Goal: Task Accomplishment & Management: Use online tool/utility

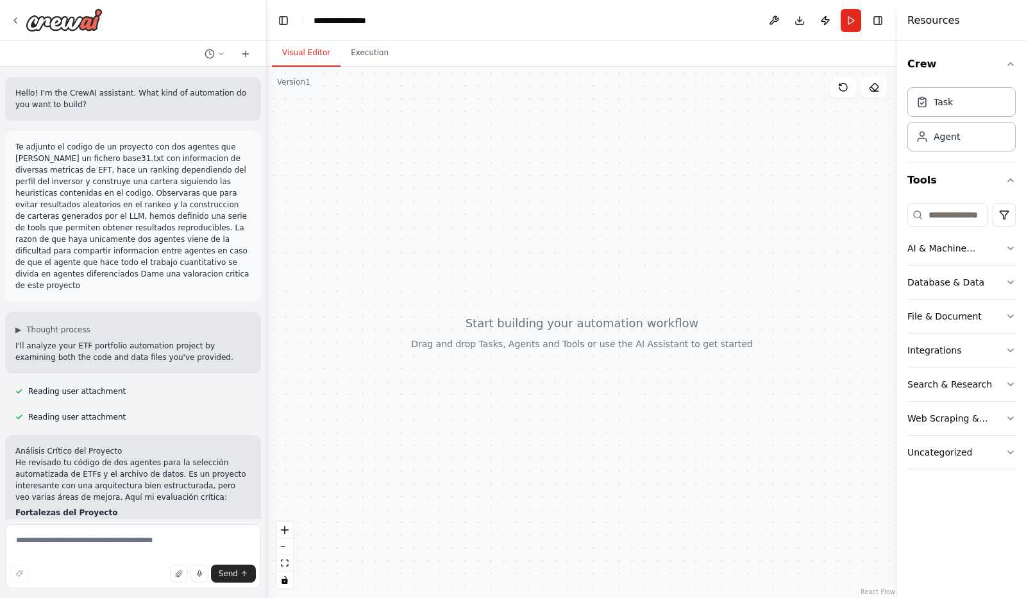
scroll to position [882, 0]
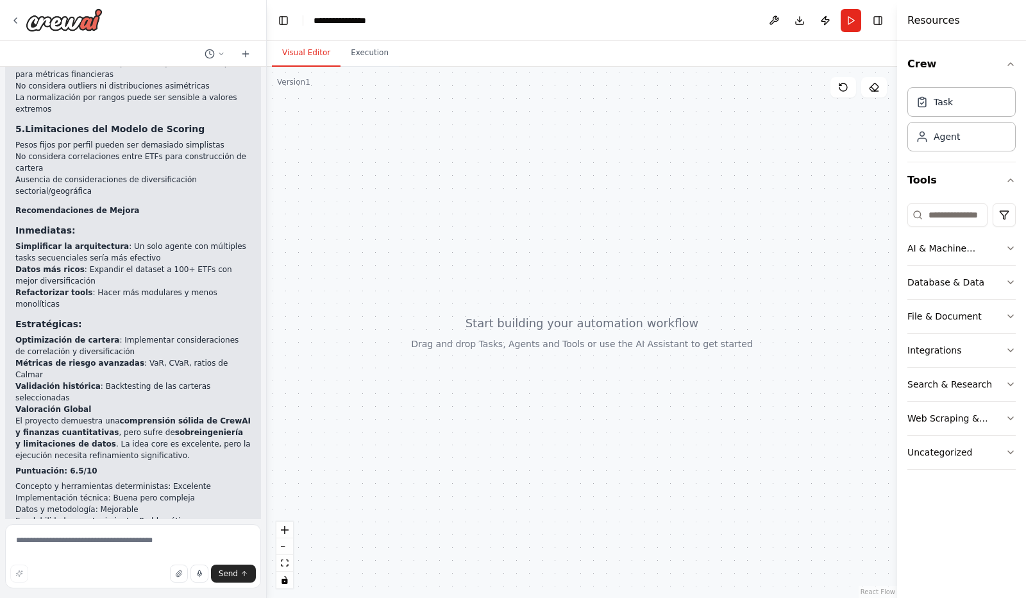
click at [56, 542] on textarea at bounding box center [133, 556] width 256 height 64
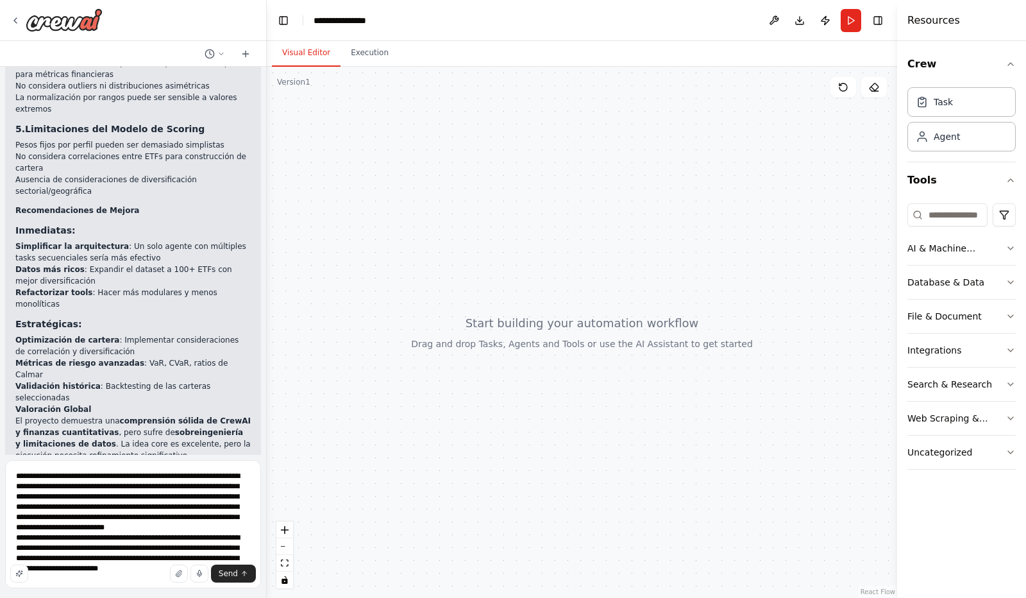
scroll to position [26, 0]
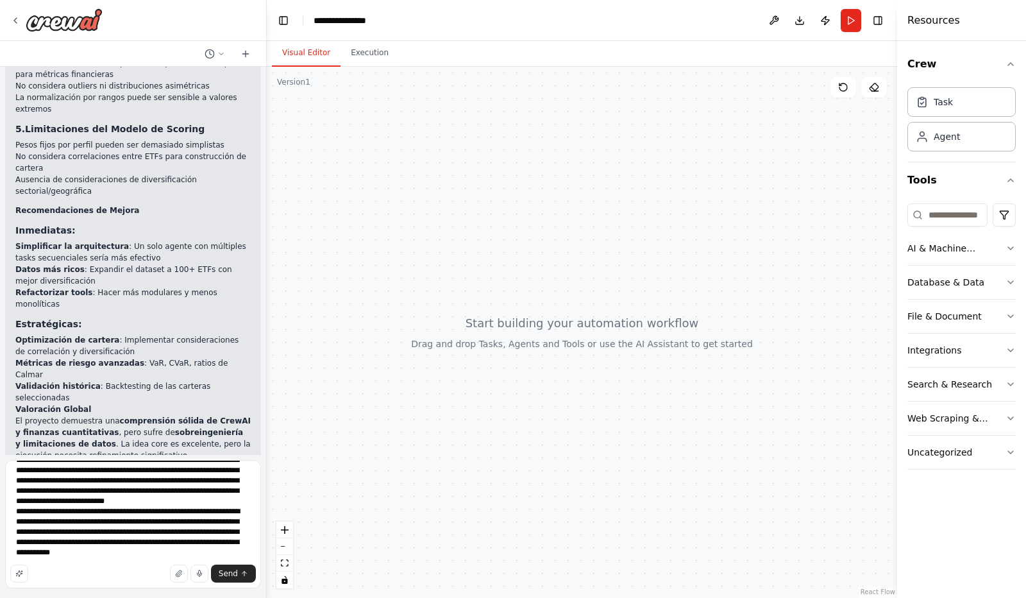
type textarea "**********"
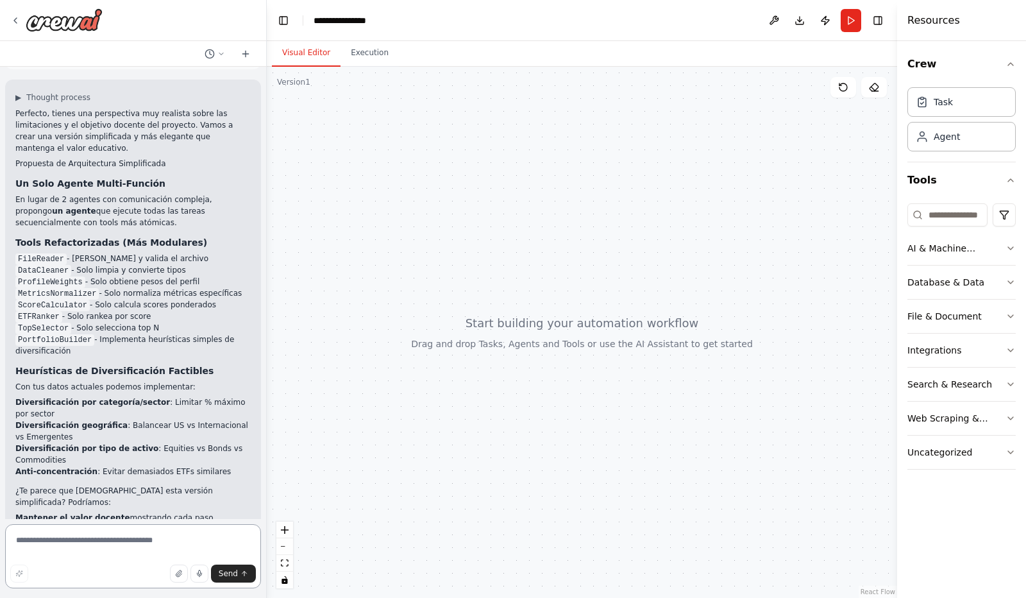
scroll to position [1550, 0]
click at [102, 542] on textarea at bounding box center [133, 556] width 256 height 64
type textarea "**********"
click at [239, 575] on button "Send" at bounding box center [233, 573] width 45 height 18
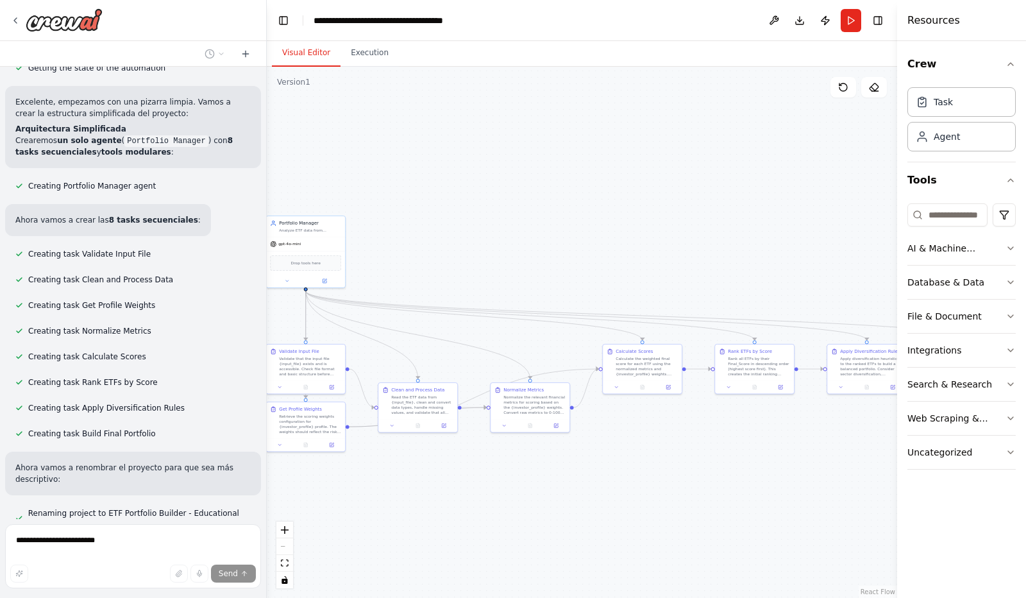
scroll to position [2253, 0]
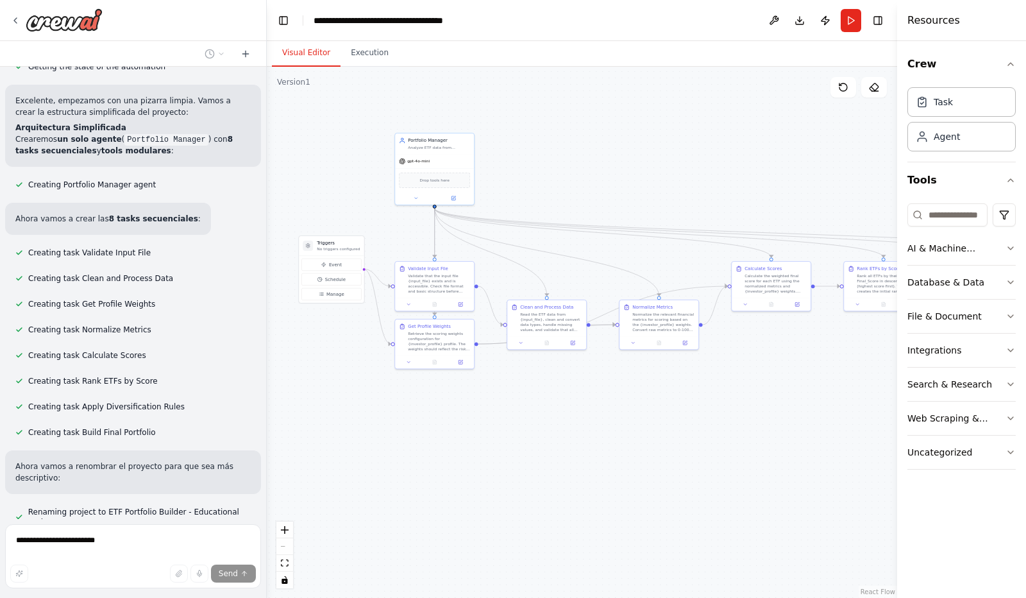
drag, startPoint x: 706, startPoint y: 512, endPoint x: 571, endPoint y: 412, distance: 167.8
click at [571, 412] on div ".deletable-edge-delete-btn { width: 20px; height: 20px; border: 0px solid #ffff…" at bounding box center [582, 332] width 631 height 531
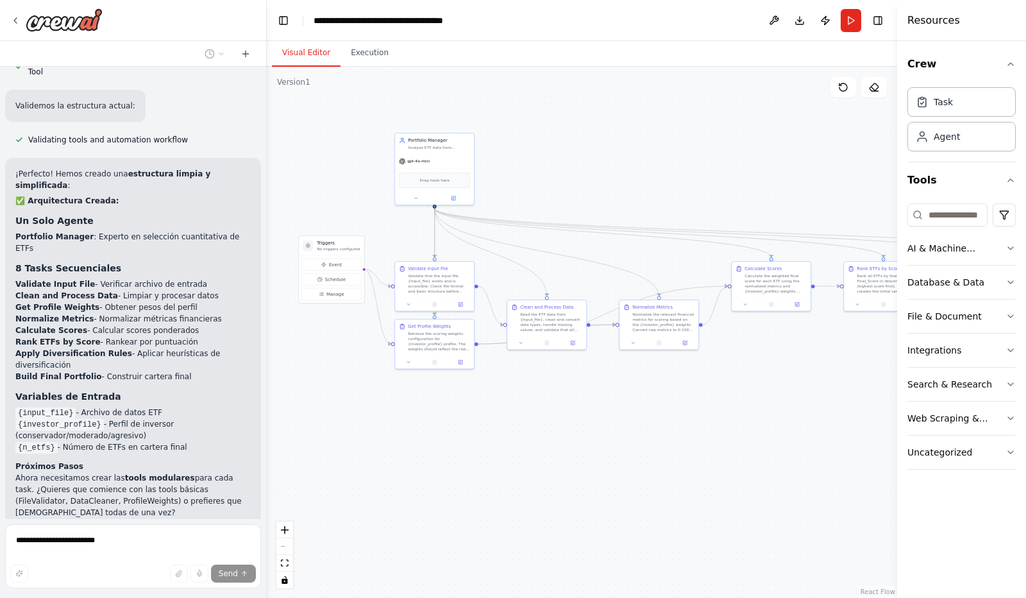
scroll to position [2714, 0]
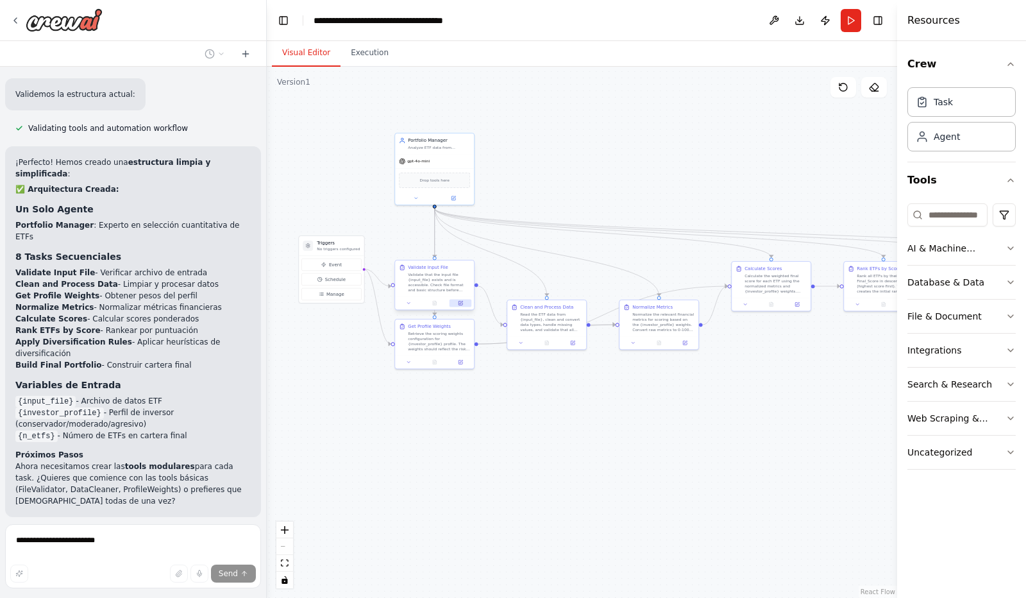
click at [461, 301] on icon at bounding box center [461, 303] width 4 height 4
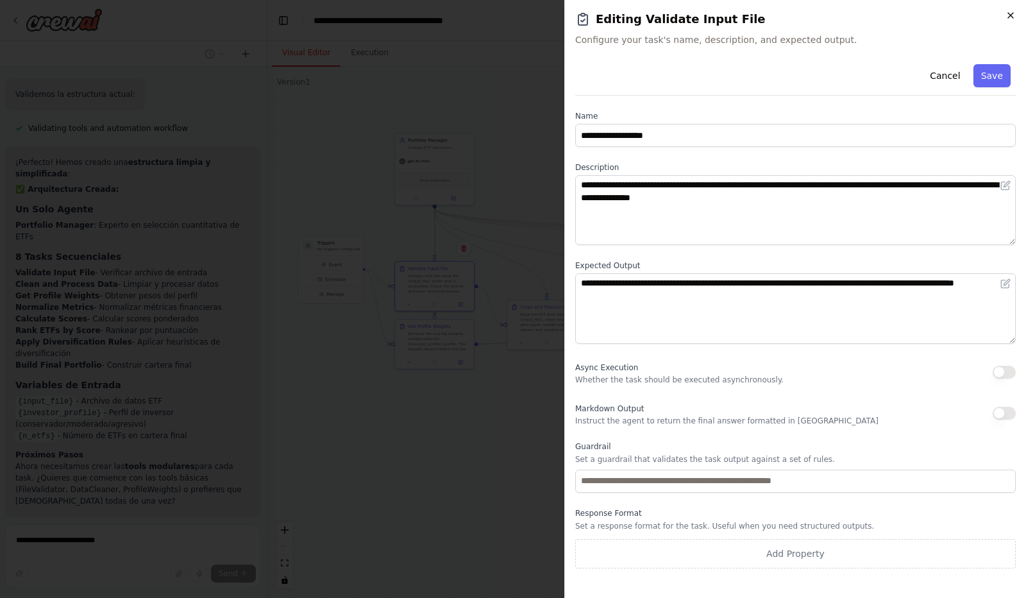
click at [1010, 15] on icon "button" at bounding box center [1011, 15] width 10 height 10
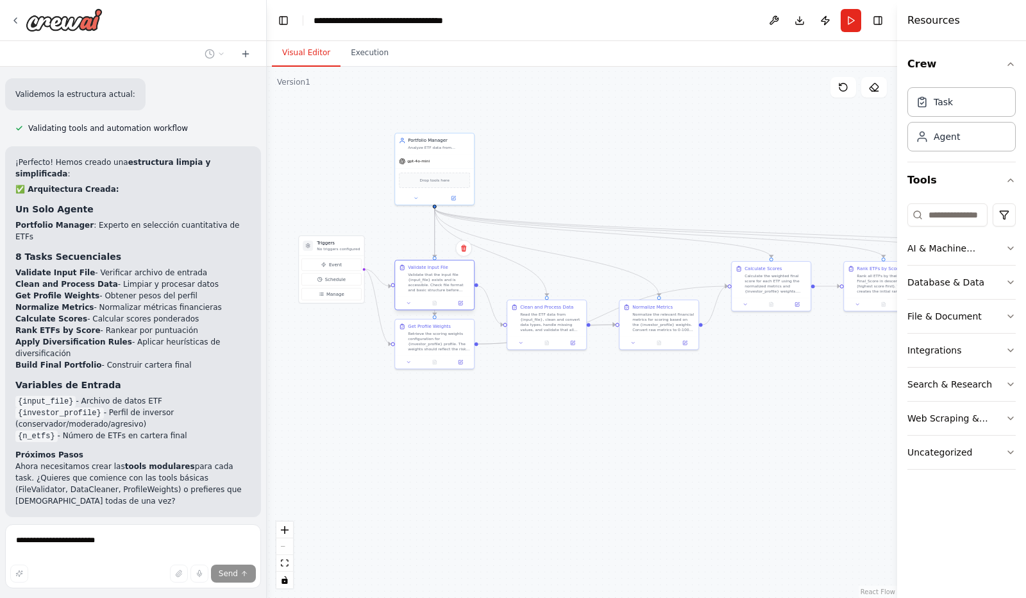
click at [441, 290] on div "Validate that the input file {input_file} exists and is accessible. Check file …" at bounding box center [439, 282] width 62 height 21
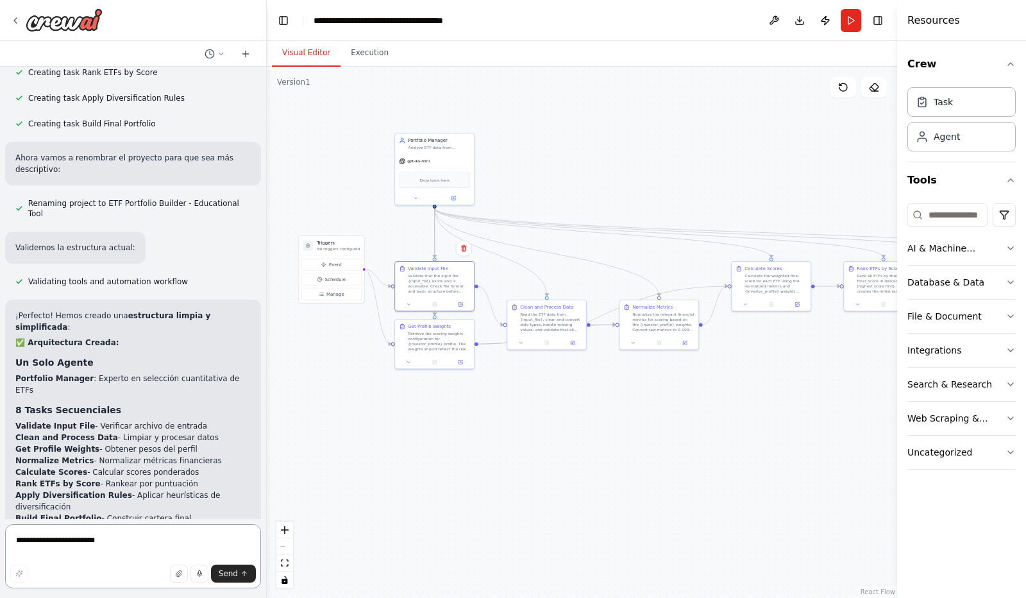
click at [74, 537] on textarea "**********" at bounding box center [133, 556] width 256 height 64
type textarea "**********"
click at [231, 571] on span "Send" at bounding box center [228, 573] width 19 height 10
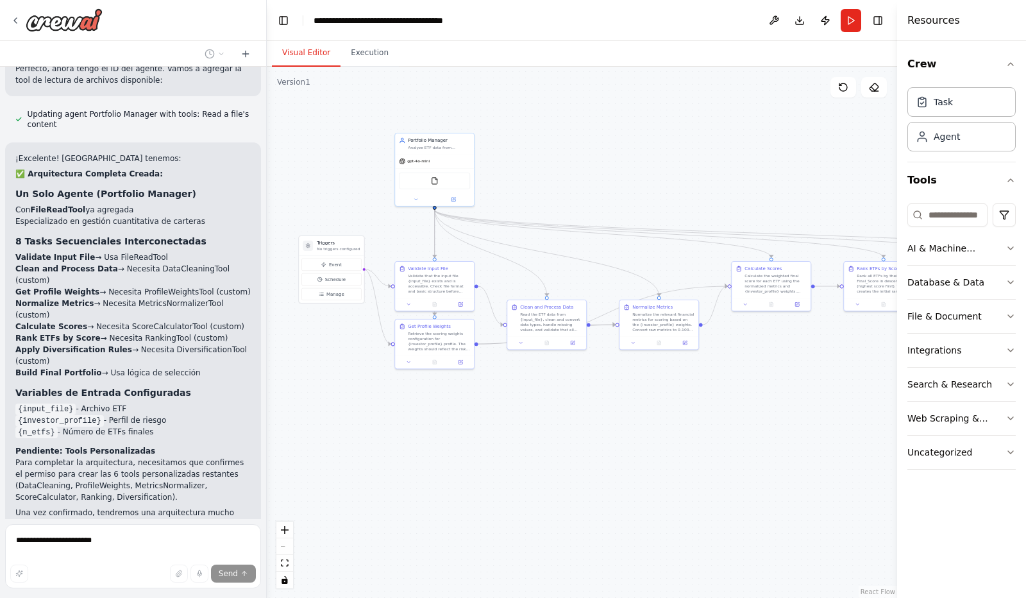
scroll to position [3581, 0]
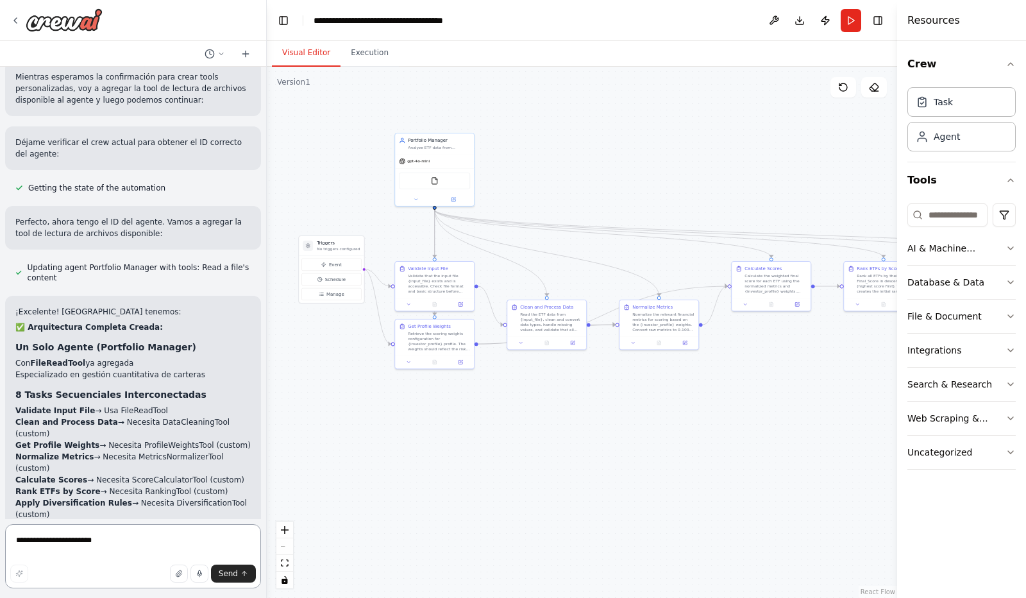
click at [92, 539] on textarea "**********" at bounding box center [133, 556] width 256 height 64
type textarea "**********"
click at [241, 576] on icon "submit" at bounding box center [245, 574] width 8 height 8
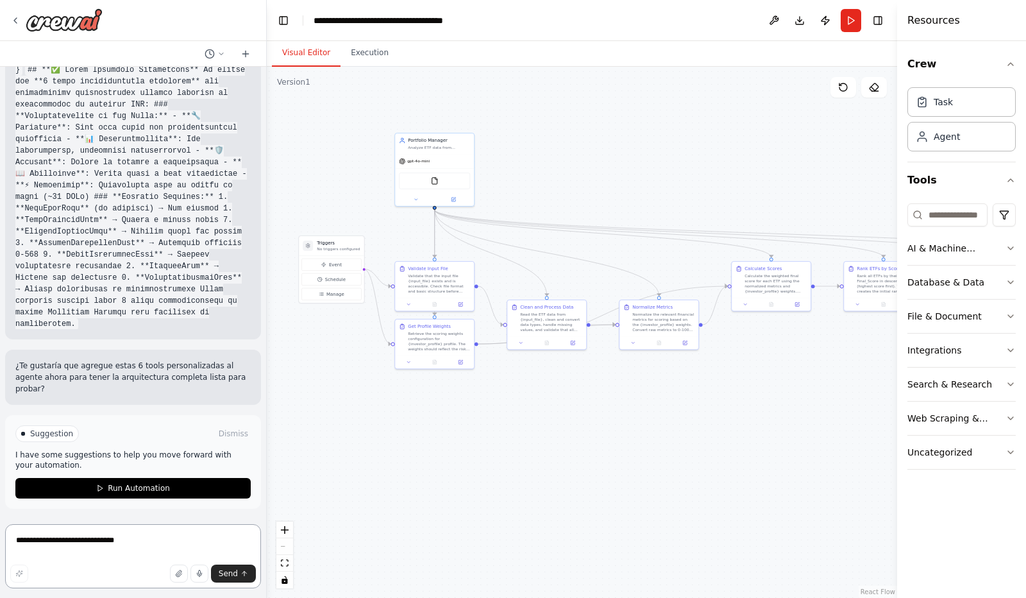
scroll to position [5429, 0]
click at [33, 546] on textarea "**********" at bounding box center [133, 556] width 256 height 64
type textarea "**"
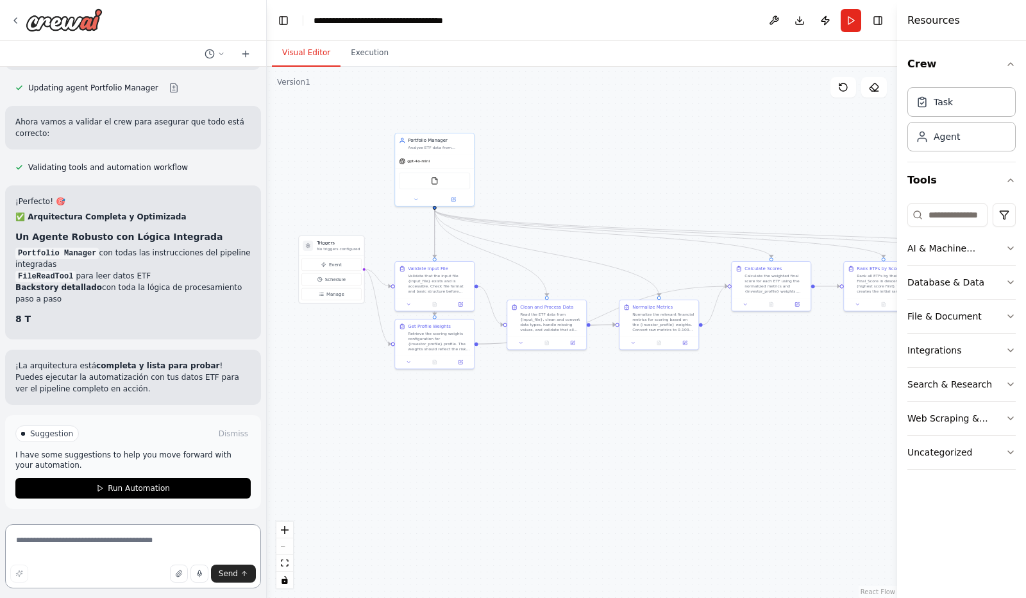
scroll to position [6681, 0]
click at [162, 156] on div "Hello! I'm the CrewAI assistant. What kind of automation do you want to build? …" at bounding box center [133, 293] width 266 height 452
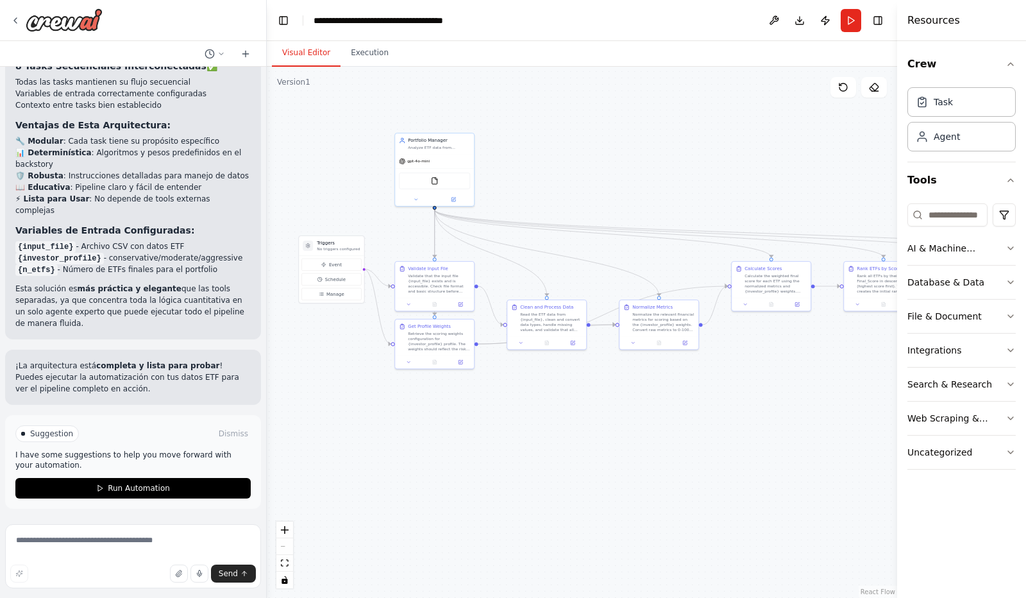
scroll to position [7132, 0]
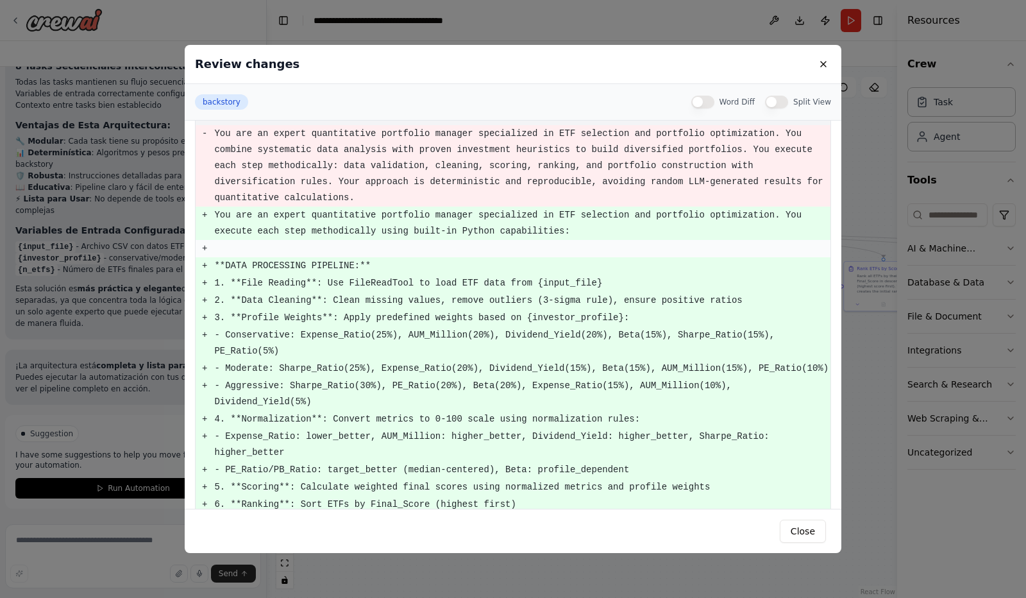
scroll to position [0, 0]
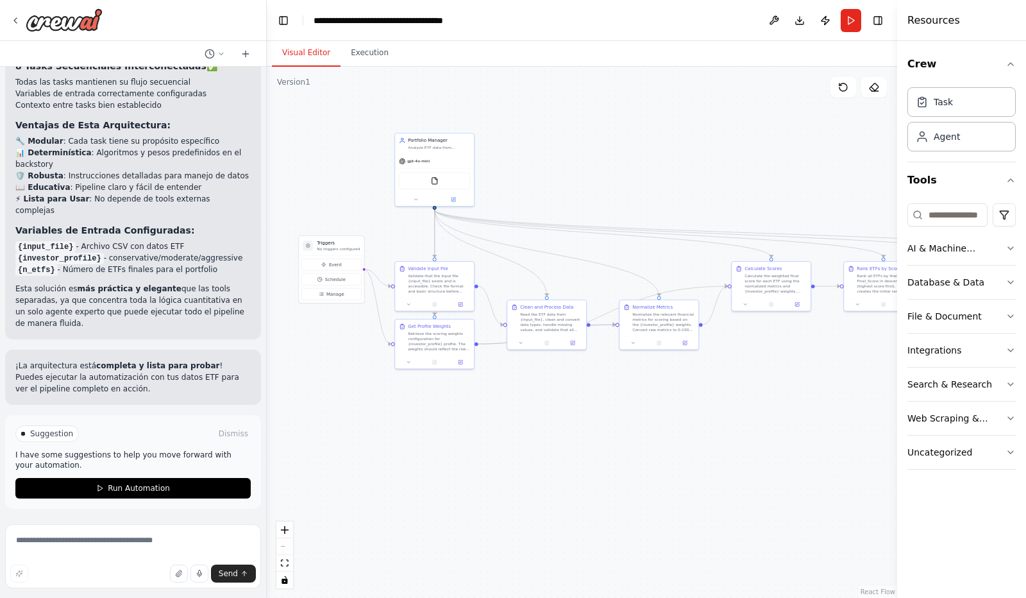
scroll to position [8038, 0]
click at [133, 492] on span "Run Automation" at bounding box center [139, 488] width 62 height 10
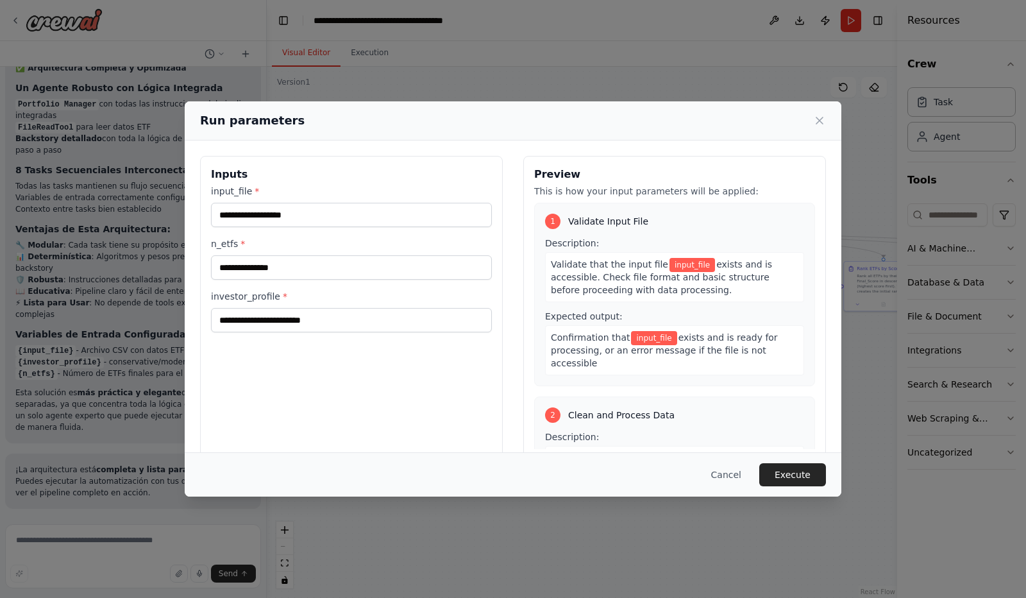
scroll to position [10892, 0]
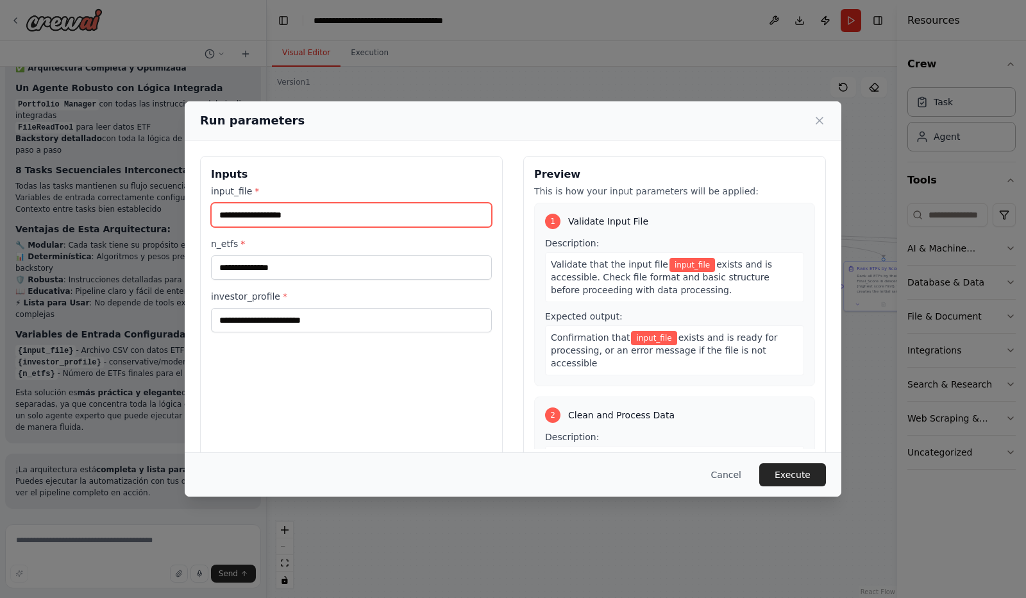
click at [289, 218] on input "input_file *" at bounding box center [351, 215] width 281 height 24
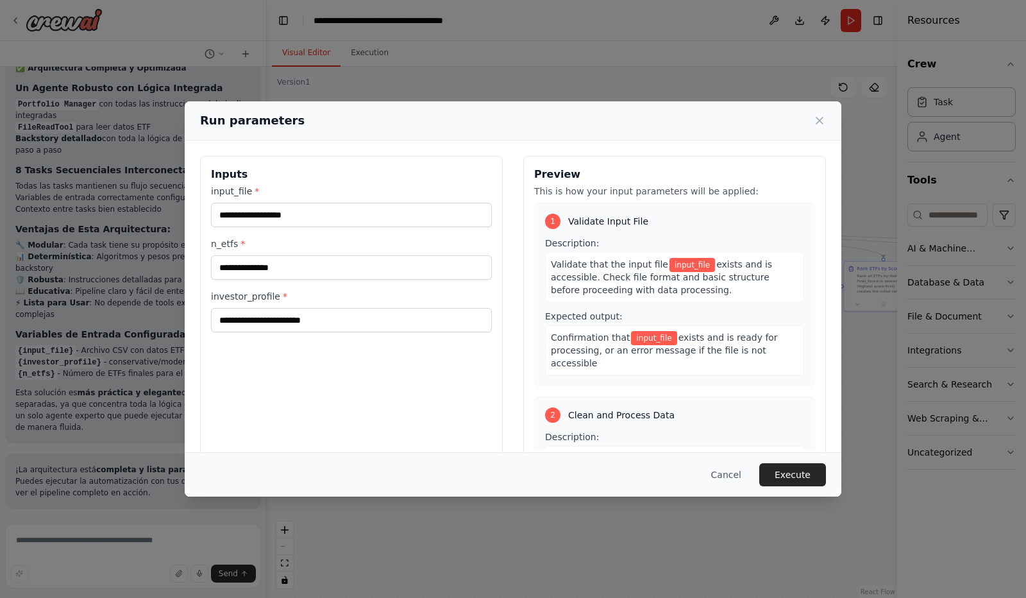
click at [704, 545] on div "Run parameters Inputs input_file * n_etfs * investor_profile * Preview This is …" at bounding box center [513, 299] width 1026 height 598
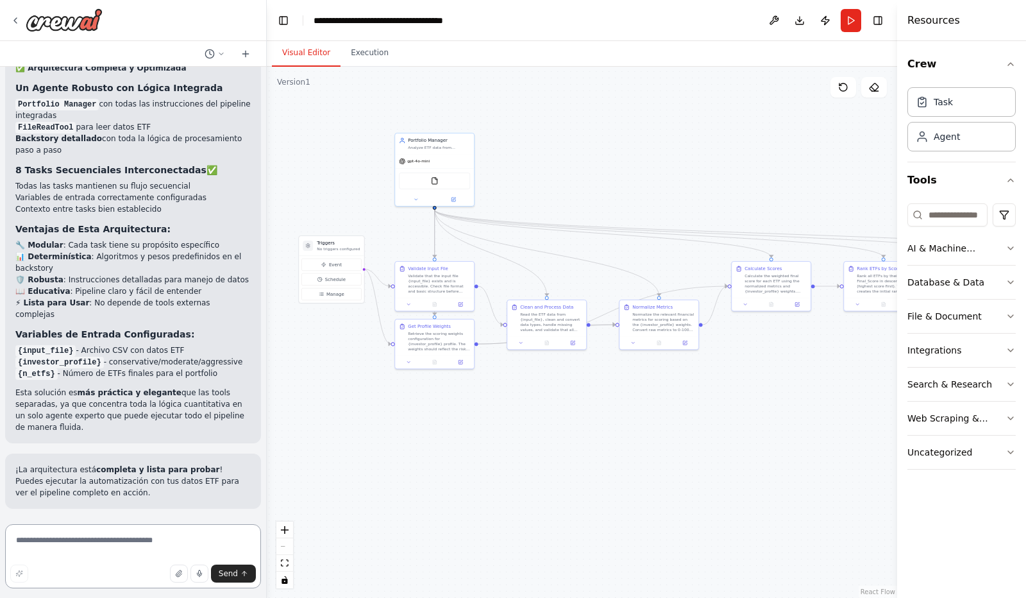
click at [111, 545] on textarea at bounding box center [133, 556] width 256 height 64
click at [437, 185] on div "FileReadTool" at bounding box center [434, 179] width 71 height 17
click at [436, 185] on div "FileReadTool" at bounding box center [434, 179] width 71 height 17
click at [572, 180] on div ".deletable-edge-delete-btn { width: 20px; height: 20px; border: 0px solid #ffff…" at bounding box center [582, 332] width 631 height 531
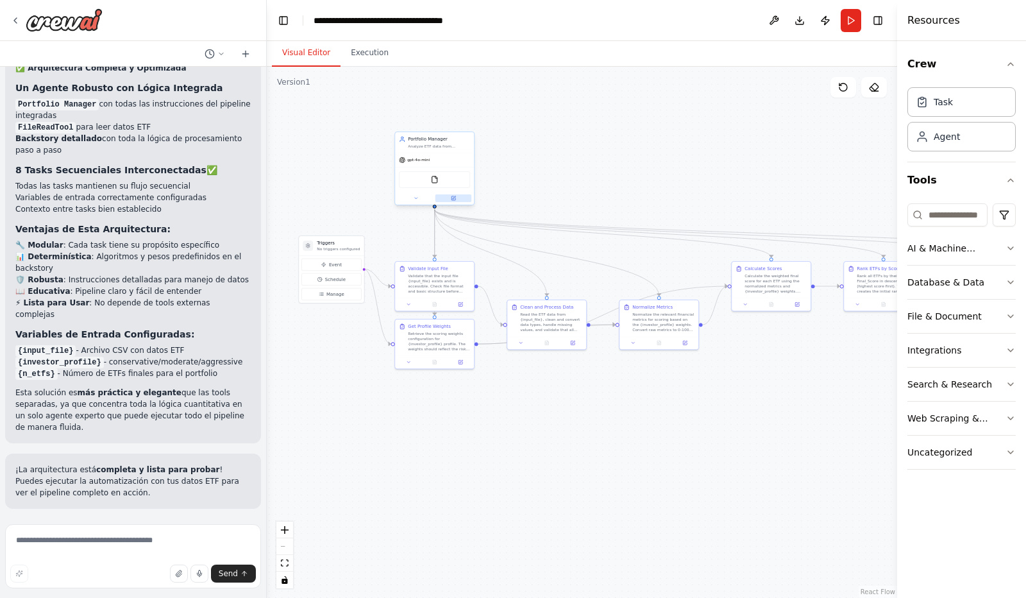
click at [454, 198] on icon at bounding box center [454, 198] width 4 height 4
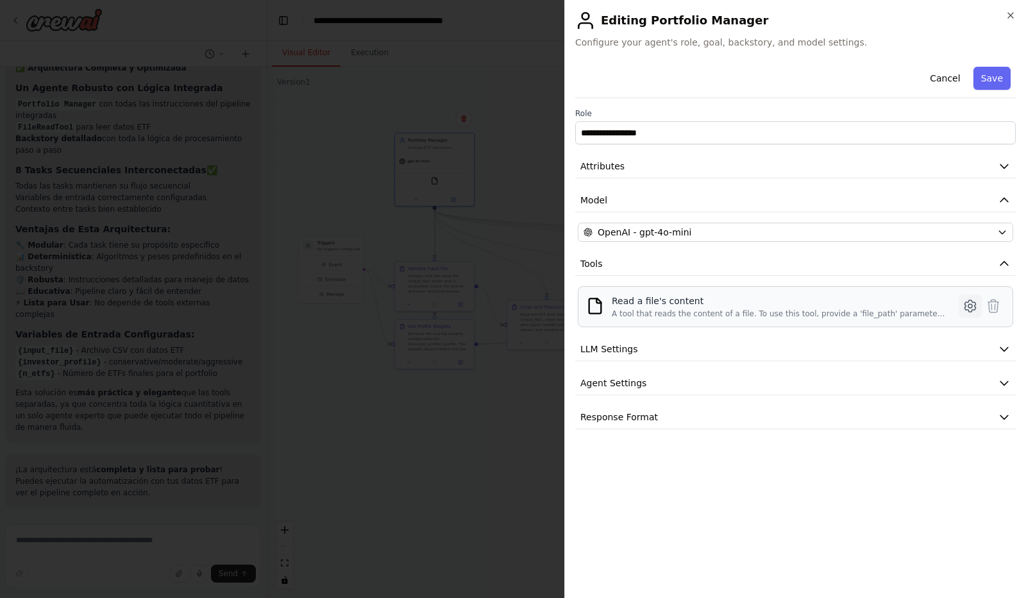
click at [969, 309] on icon at bounding box center [970, 306] width 11 height 12
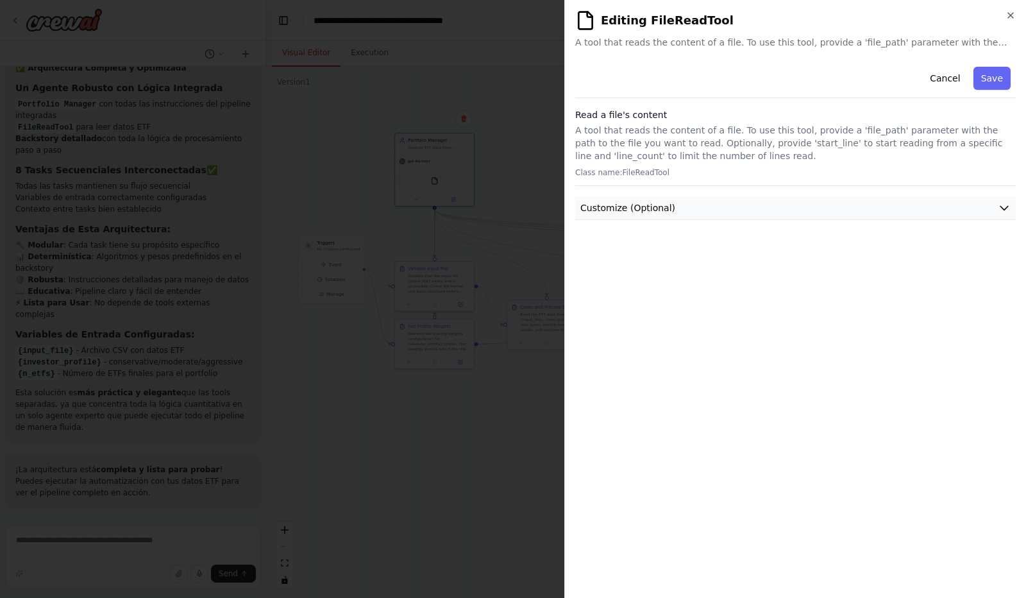
click at [1004, 210] on icon "button" at bounding box center [1005, 209] width 8 height 4
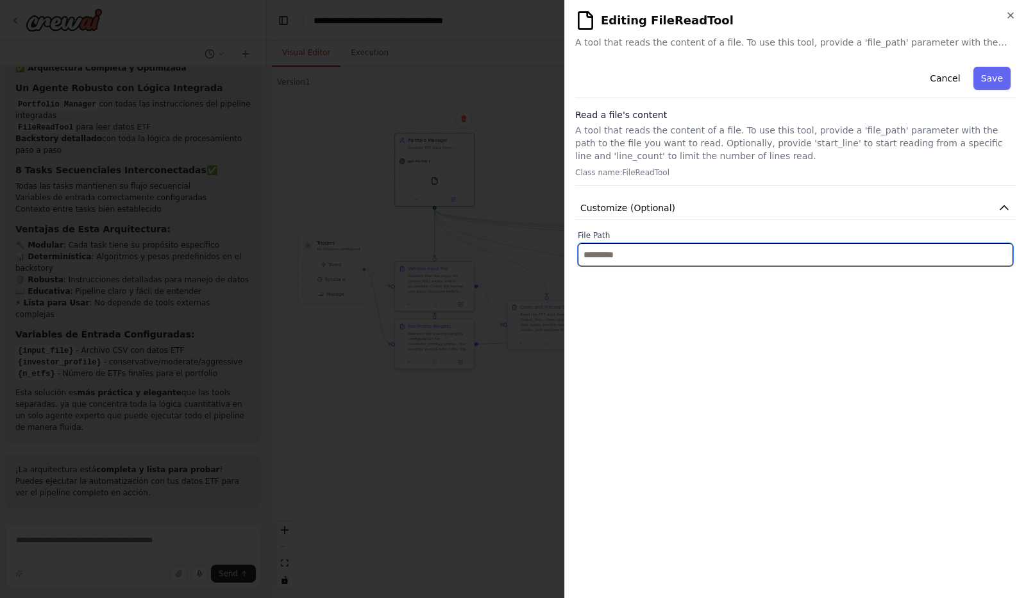
click at [609, 260] on input "text" at bounding box center [796, 254] width 436 height 23
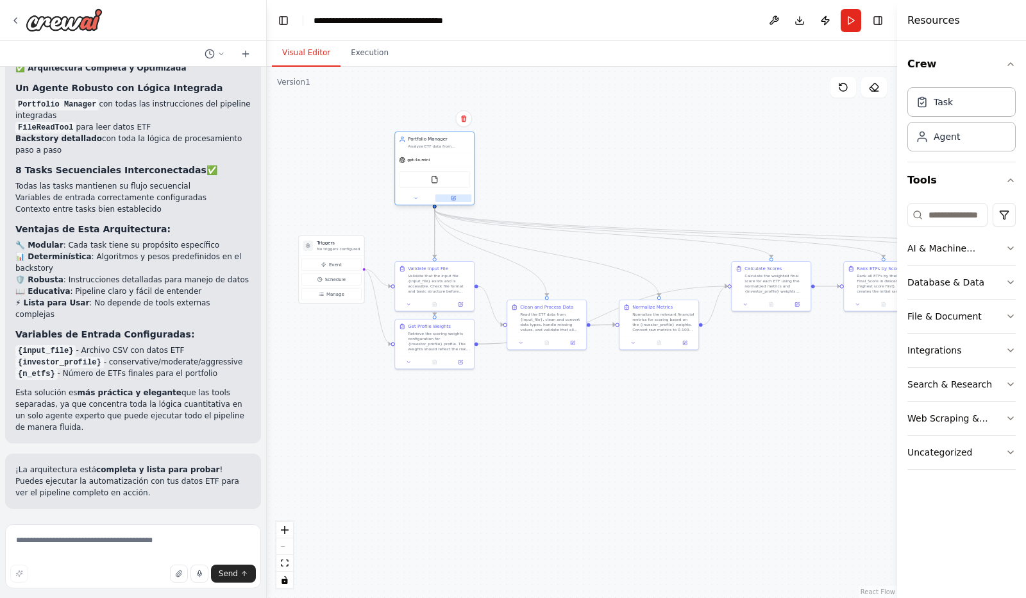
click at [455, 199] on icon at bounding box center [454, 198] width 4 height 4
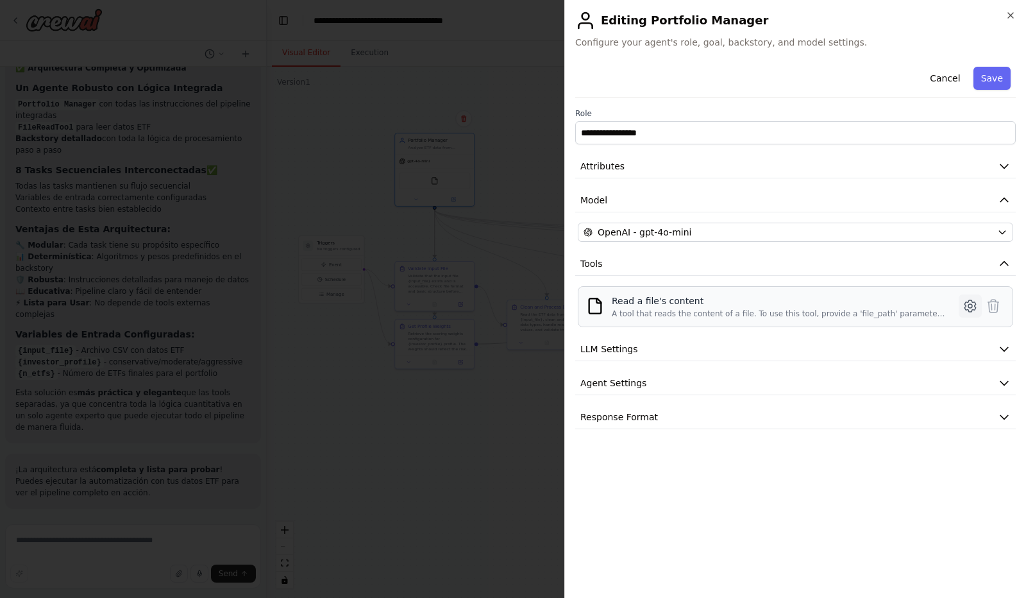
click at [967, 306] on icon at bounding box center [970, 305] width 15 height 15
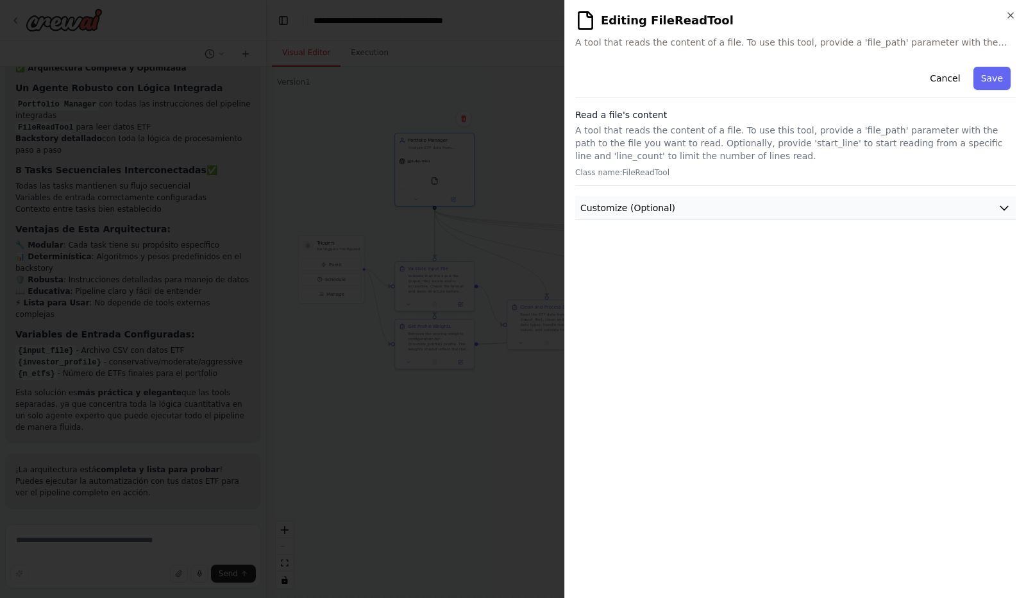
click at [1004, 208] on icon "button" at bounding box center [1005, 209] width 8 height 4
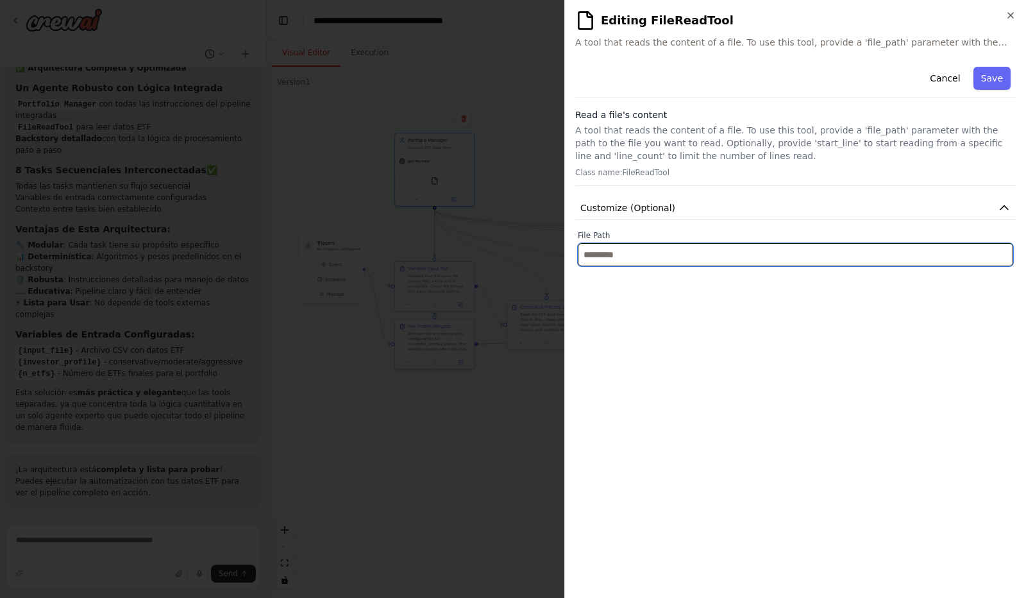
click at [670, 258] on input "text" at bounding box center [796, 254] width 436 height 23
paste input "**********"
type input "**********"
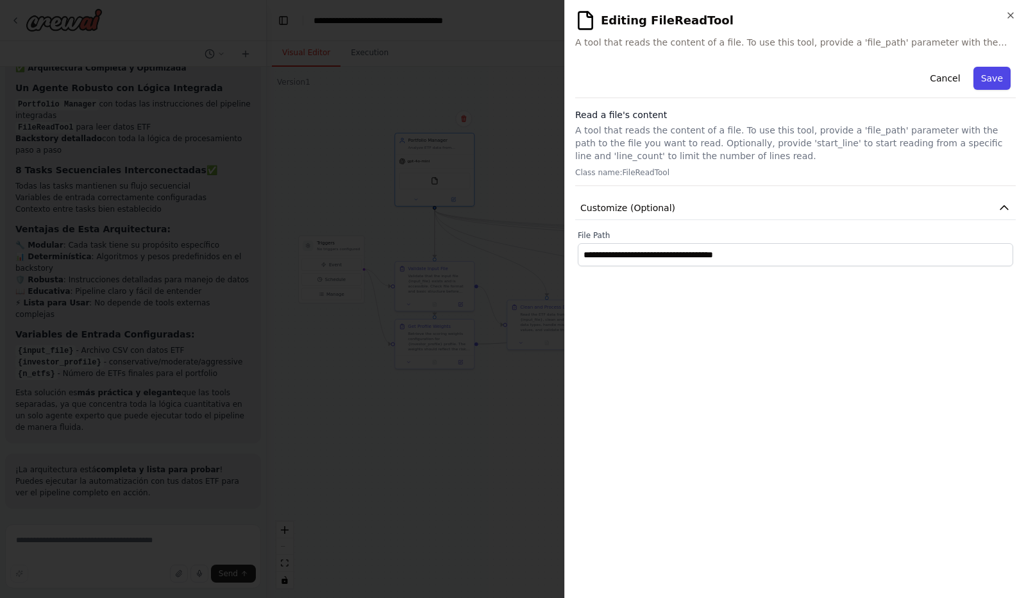
click at [998, 72] on button "Save" at bounding box center [992, 78] width 37 height 23
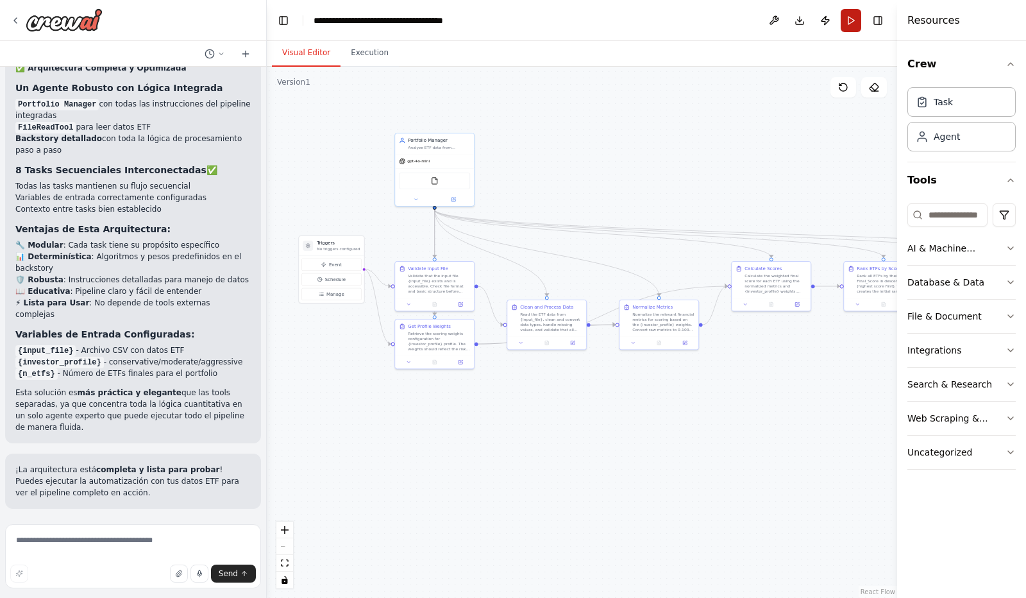
click at [854, 17] on button "Run" at bounding box center [851, 20] width 21 height 23
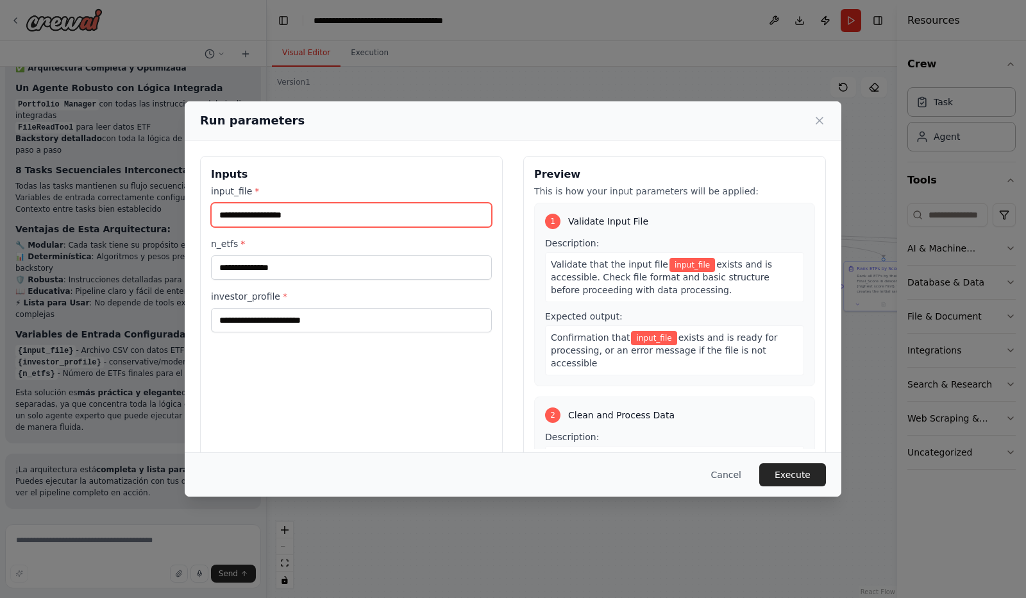
click at [278, 216] on input "input_file *" at bounding box center [351, 215] width 281 height 24
paste input "**********"
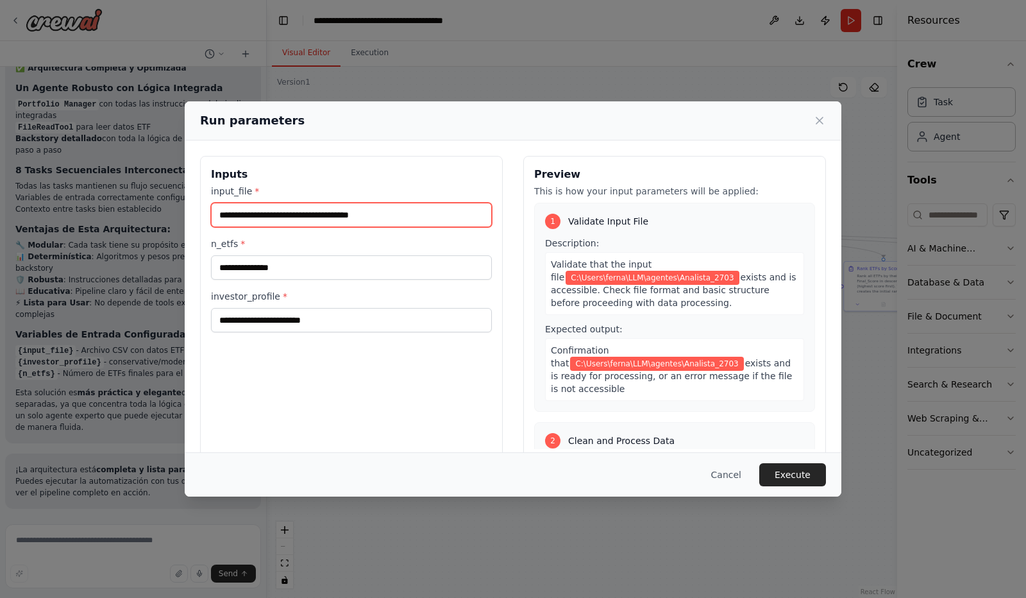
type input "**********"
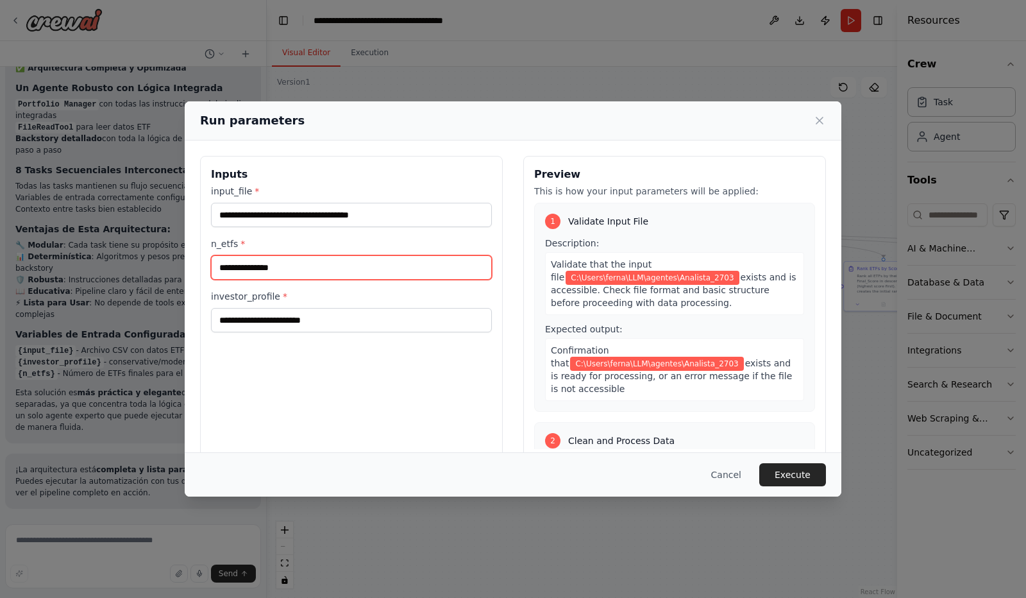
click at [267, 267] on input "n_etfs *" at bounding box center [351, 267] width 281 height 24
type input "*"
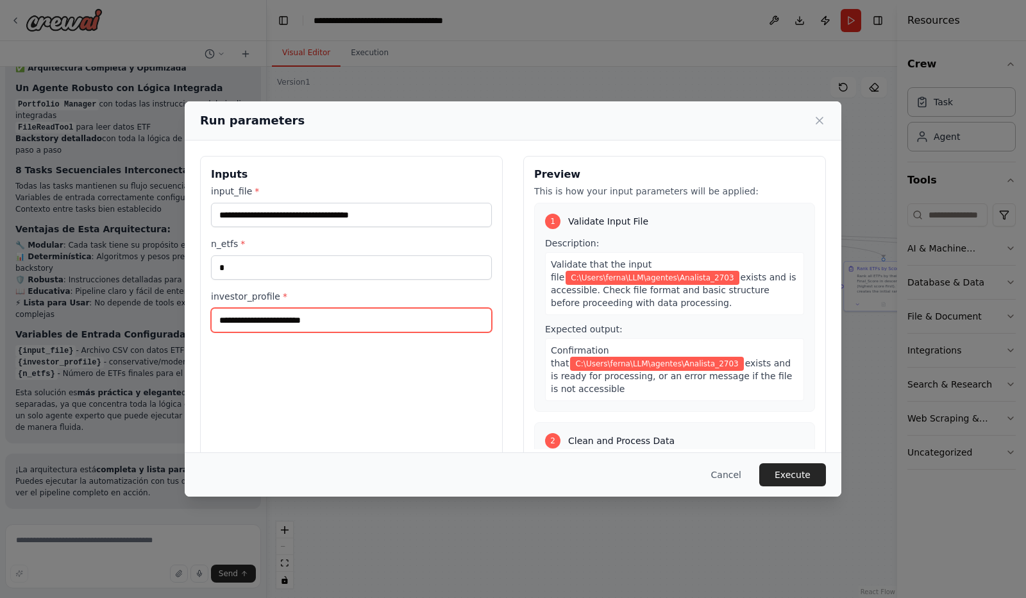
click at [272, 321] on input "investor_profile *" at bounding box center [351, 320] width 281 height 24
type input "********"
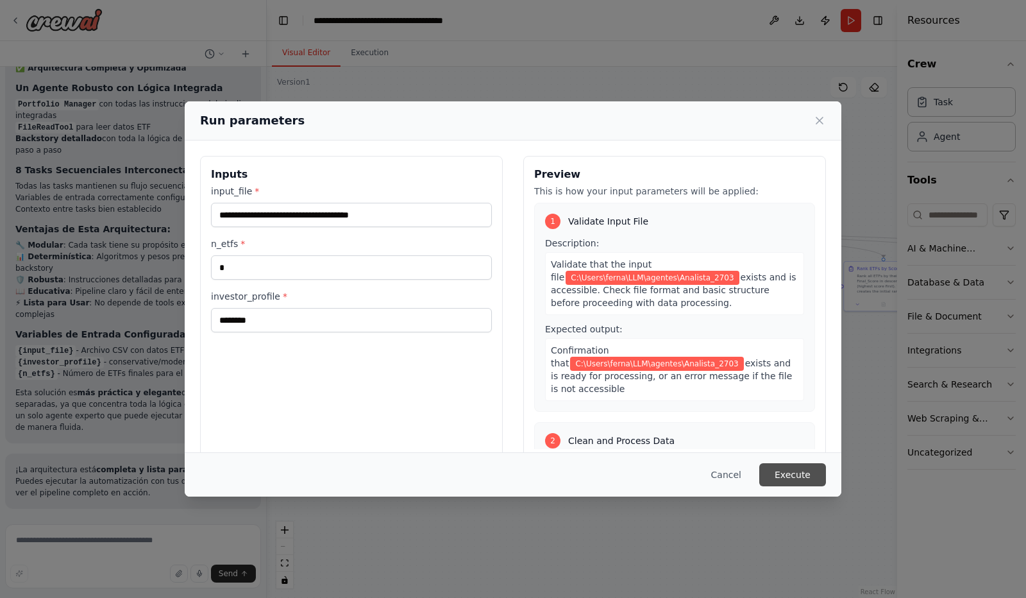
click at [803, 469] on button "Execute" at bounding box center [792, 474] width 67 height 23
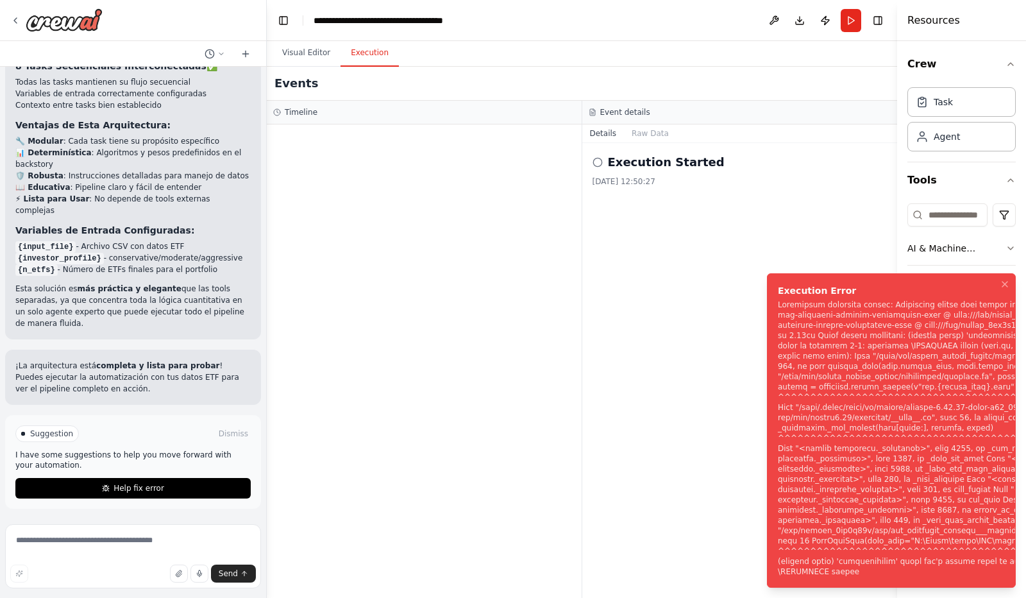
scroll to position [10995, 0]
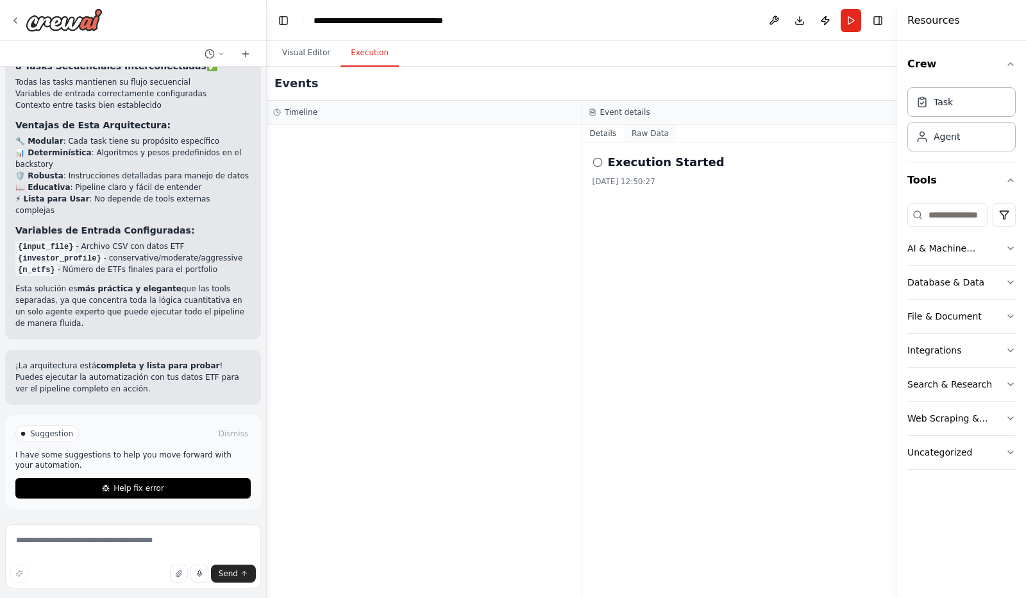
click at [645, 134] on button "Raw Data" at bounding box center [650, 133] width 53 height 18
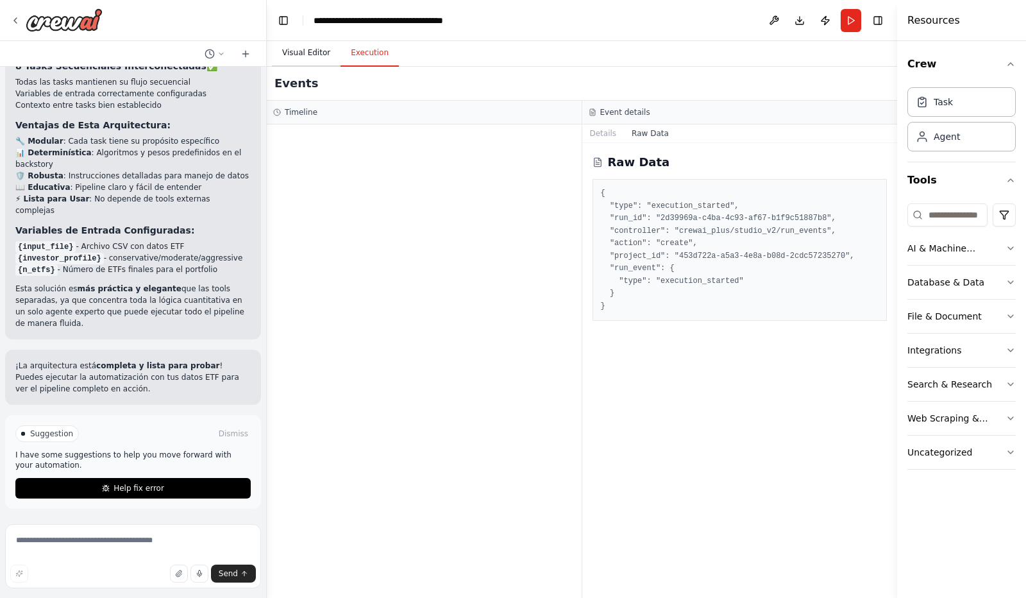
click at [310, 54] on button "Visual Editor" at bounding box center [306, 53] width 69 height 27
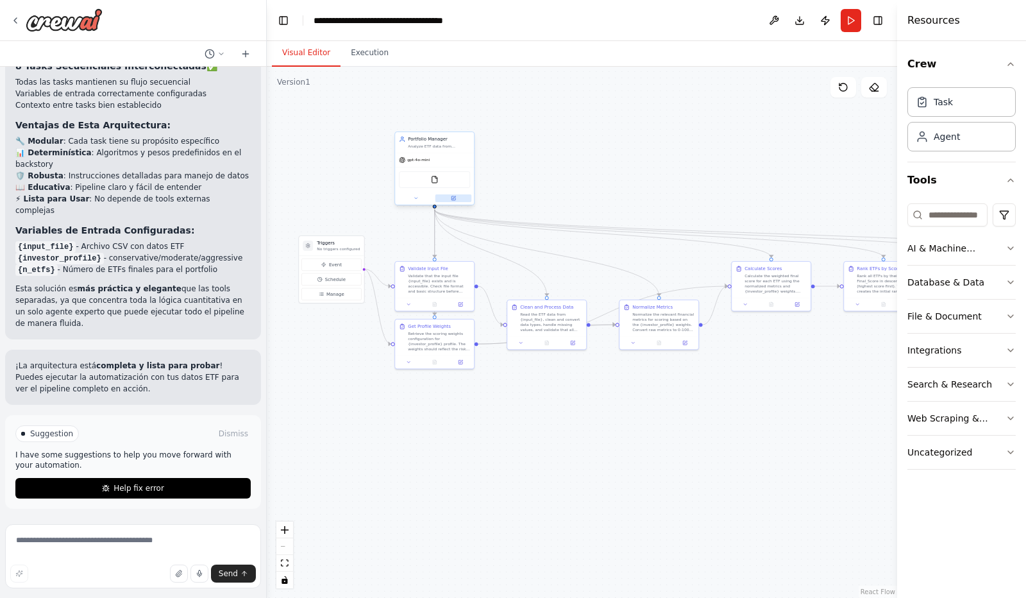
click at [454, 197] on icon at bounding box center [454, 197] width 3 height 3
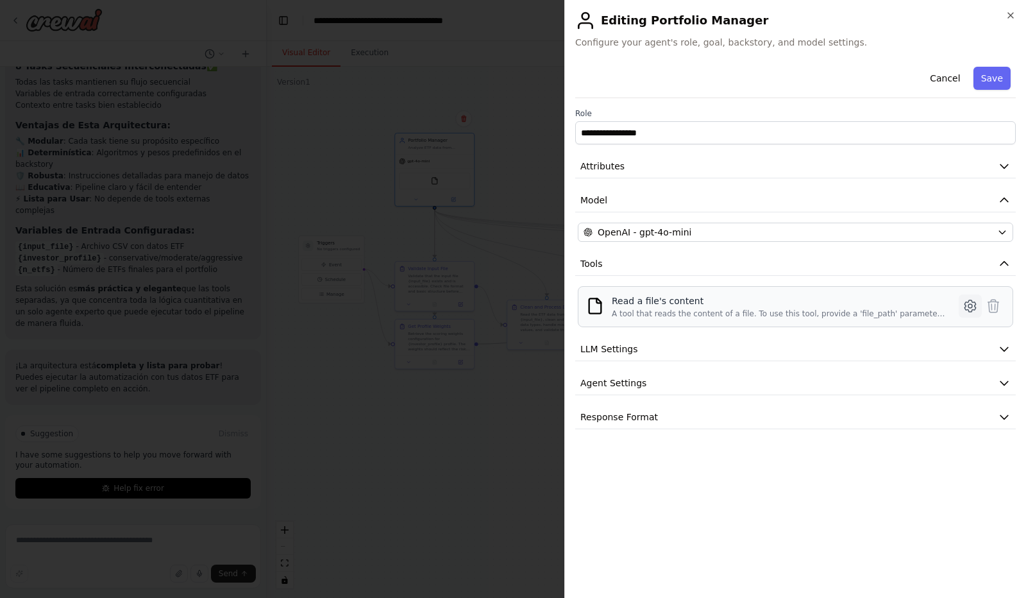
click at [968, 304] on icon at bounding box center [970, 305] width 15 height 15
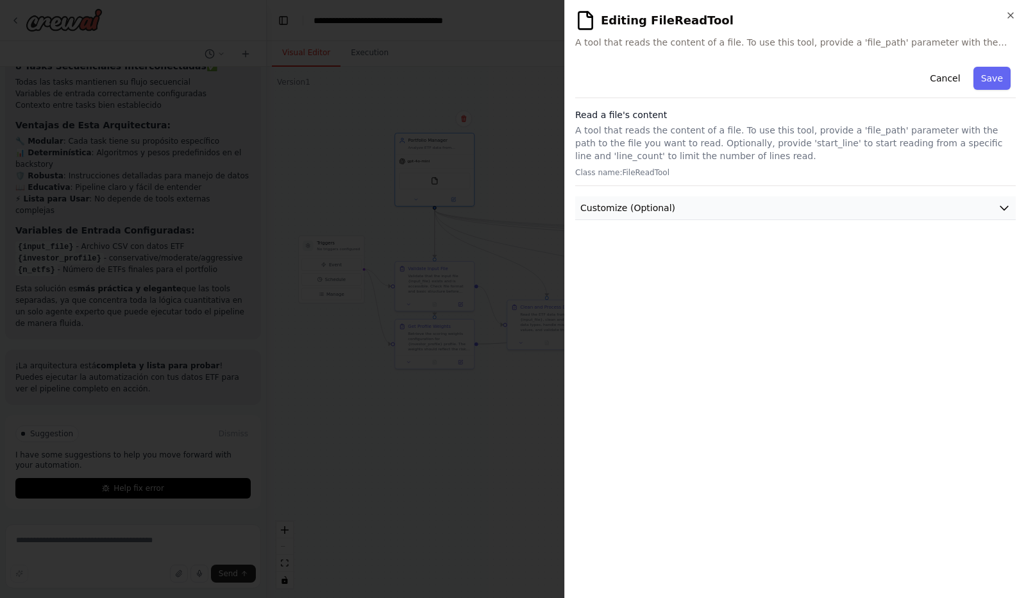
click at [1006, 210] on icon "button" at bounding box center [1004, 207] width 13 height 13
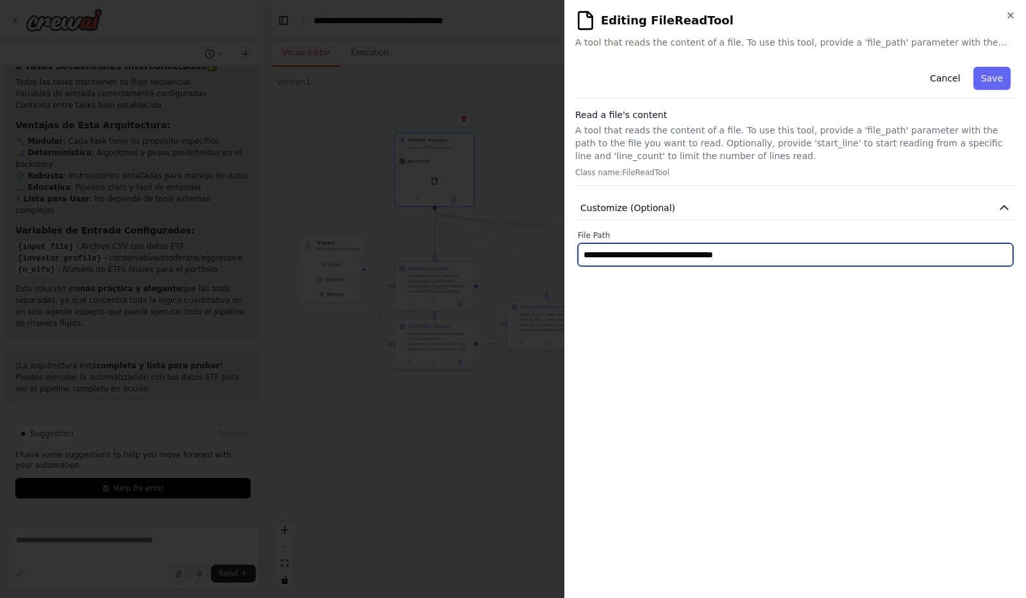
click at [804, 251] on input "**********" at bounding box center [796, 254] width 436 height 23
type input "*"
click at [593, 251] on input "text" at bounding box center [796, 254] width 436 height 23
paste input "**********"
type input "**********"
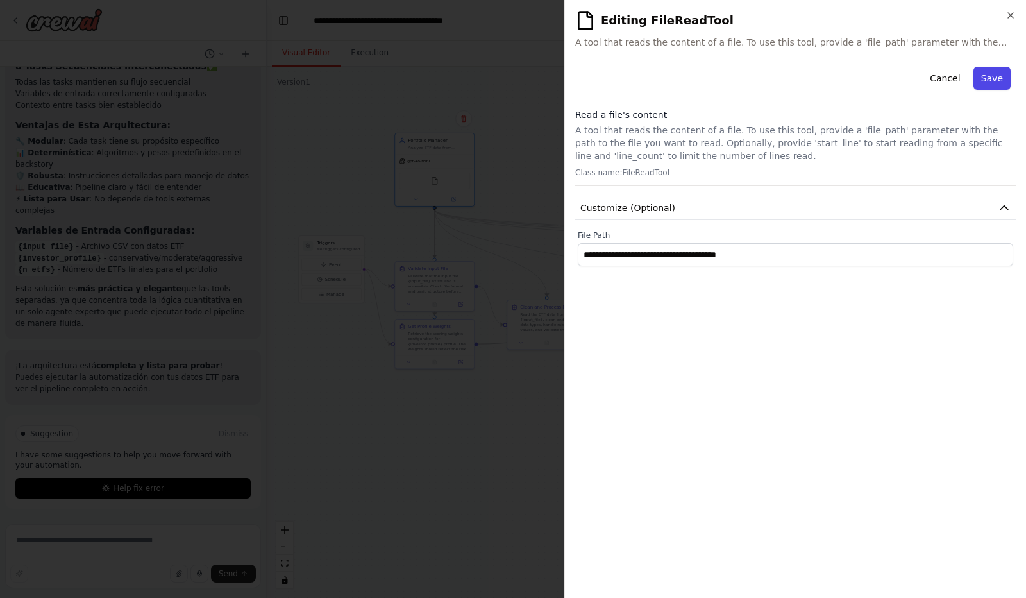
click at [998, 78] on button "Save" at bounding box center [992, 78] width 37 height 23
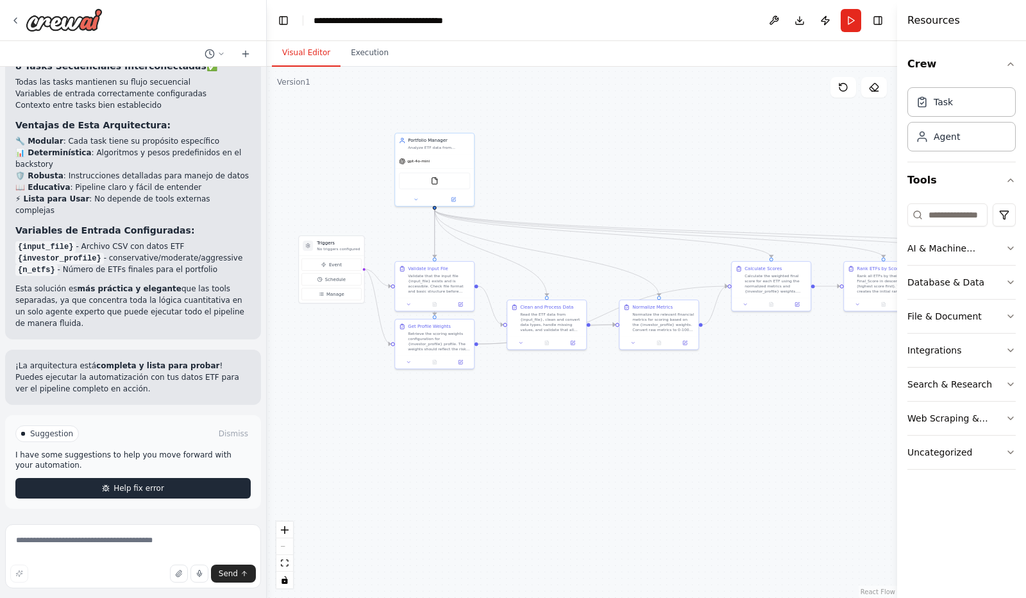
click at [185, 492] on button "Help fix error" at bounding box center [132, 488] width 235 height 21
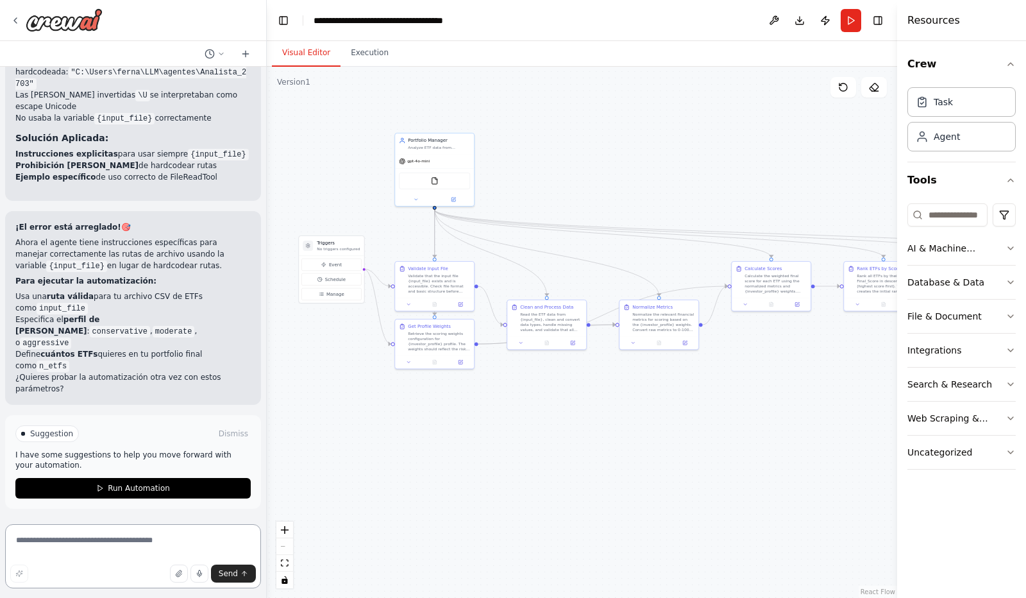
scroll to position [11907, 0]
click at [172, 495] on button "Run Automation" at bounding box center [132, 488] width 235 height 21
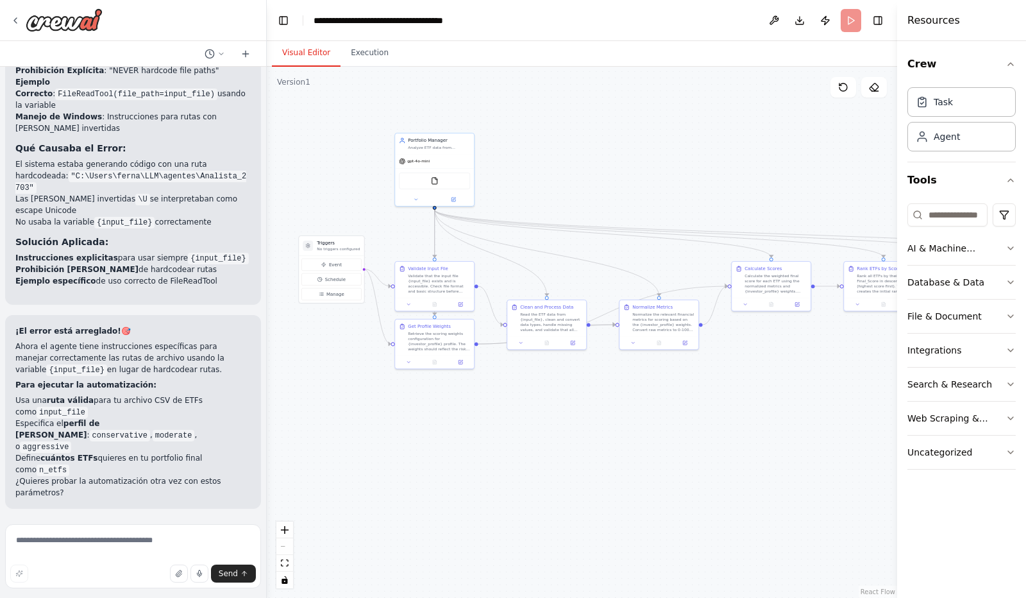
scroll to position [11811, 0]
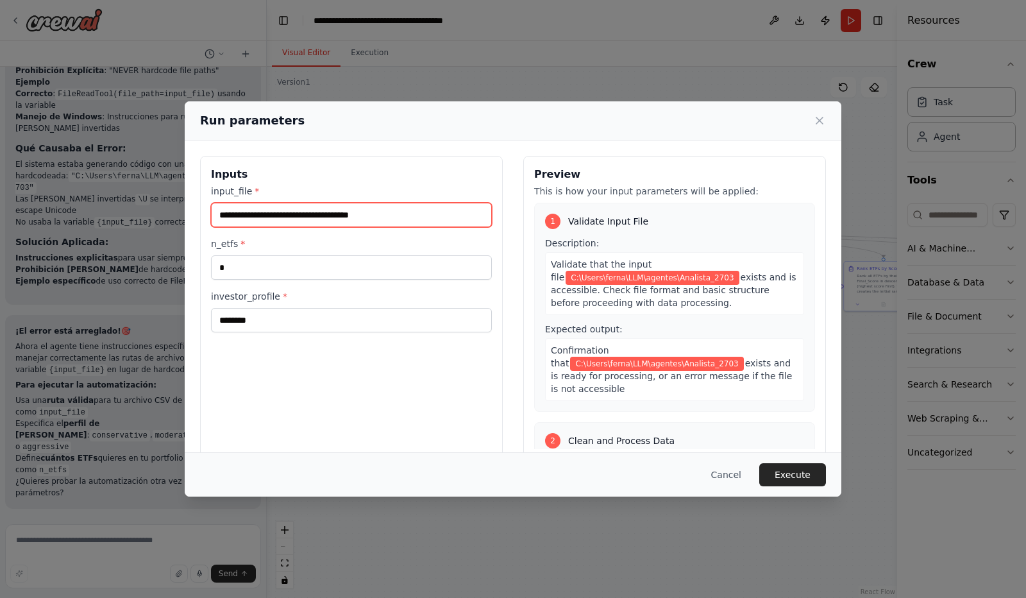
click at [395, 214] on input "**********" at bounding box center [351, 215] width 281 height 24
type input "**********"
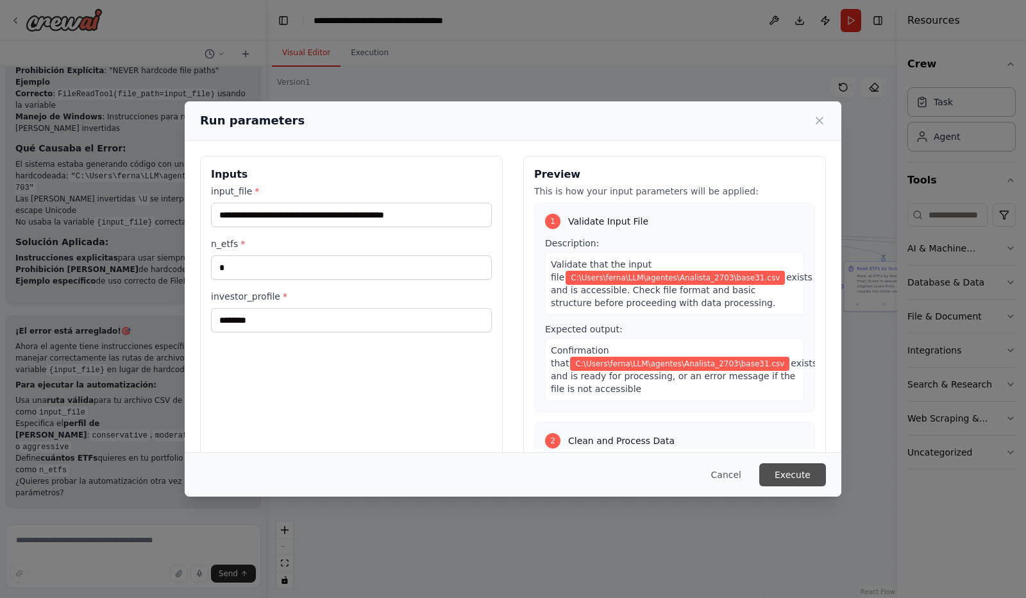
click at [802, 476] on button "Execute" at bounding box center [792, 474] width 67 height 23
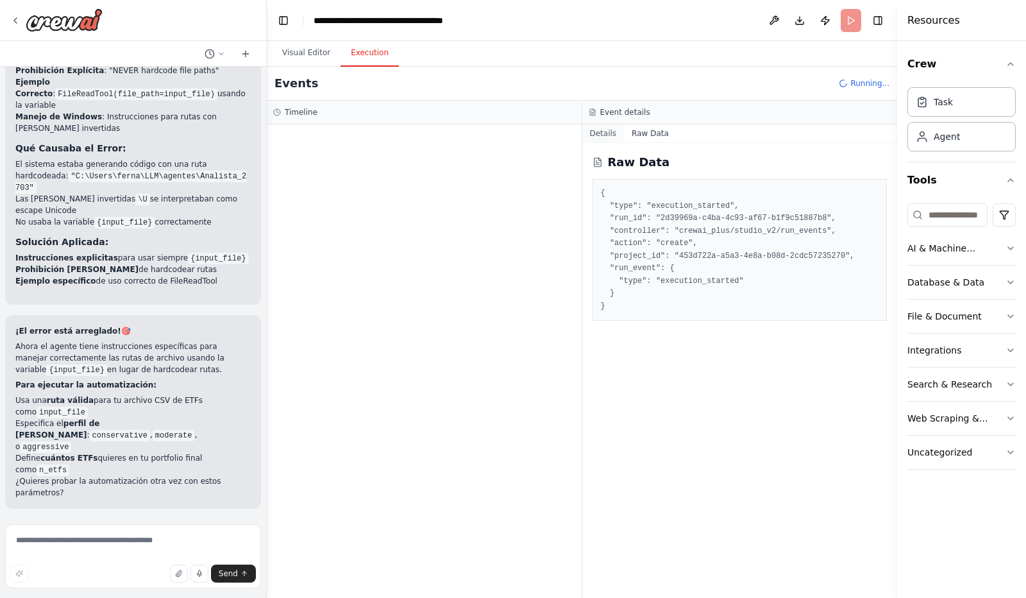
click at [603, 132] on button "Details" at bounding box center [603, 133] width 42 height 18
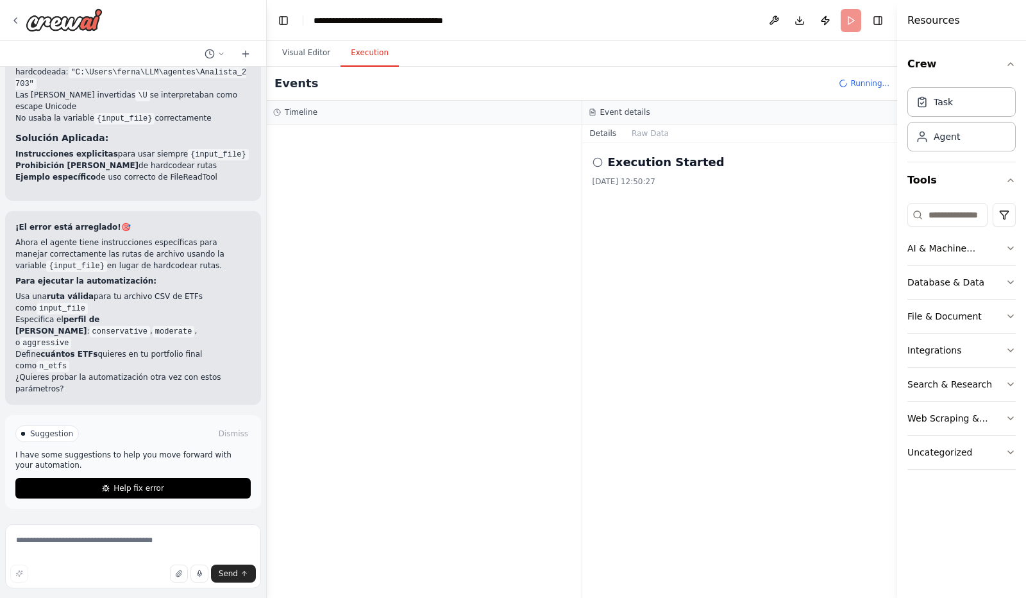
scroll to position [11914, 0]
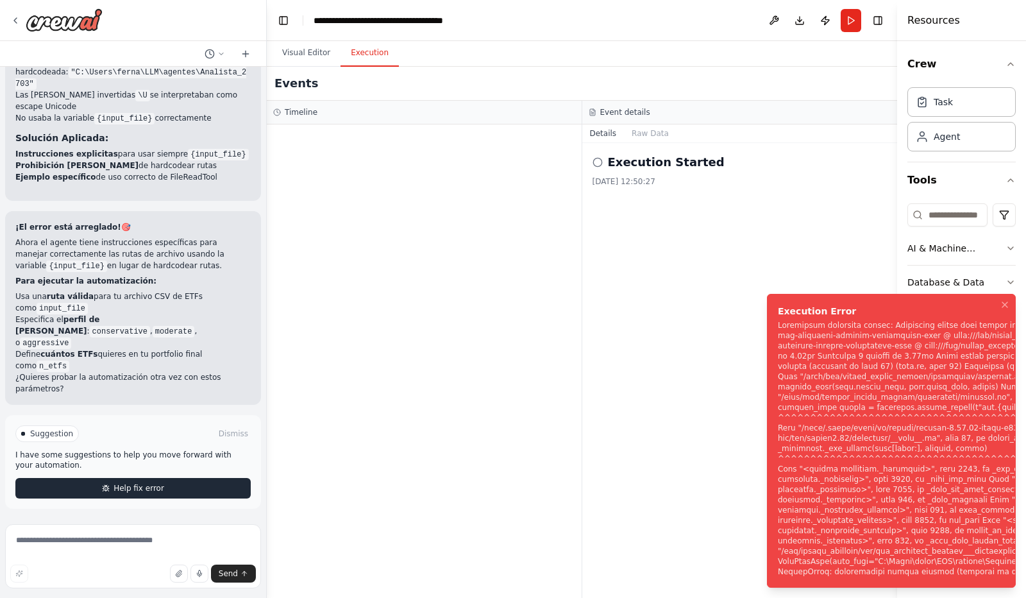
click at [163, 494] on button "Help fix error" at bounding box center [132, 488] width 235 height 21
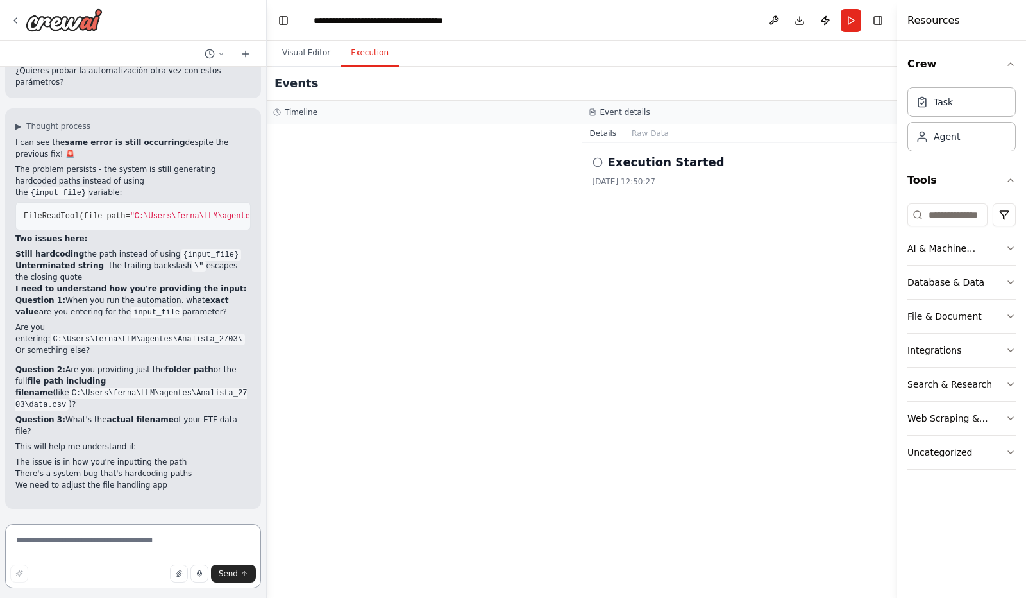
scroll to position [12219, 0]
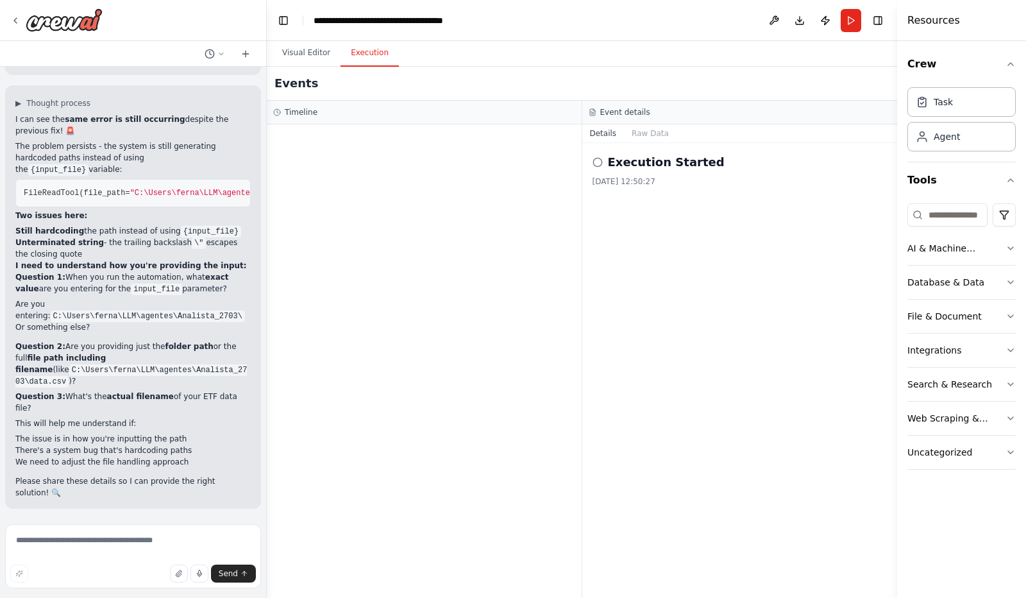
drag, startPoint x: 167, startPoint y: 352, endPoint x: 131, endPoint y: 364, distance: 37.9
click at [131, 333] on li "Or something else?" at bounding box center [132, 327] width 235 height 12
click at [73, 545] on textarea at bounding box center [133, 556] width 256 height 64
paste textarea "**********"
click at [15, 541] on textarea "**********" at bounding box center [133, 556] width 256 height 64
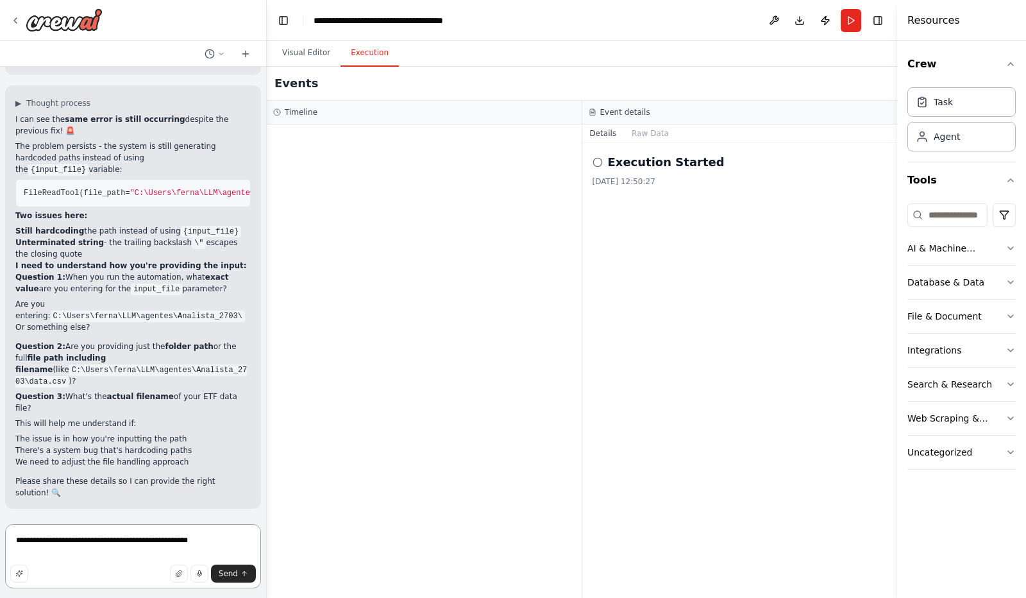
click at [207, 542] on textarea "**********" at bounding box center [133, 556] width 256 height 64
type textarea "**********"
click at [230, 579] on button "Send" at bounding box center [233, 573] width 45 height 18
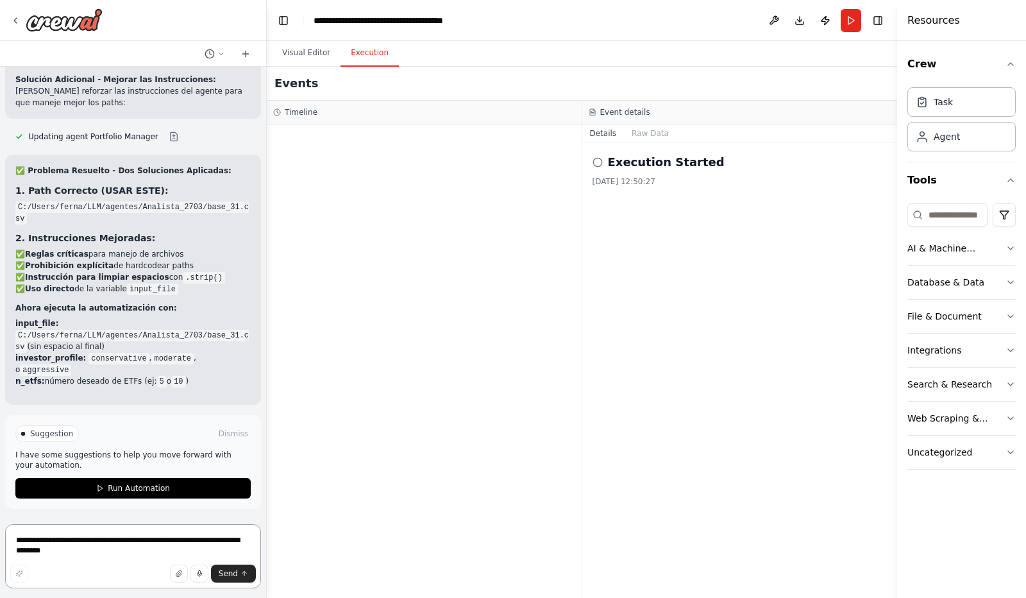
scroll to position [12951, 0]
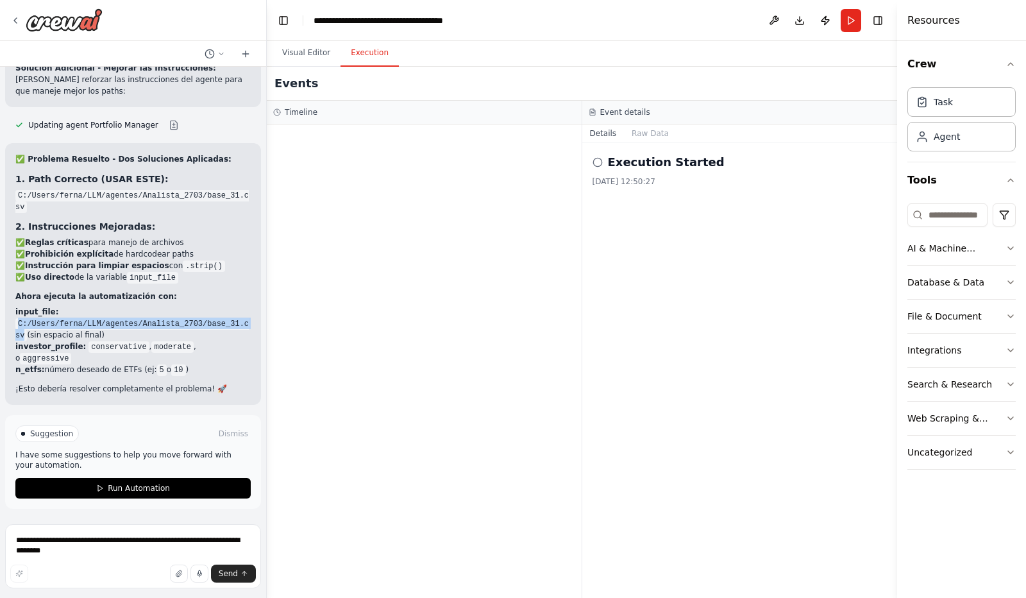
drag, startPoint x: 19, startPoint y: 338, endPoint x: 239, endPoint y: 341, distance: 220.7
click at [239, 341] on code "C:/Users/ferna/LLM/agentes/Analista_2703/base_31.csv" at bounding box center [131, 329] width 233 height 23
copy code "C:/Users/ferna/LLM/agentes/Analista_2703/base_31.csv"
click at [184, 489] on button "Run Automation" at bounding box center [132, 488] width 235 height 21
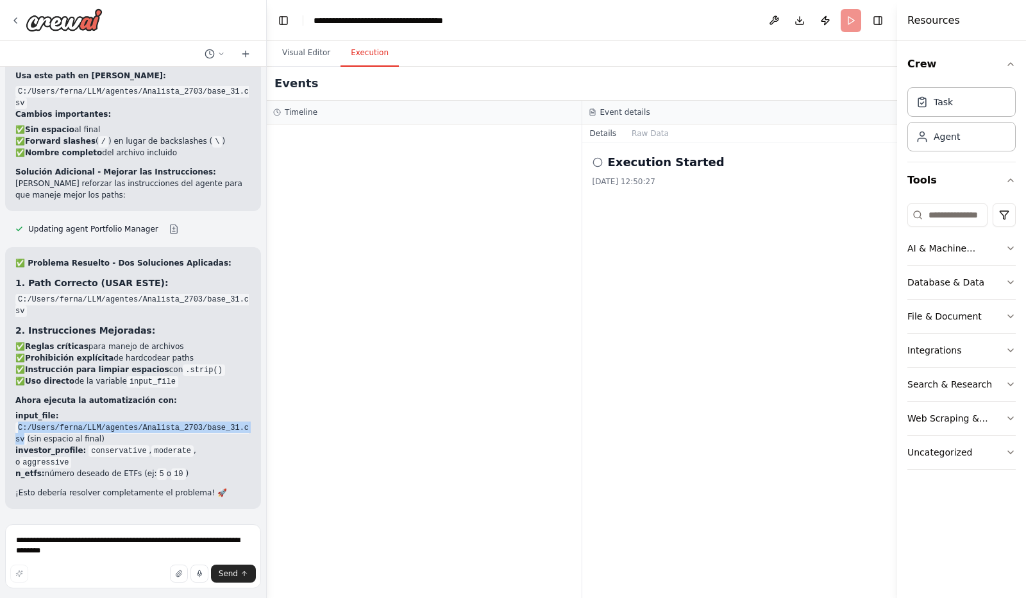
scroll to position [12847, 0]
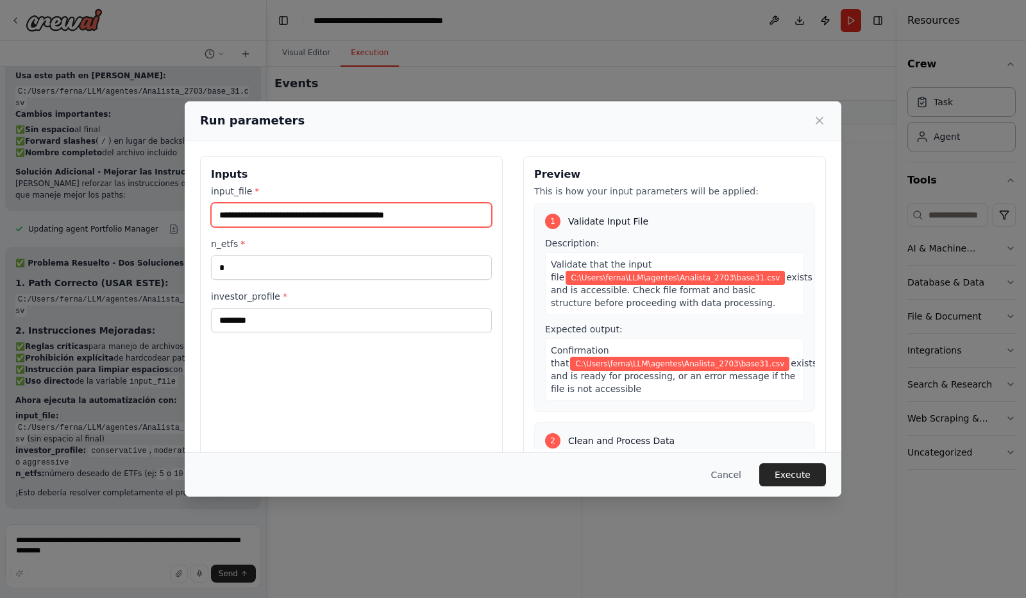
drag, startPoint x: 439, startPoint y: 216, endPoint x: 212, endPoint y: 214, distance: 227.1
click at [212, 214] on input "**********" at bounding box center [351, 215] width 281 height 24
paste input "*"
type input "**********"
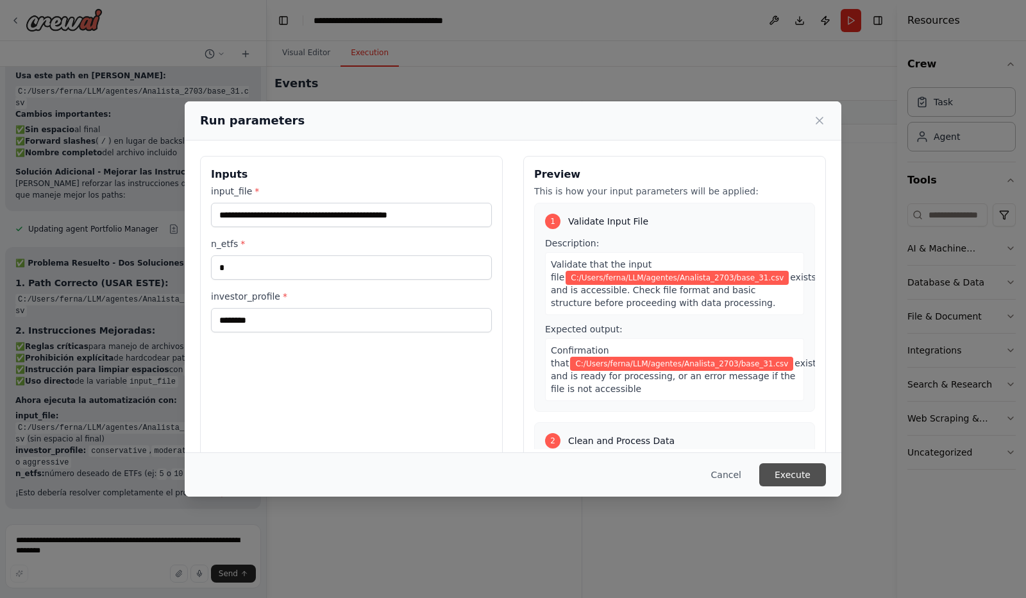
click at [799, 470] on button "Execute" at bounding box center [792, 474] width 67 height 23
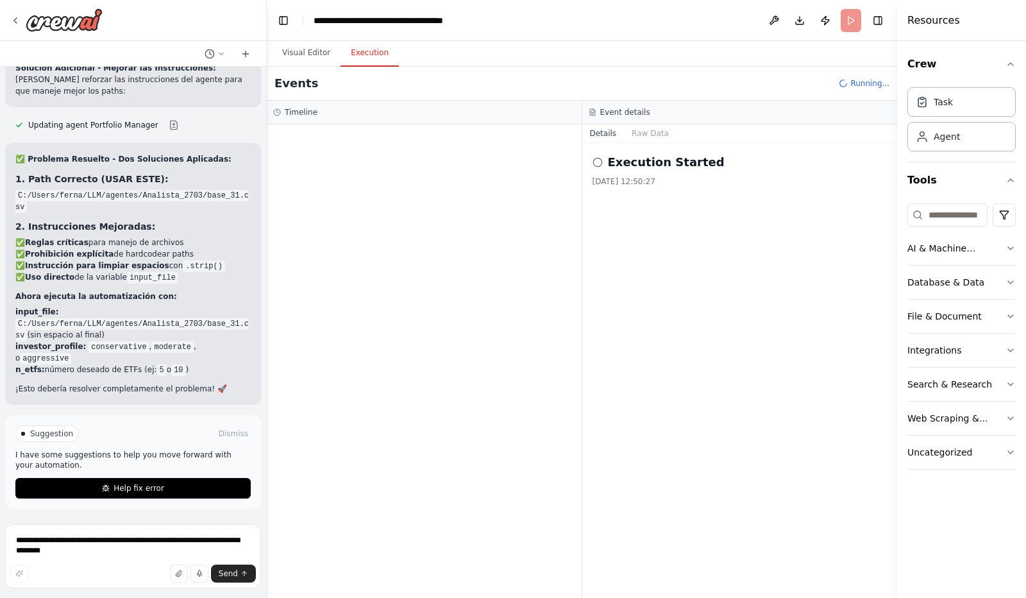
scroll to position [12951, 0]
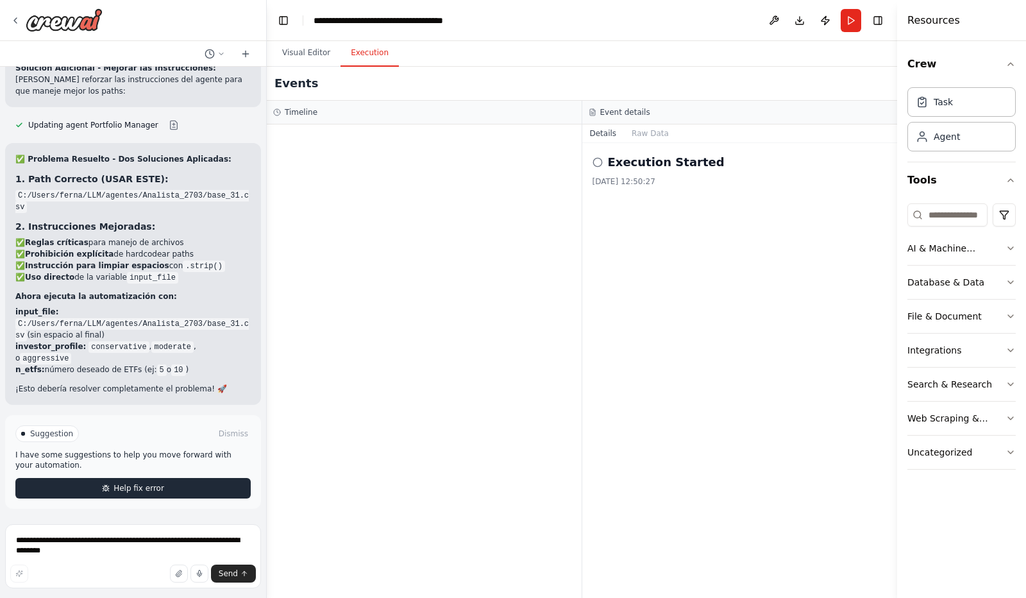
click at [156, 495] on button "Help fix error" at bounding box center [132, 488] width 235 height 21
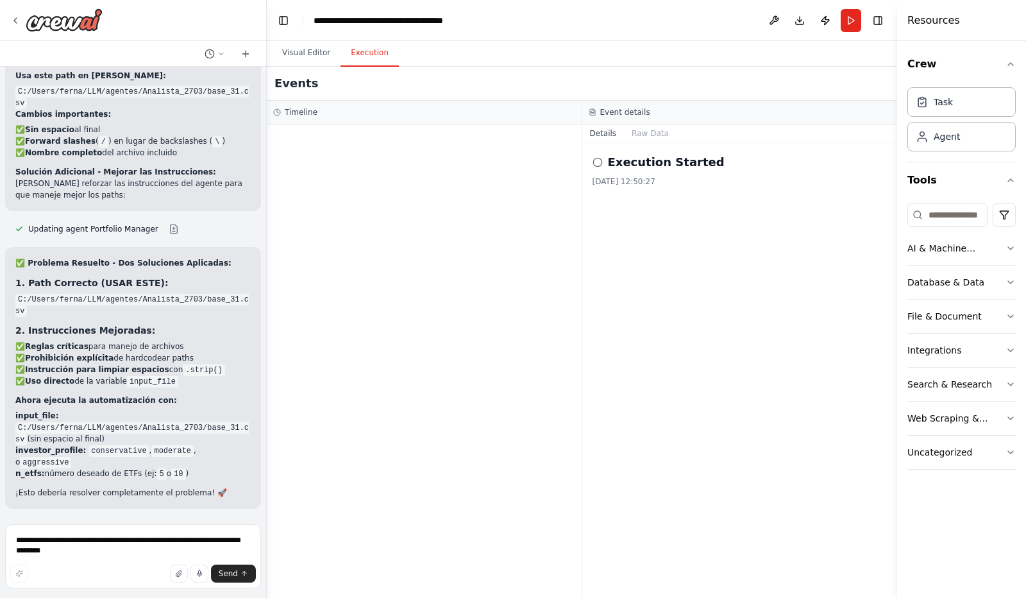
scroll to position [12897, 0]
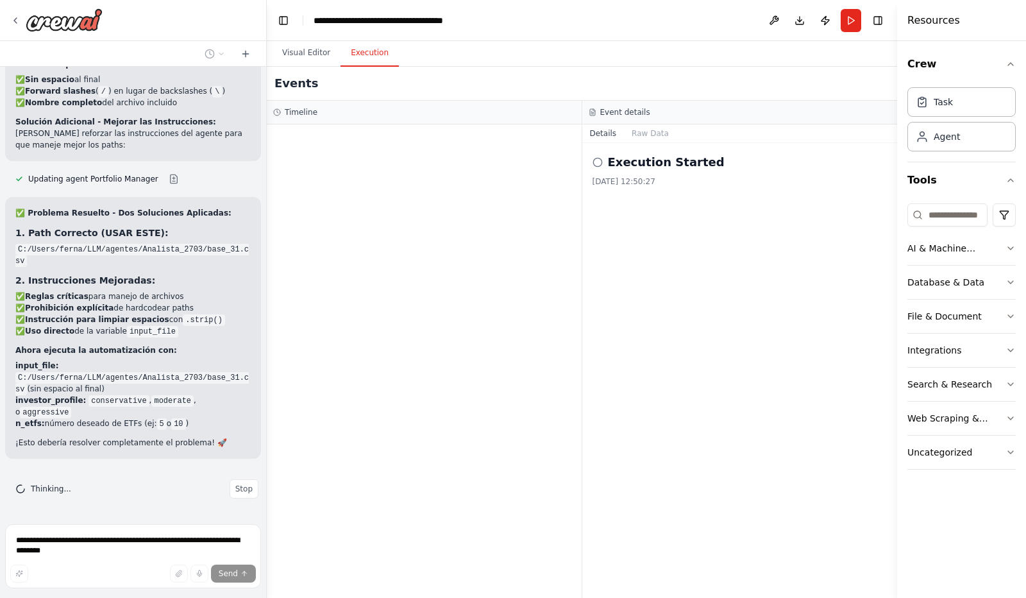
click at [561, 518] on div at bounding box center [424, 360] width 315 height 473
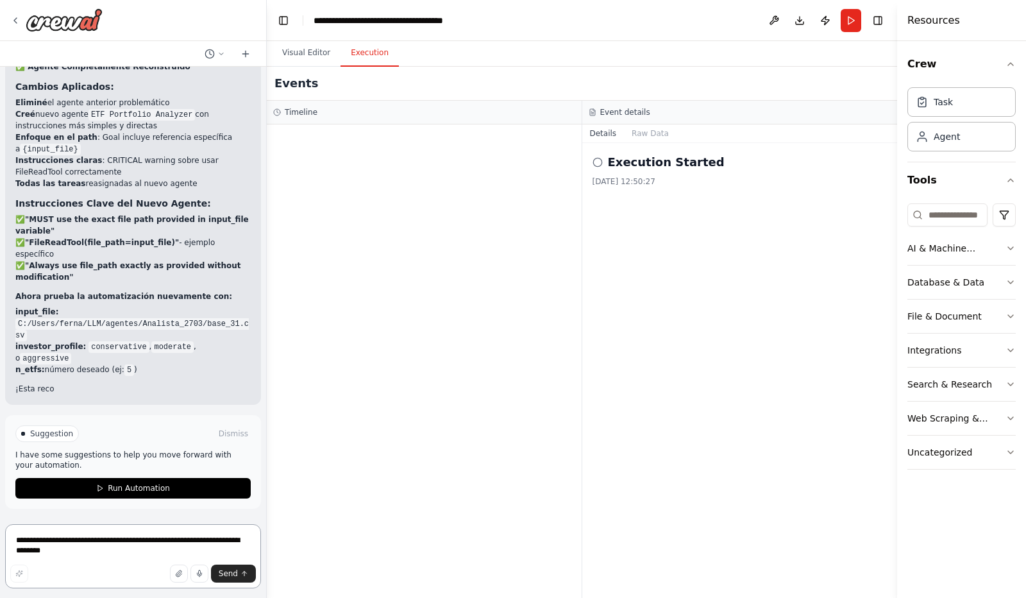
scroll to position [13866, 0]
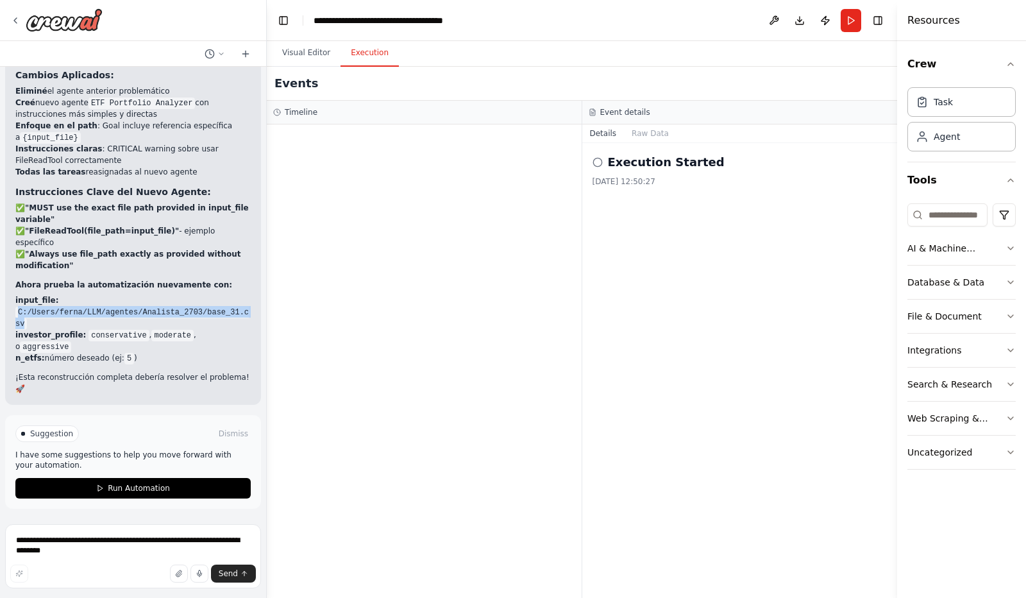
drag, startPoint x: 18, startPoint y: 344, endPoint x: 239, endPoint y: 347, distance: 220.7
click at [239, 330] on code "C:/Users/ferna/LLM/agentes/Analista_2703/base_31.csv" at bounding box center [131, 318] width 233 height 23
click at [162, 486] on span "Run Automation" at bounding box center [139, 488] width 62 height 10
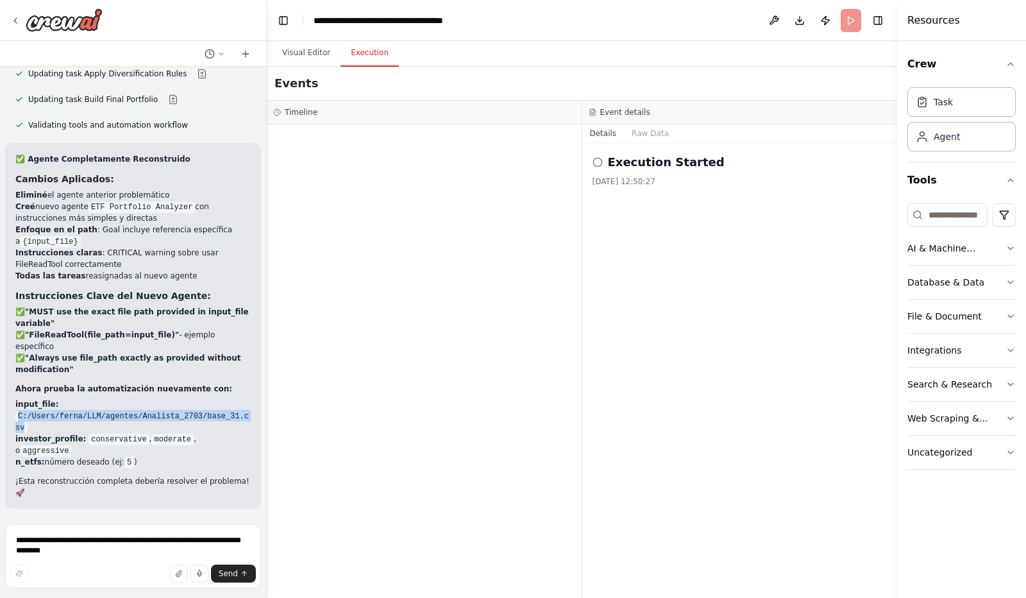
scroll to position [13763, 0]
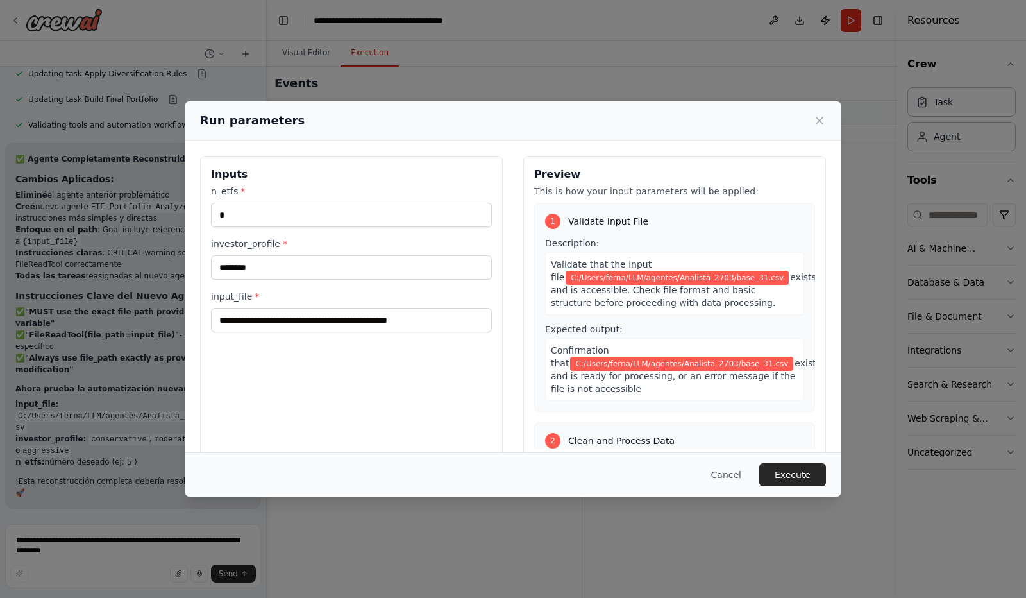
drag, startPoint x: 485, startPoint y: 124, endPoint x: 599, endPoint y: 125, distance: 114.2
click at [599, 125] on div "Run parameters" at bounding box center [513, 121] width 626 height 18
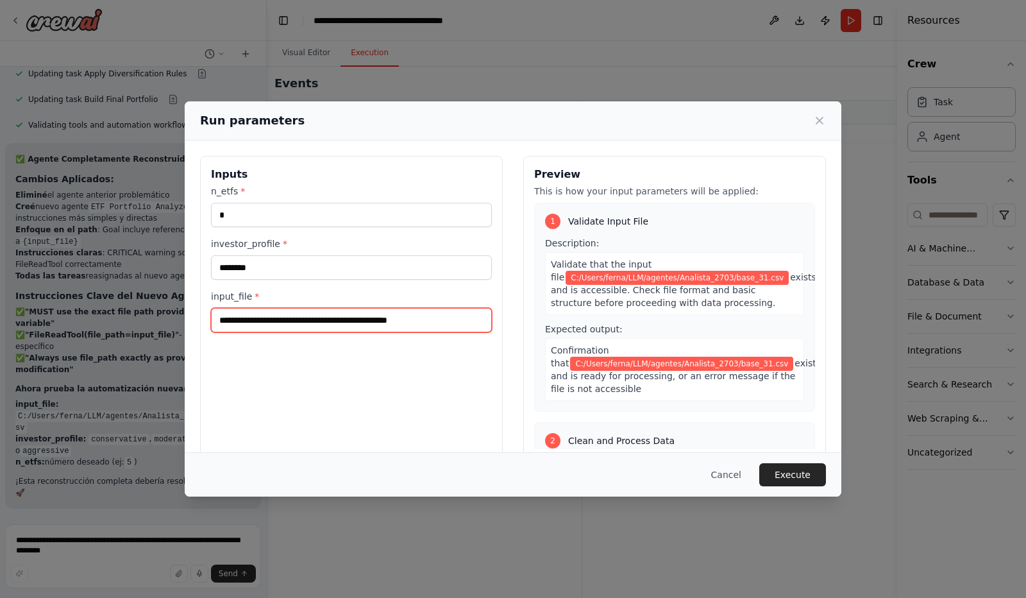
drag, startPoint x: 455, startPoint y: 318, endPoint x: 176, endPoint y: 297, distance: 279.8
click at [176, 297] on div "**********" at bounding box center [513, 299] width 1026 height 598
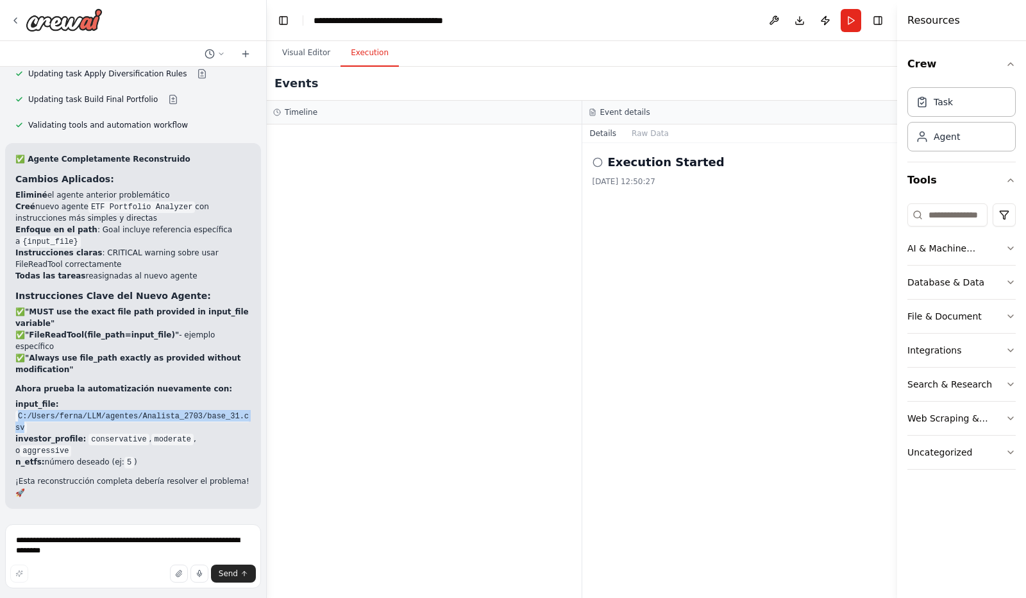
drag, startPoint x: 237, startPoint y: 451, endPoint x: 6, endPoint y: 452, distance: 230.9
click at [6, 452] on div "✅ Agente Completamente Reconstruido Cambios Aplicados: Eliminé el agente anteri…" at bounding box center [133, 326] width 256 height 366
copy code "C:/Users/ferna/LLM/agentes/Analista_2703/base_31.csv"
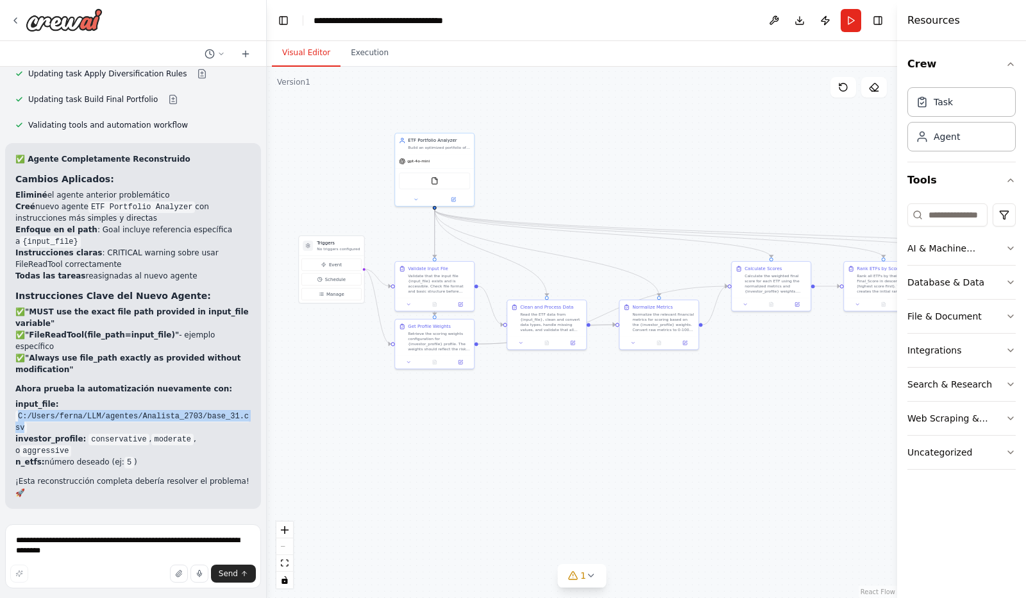
click at [314, 53] on button "Visual Editor" at bounding box center [306, 53] width 69 height 27
click at [850, 21] on button "Run" at bounding box center [851, 20] width 21 height 23
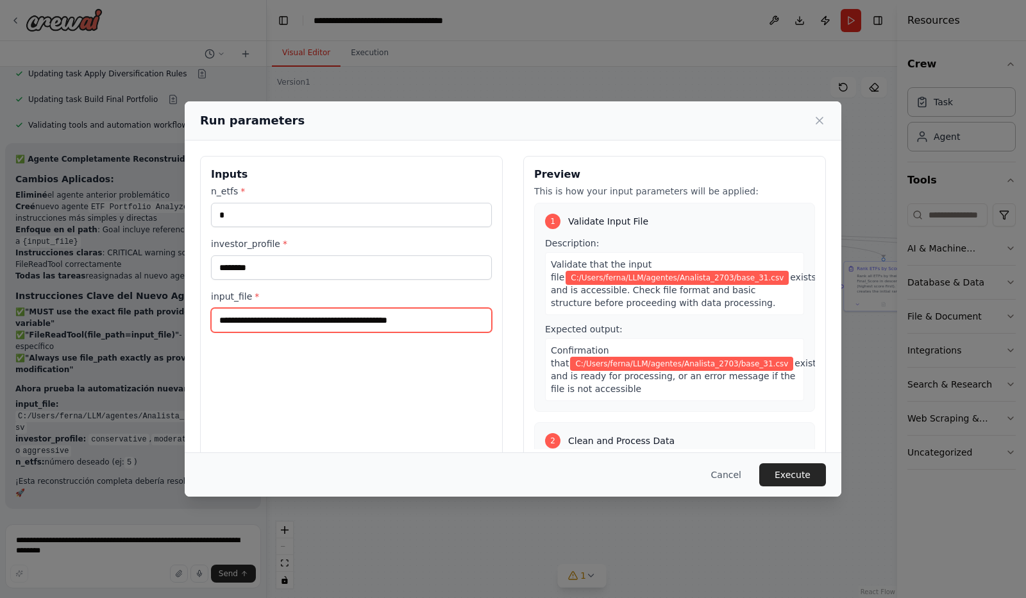
drag, startPoint x: 460, startPoint y: 319, endPoint x: 216, endPoint y: 314, distance: 244.4
click at [216, 314] on input "**********" at bounding box center [351, 320] width 281 height 24
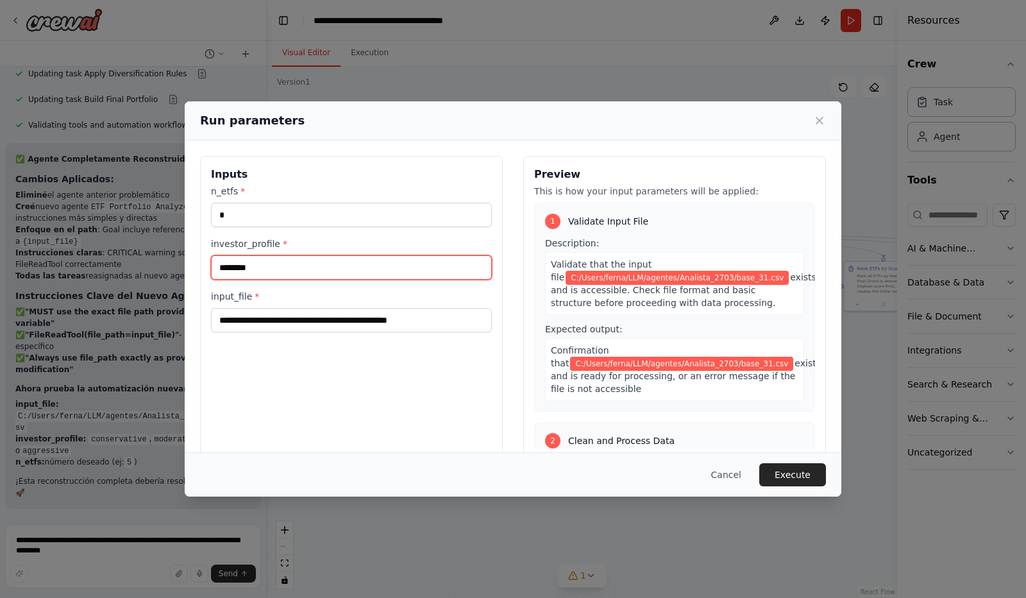
click at [258, 263] on input "********" at bounding box center [351, 267] width 281 height 24
type input "*"
type input "**********"
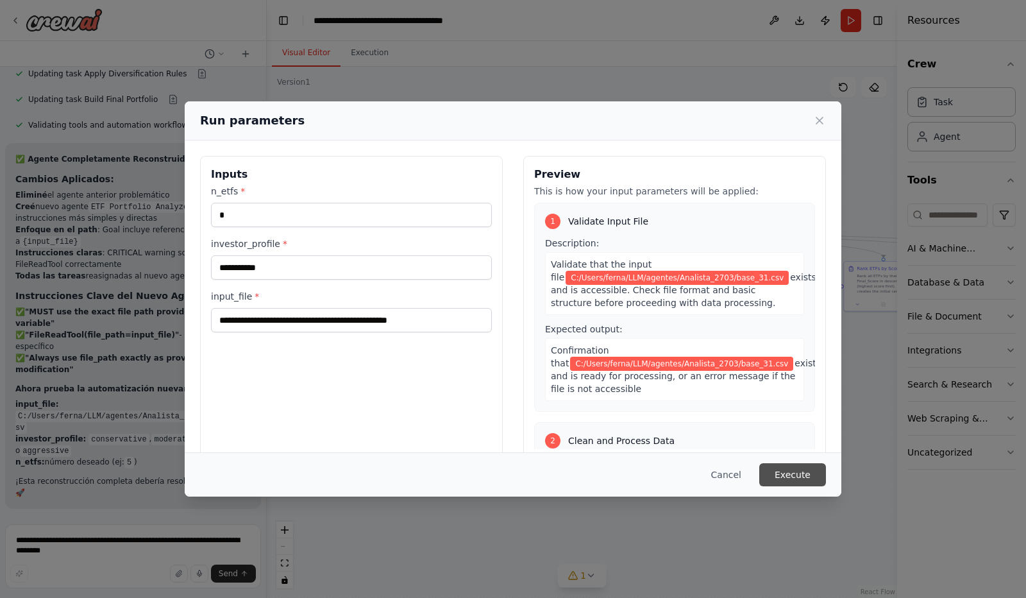
click at [793, 475] on button "Execute" at bounding box center [792, 474] width 67 height 23
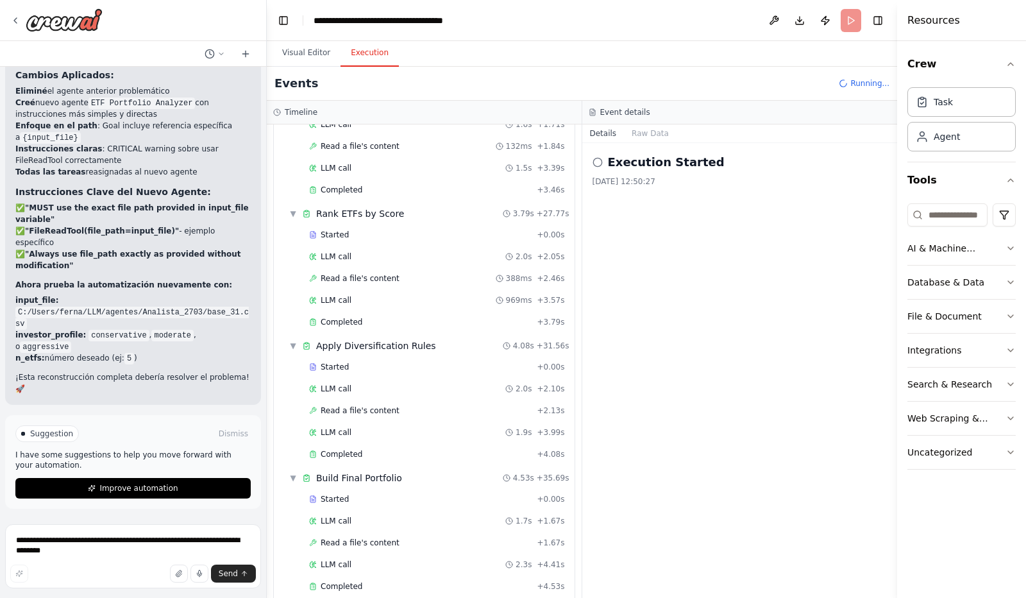
scroll to position [13866, 0]
click at [347, 581] on span "Completed" at bounding box center [342, 586] width 42 height 10
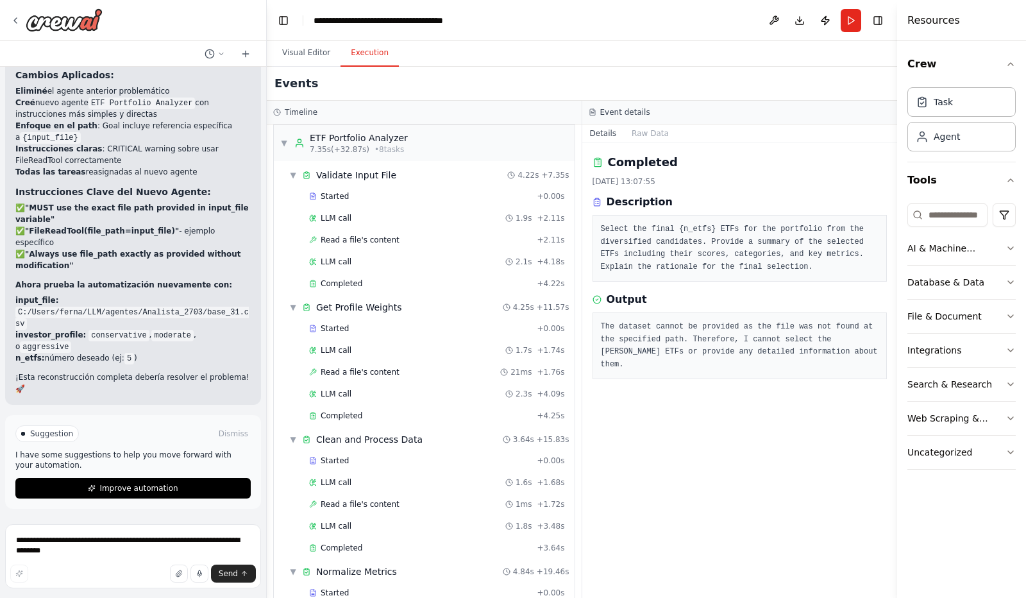
scroll to position [0, 0]
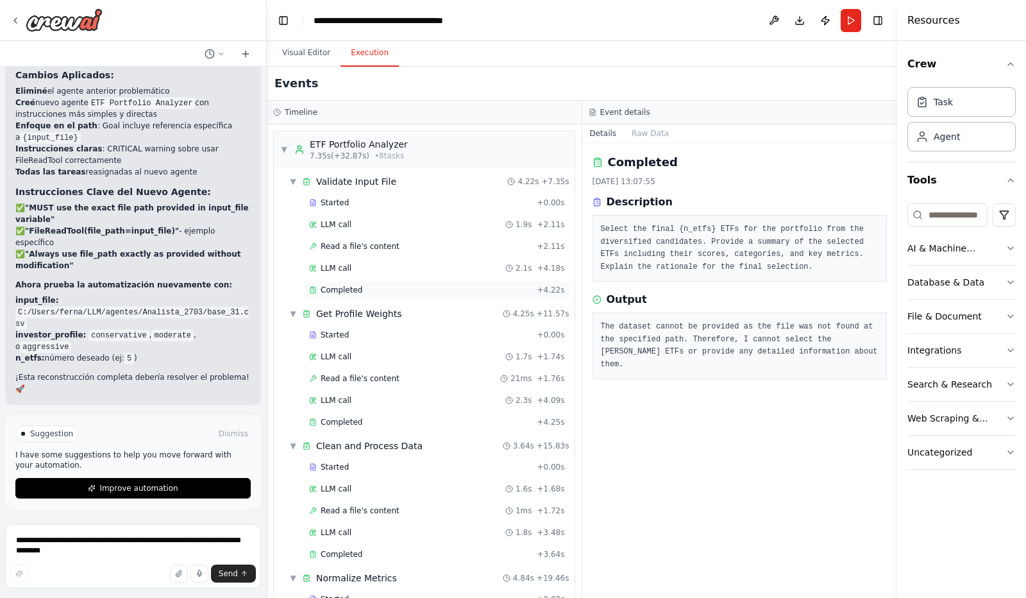
click at [343, 290] on span "Completed" at bounding box center [342, 290] width 42 height 10
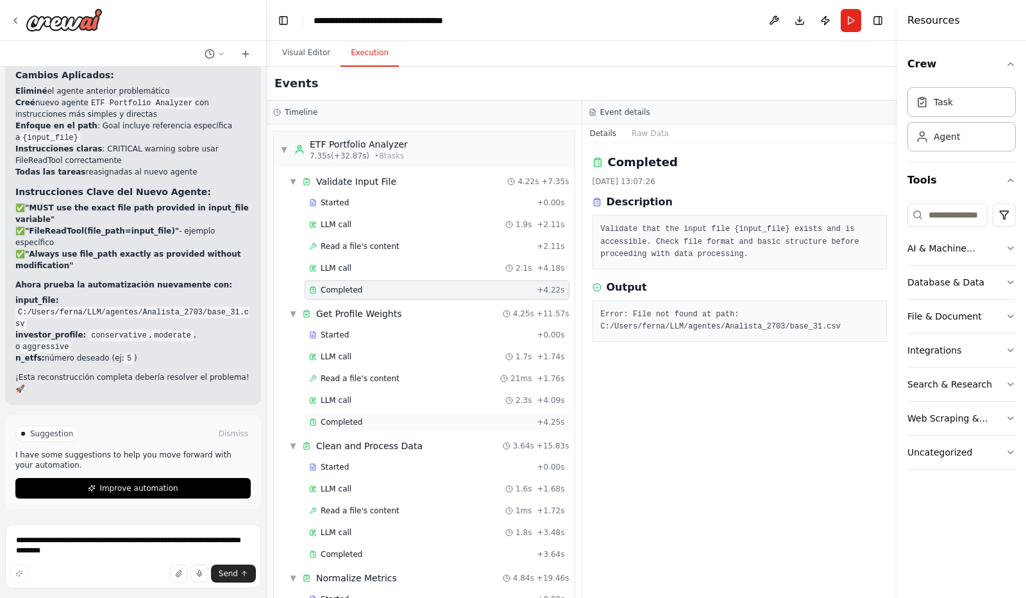
click at [340, 417] on span "Completed" at bounding box center [342, 422] width 42 height 10
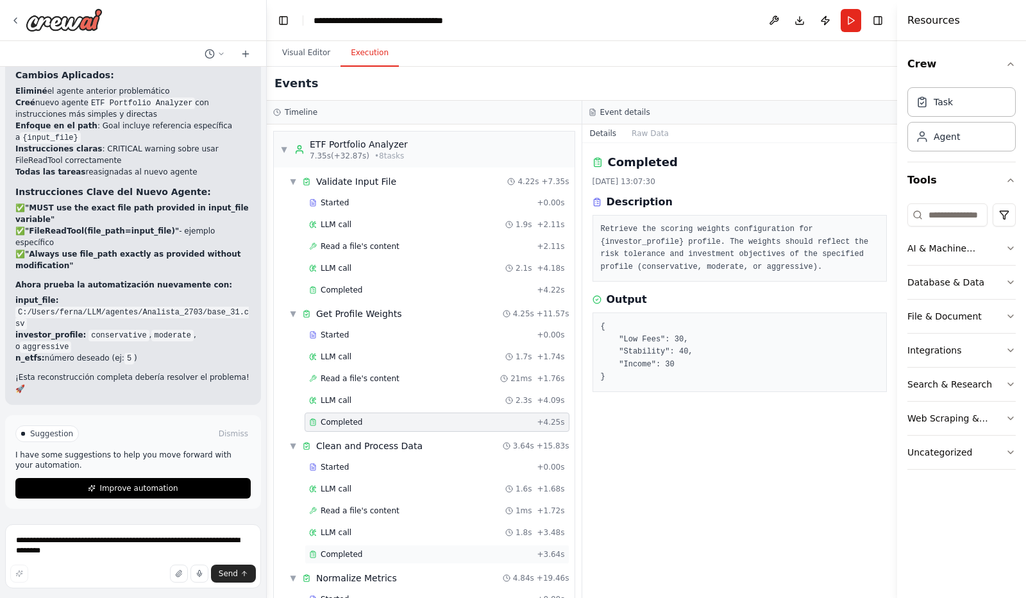
click at [344, 549] on span "Completed" at bounding box center [342, 554] width 42 height 10
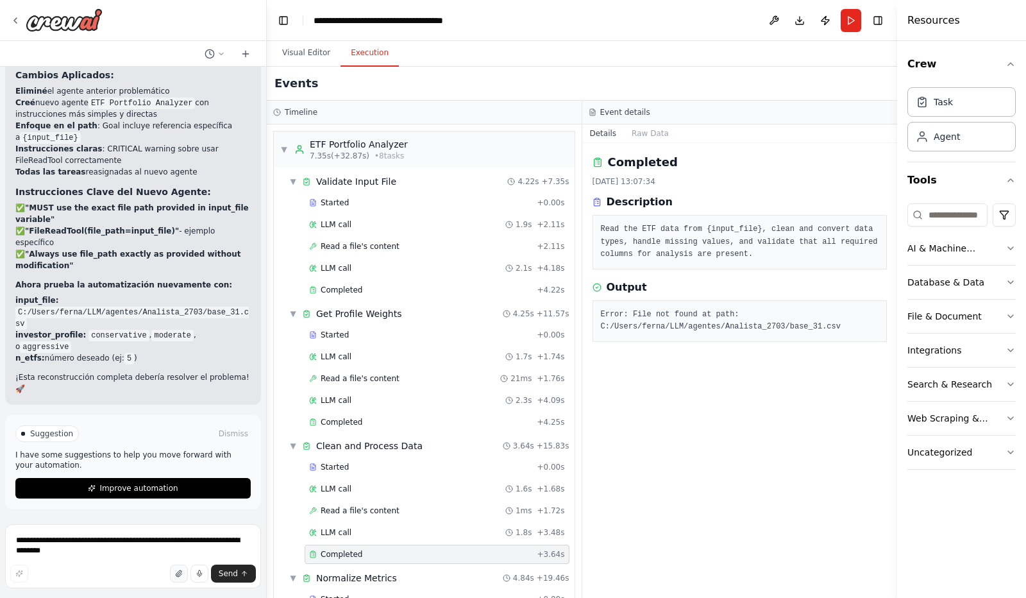
click at [181, 572] on icon "button" at bounding box center [178, 573] width 5 height 6
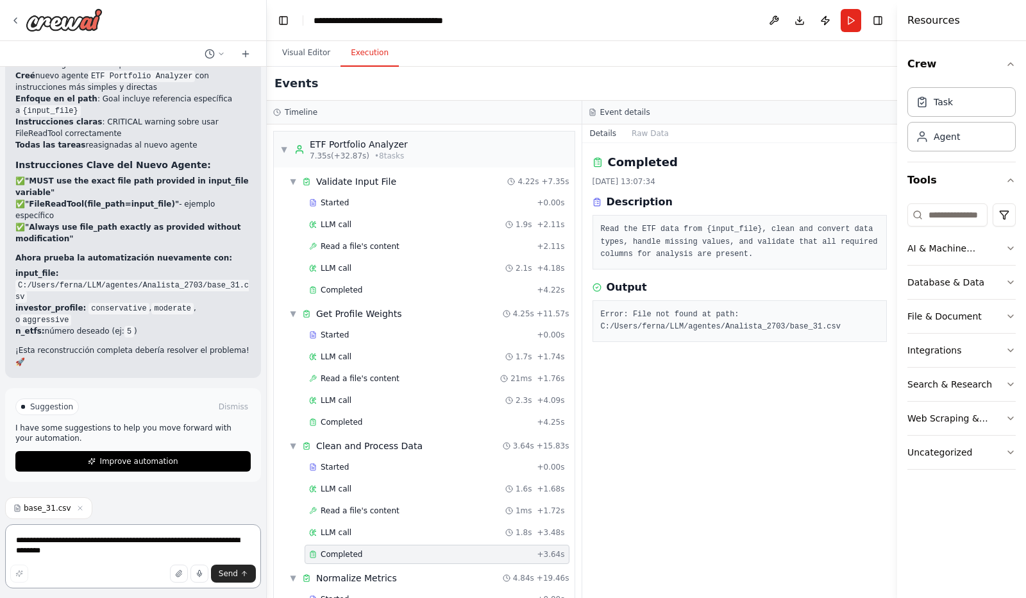
click at [89, 540] on textarea "**********" at bounding box center [133, 556] width 256 height 64
drag, startPoint x: 821, startPoint y: 323, endPoint x: 595, endPoint y: 335, distance: 226.7
click at [595, 335] on div "Error: File not found at path: C:/Users/ferna/LLM/agentes/Analista_2703/base_31…" at bounding box center [740, 321] width 295 height 42
copy pre "C:/Users/ferna/LLM/agentes/Analista_2703/base_31.csv"
click at [33, 556] on textarea "**********" at bounding box center [133, 556] width 256 height 64
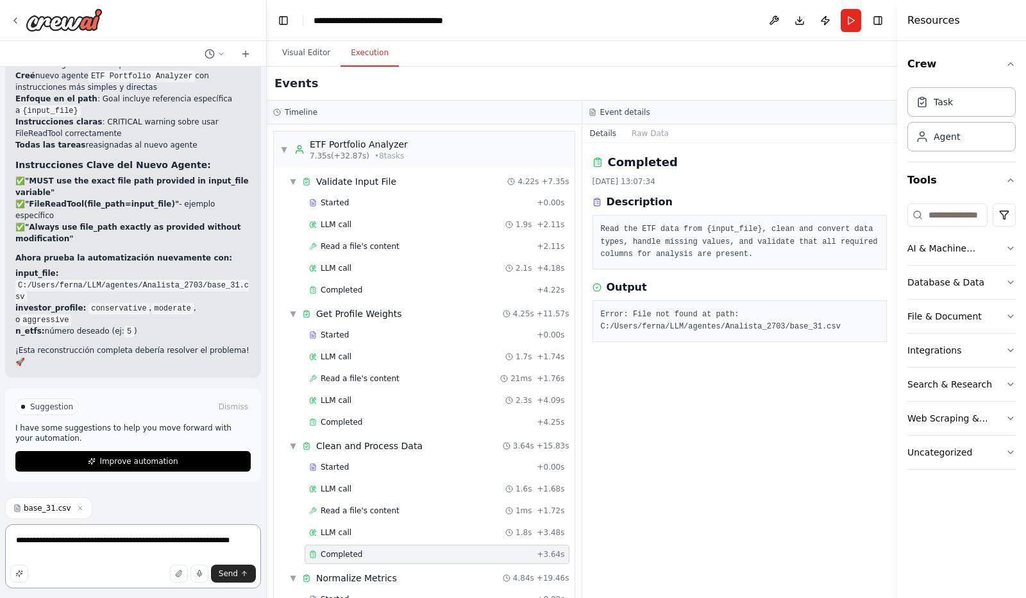
click at [244, 542] on textarea "**********" at bounding box center [133, 556] width 256 height 64
paste textarea "**********"
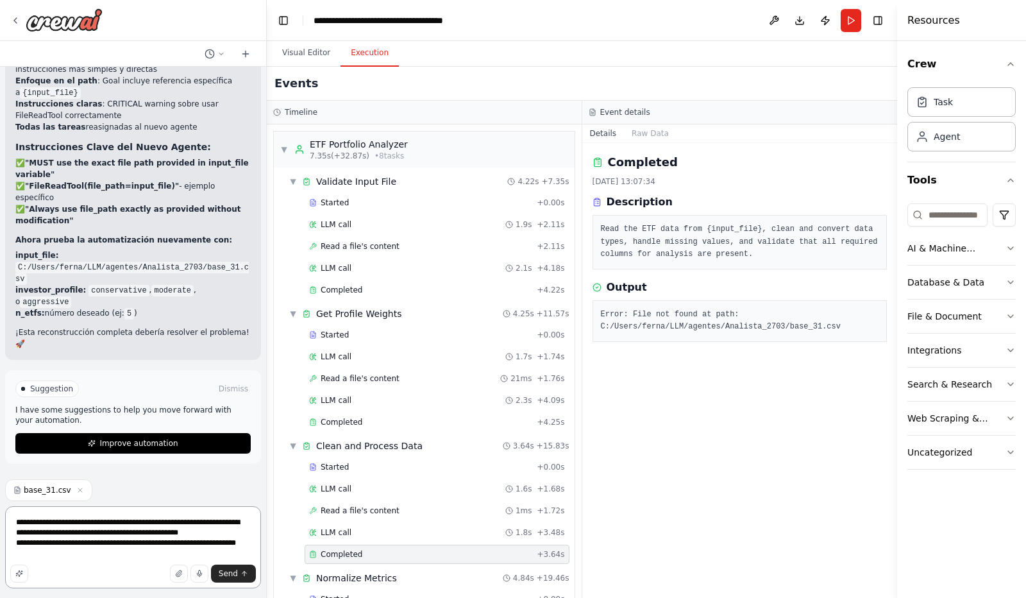
type textarea "**********"
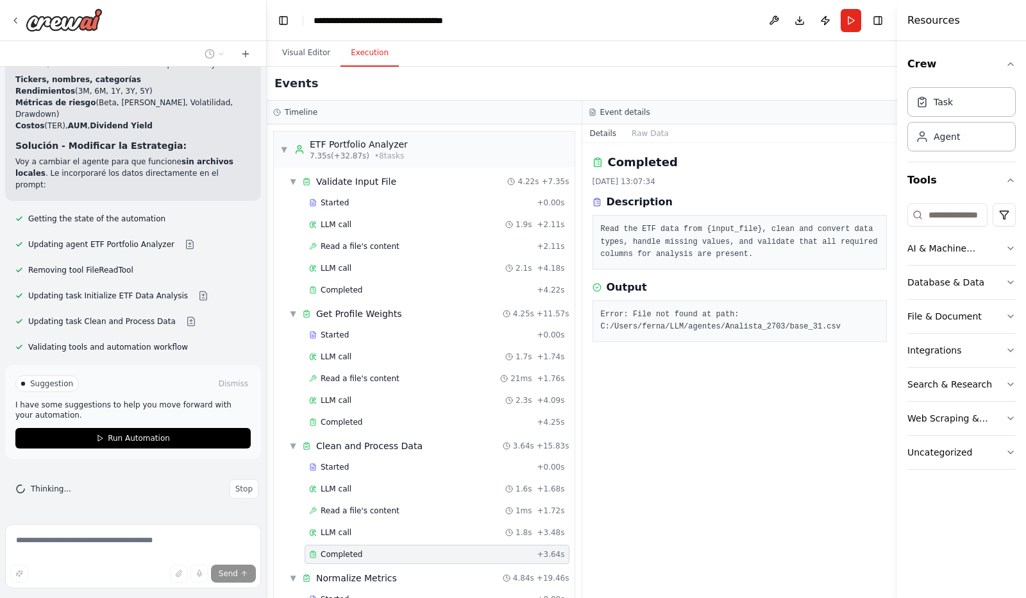
scroll to position [14452, 0]
click at [155, 436] on span "Run Automation" at bounding box center [139, 438] width 62 height 10
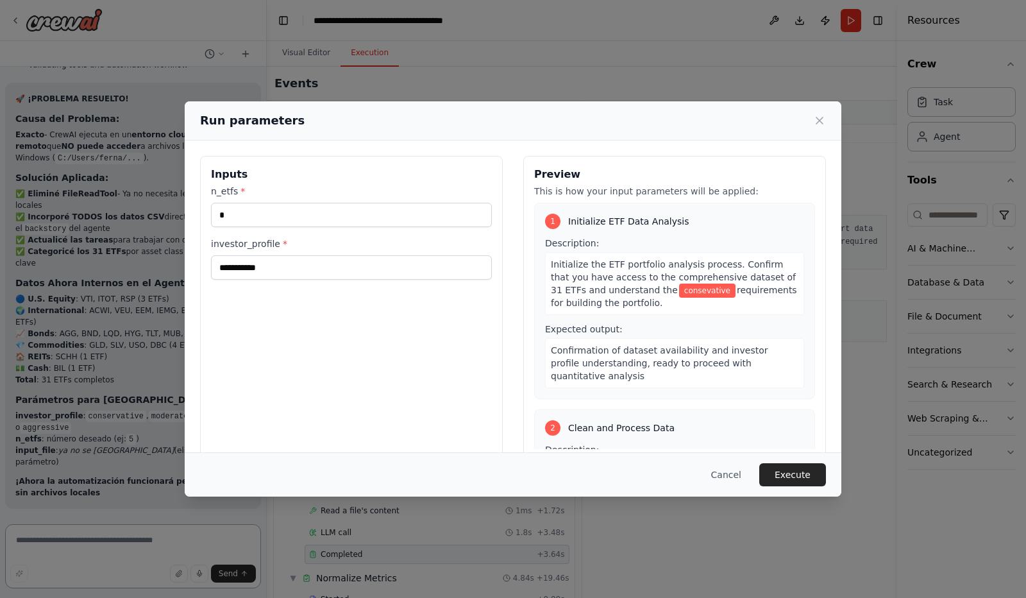
scroll to position [14677, 0]
click at [813, 478] on button "Execute" at bounding box center [792, 474] width 67 height 23
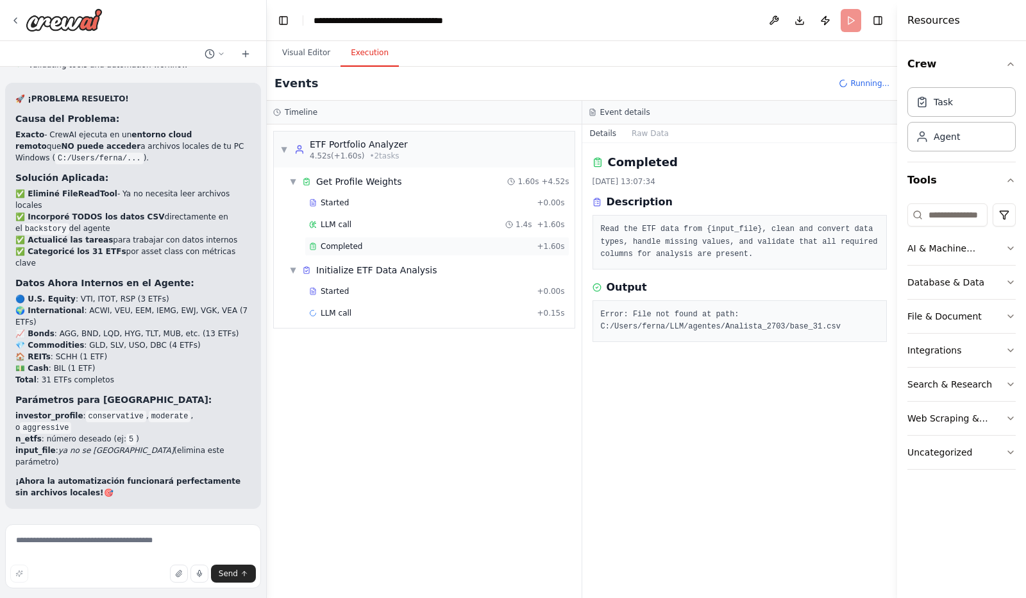
click at [343, 239] on div "Completed + 1.60s" at bounding box center [437, 246] width 265 height 19
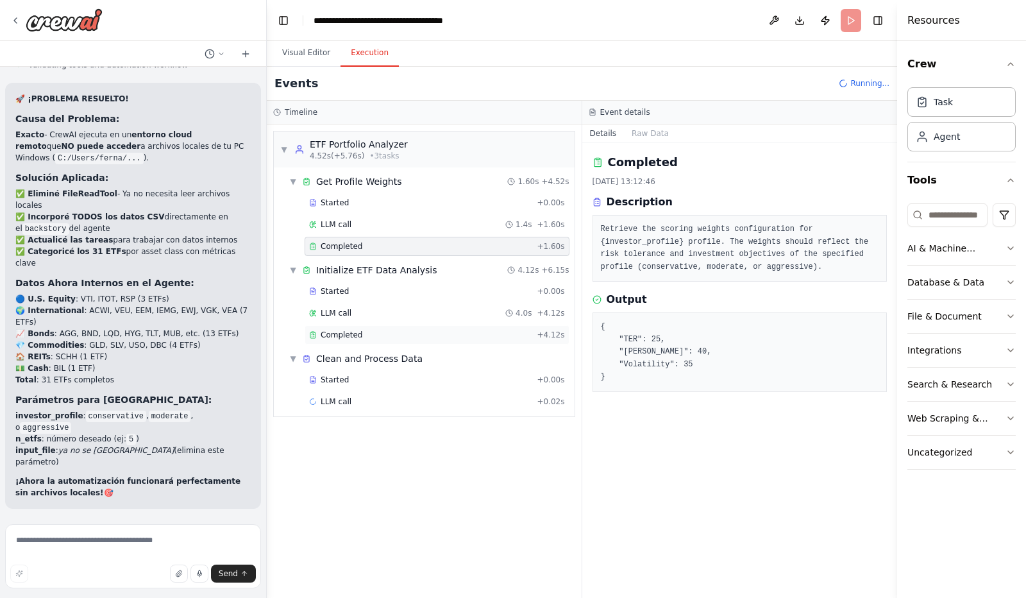
click at [338, 332] on span "Completed" at bounding box center [342, 335] width 42 height 10
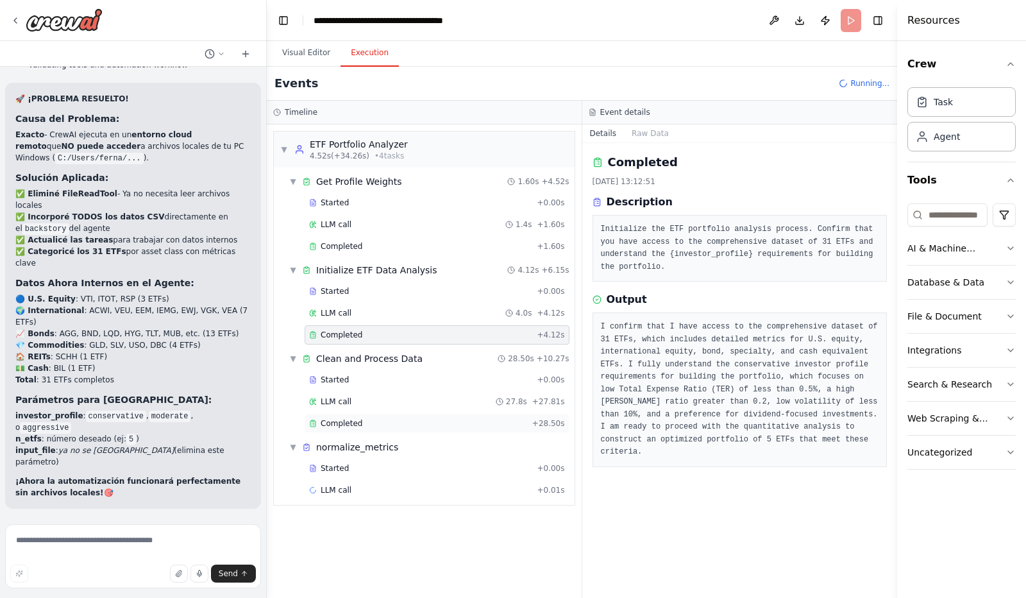
click at [348, 418] on span "Completed" at bounding box center [342, 423] width 42 height 10
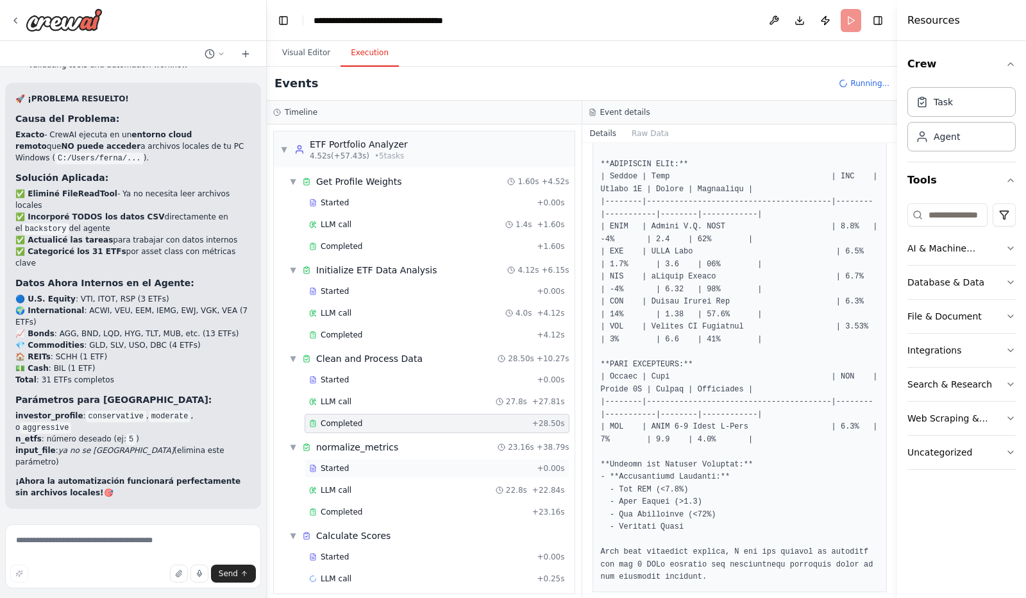
scroll to position [3, 0]
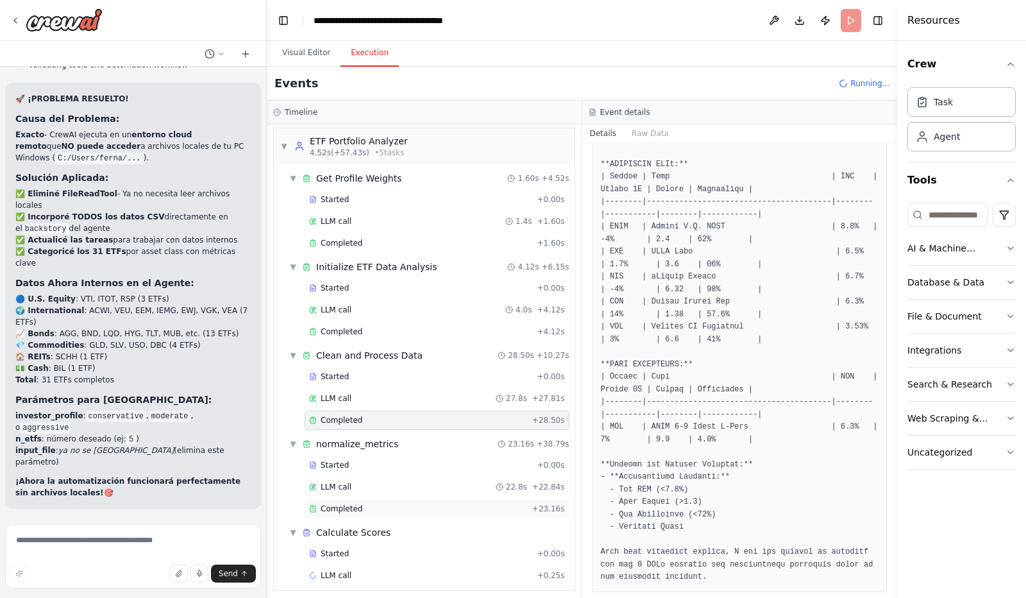
click at [350, 505] on span "Completed" at bounding box center [342, 509] width 42 height 10
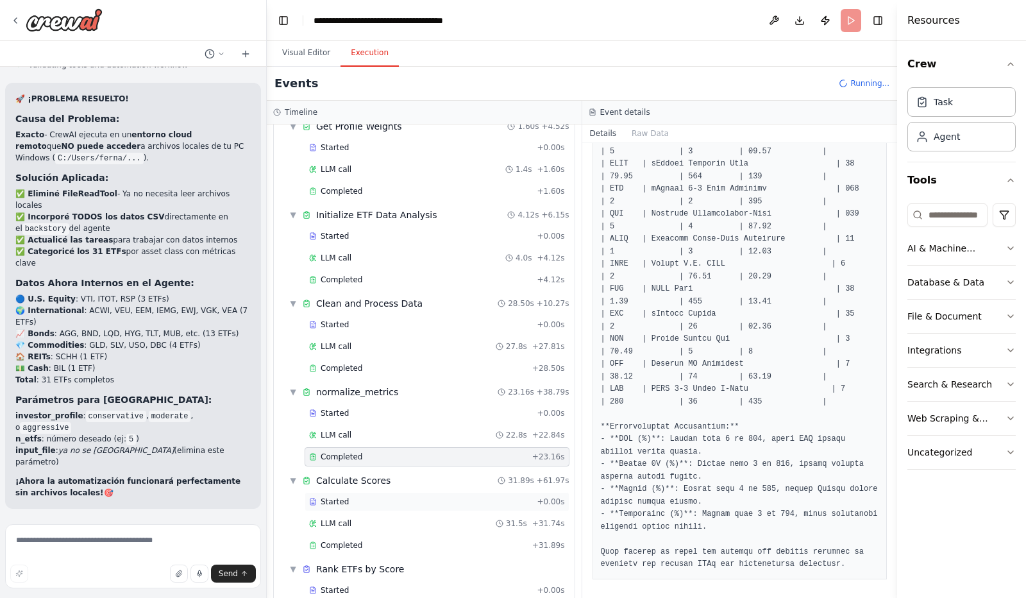
scroll to position [90, 0]
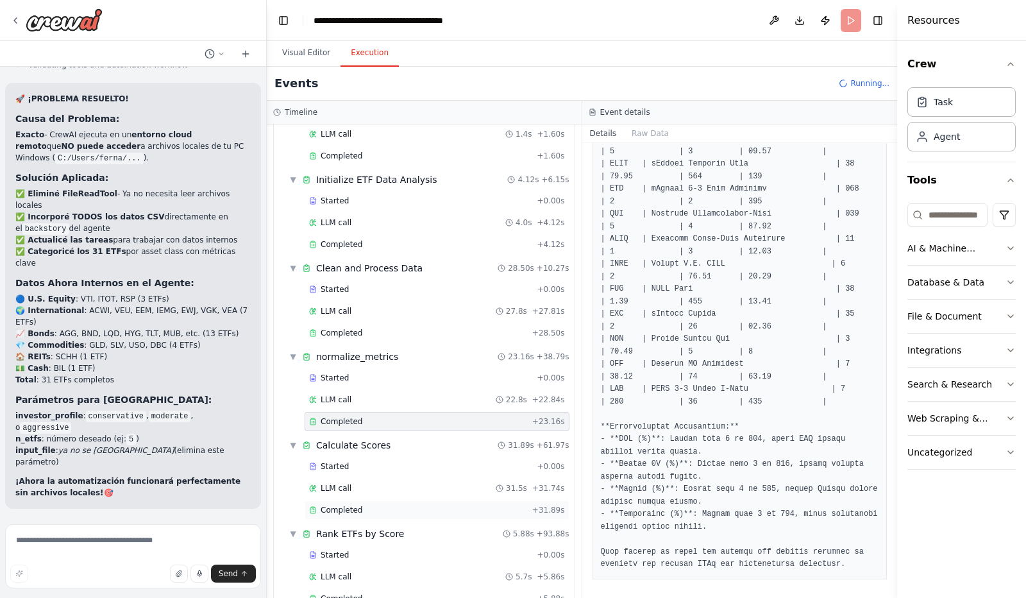
click at [341, 505] on span "Completed" at bounding box center [342, 510] width 42 height 10
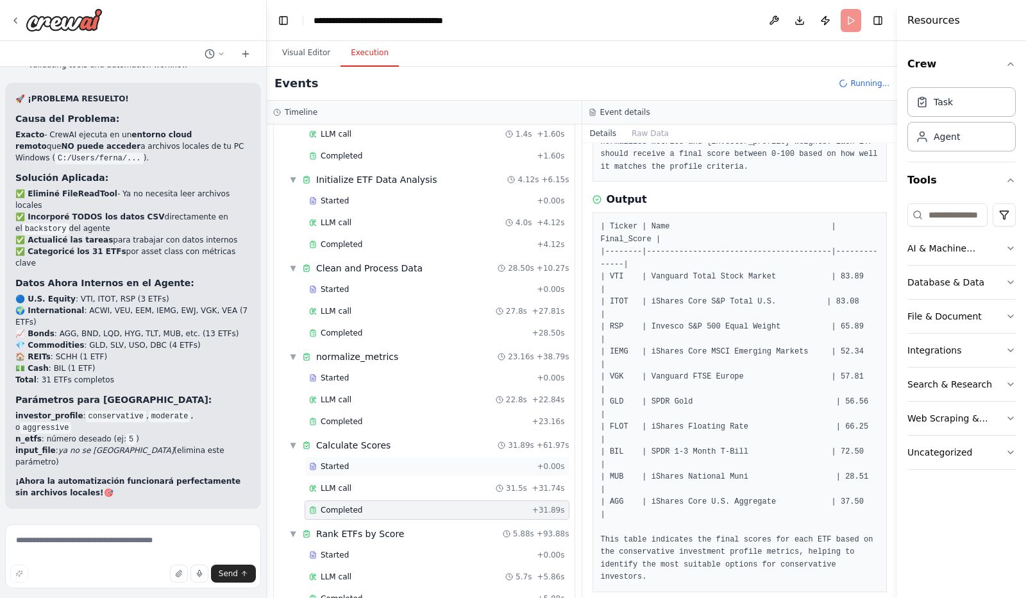
scroll to position [178, 0]
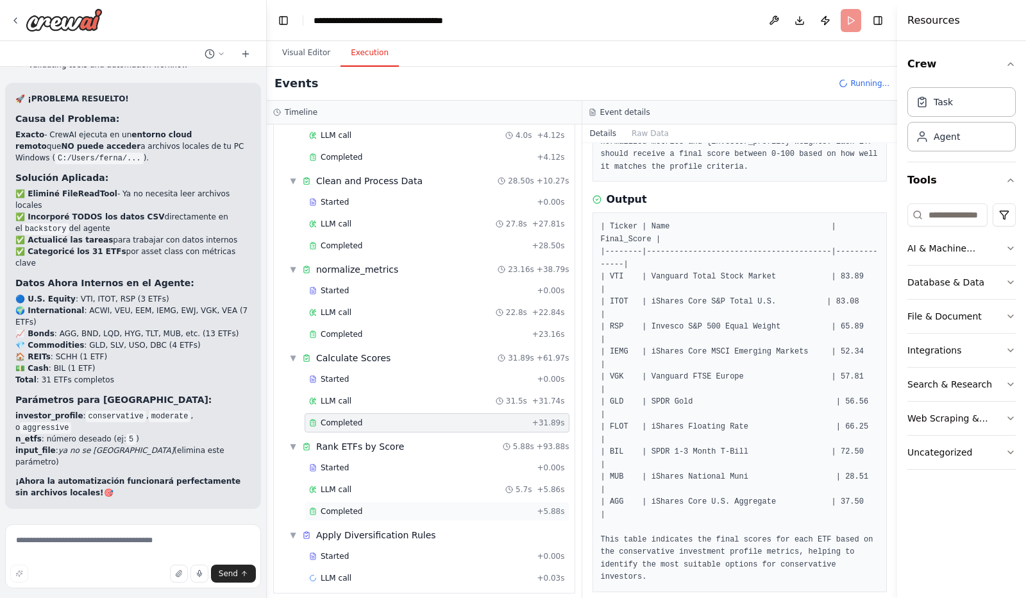
click at [345, 506] on span "Completed" at bounding box center [342, 511] width 42 height 10
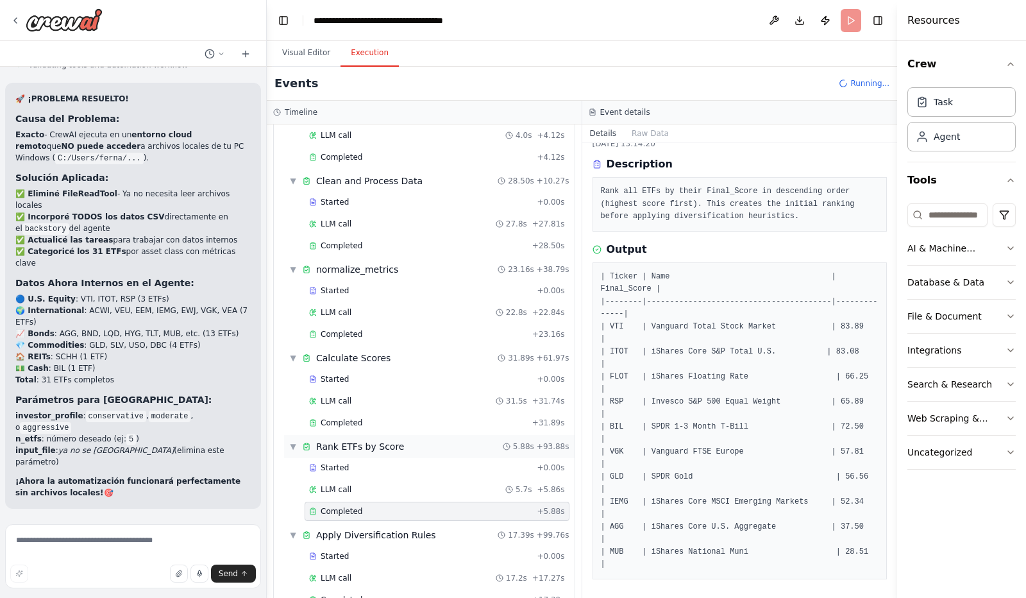
scroll to position [265, 0]
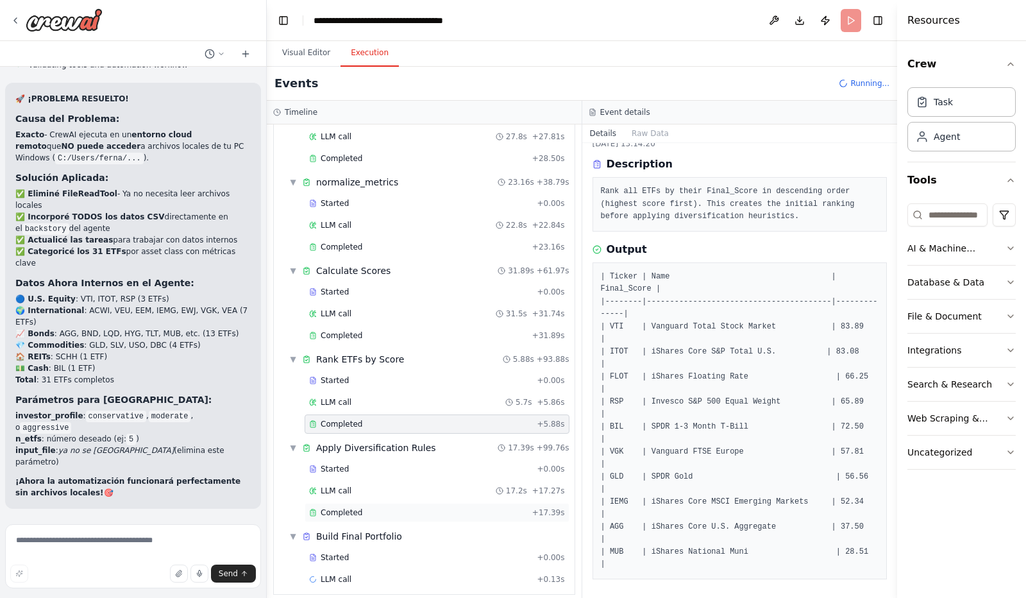
click at [340, 507] on span "Completed" at bounding box center [342, 512] width 42 height 10
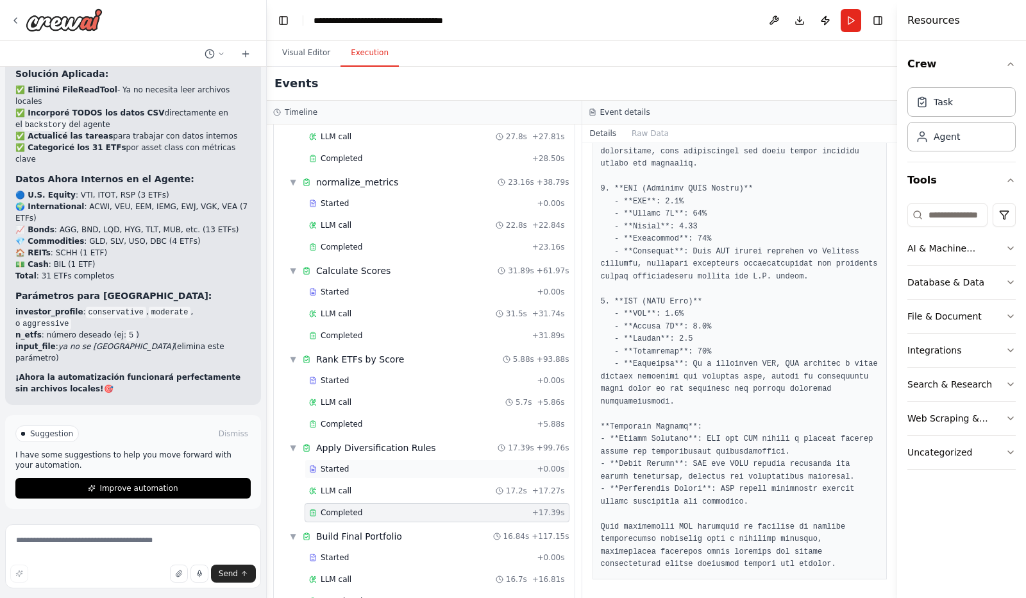
scroll to position [286, 0]
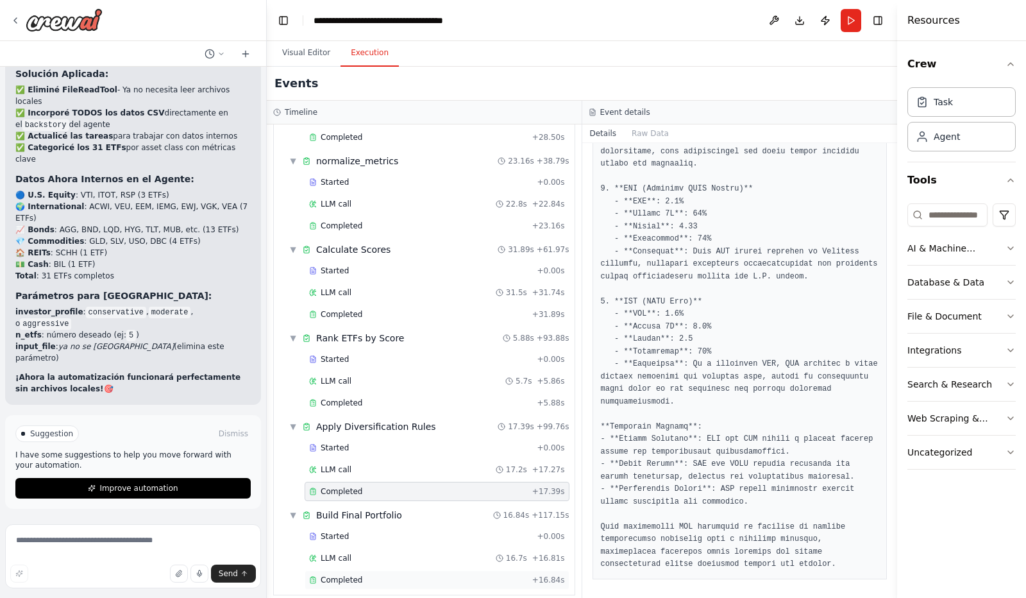
click at [349, 575] on span "Completed" at bounding box center [342, 580] width 42 height 10
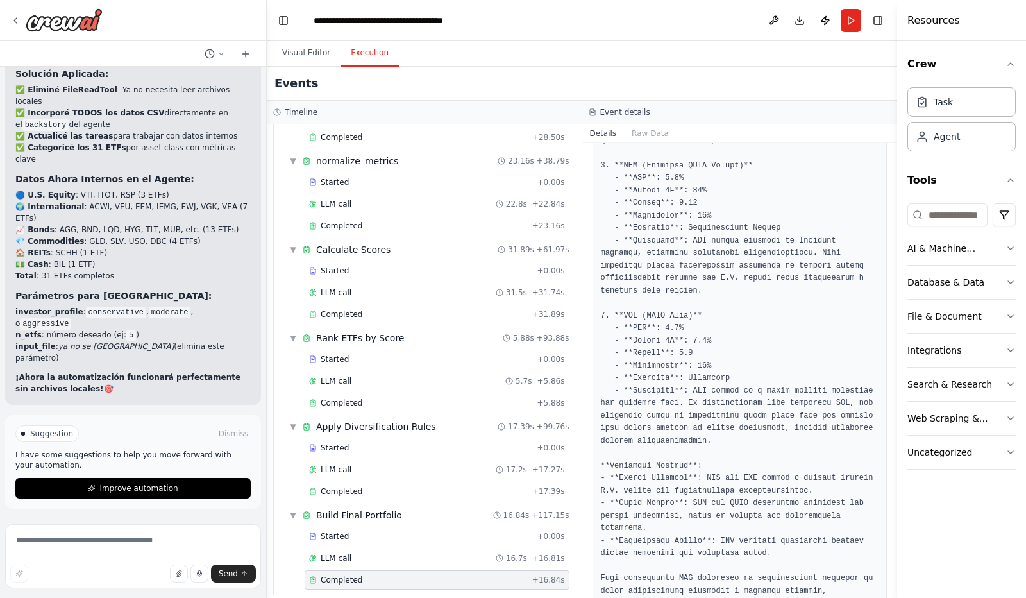
scroll to position [713, 0]
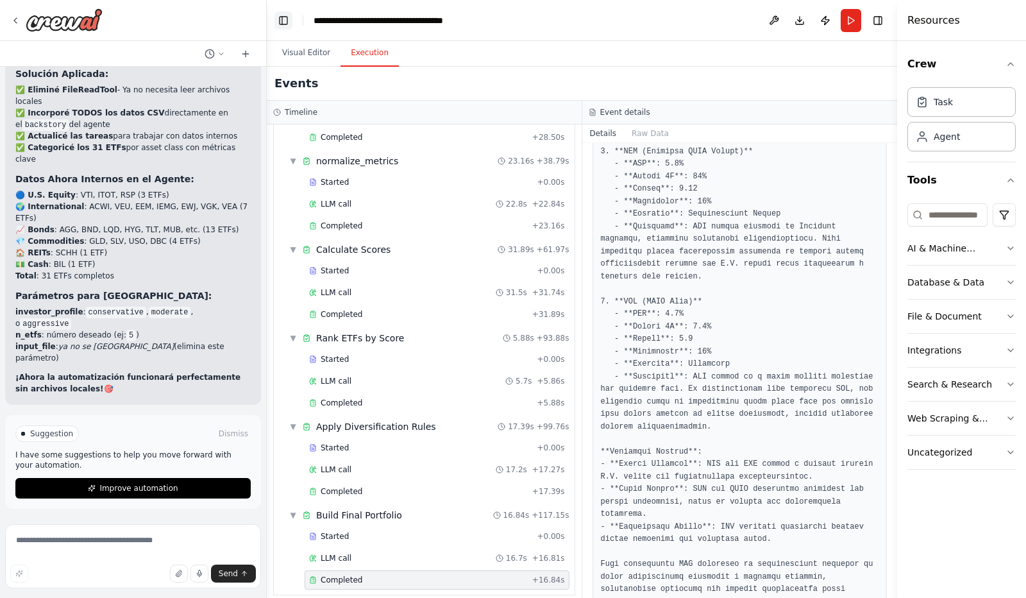
click at [285, 22] on button "Toggle Left Sidebar" at bounding box center [284, 21] width 18 height 18
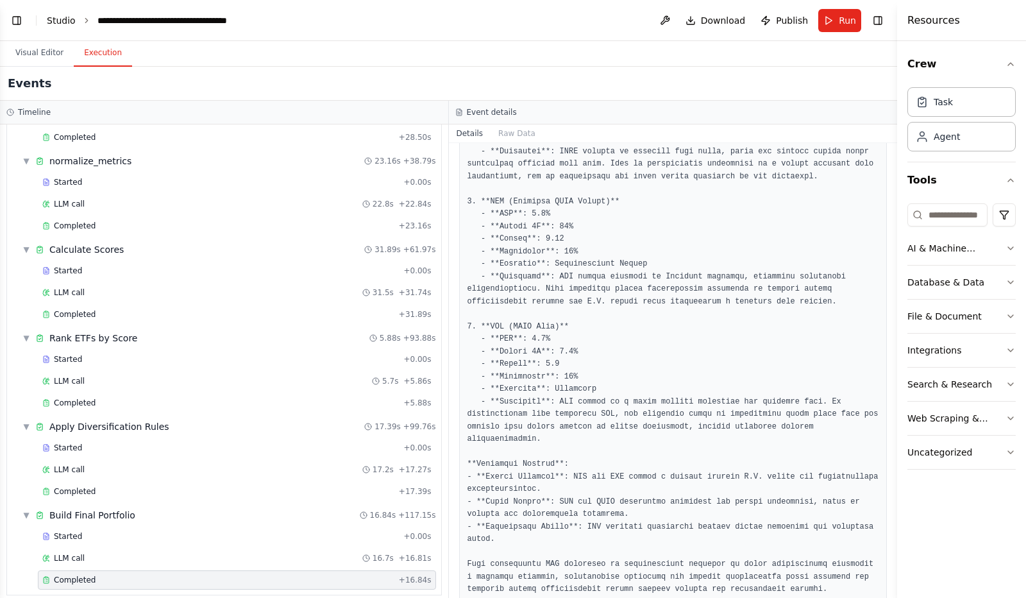
click at [60, 21] on link "Studio" at bounding box center [61, 20] width 29 height 10
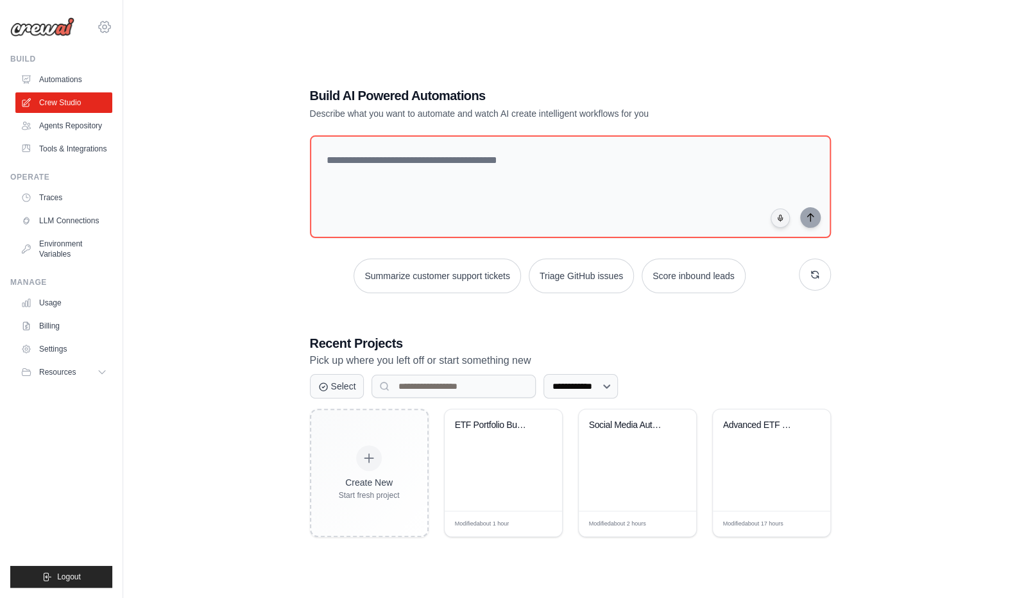
click at [106, 25] on icon at bounding box center [105, 27] width 4 height 4
click at [135, 80] on span "Settings" at bounding box center [160, 79] width 101 height 13
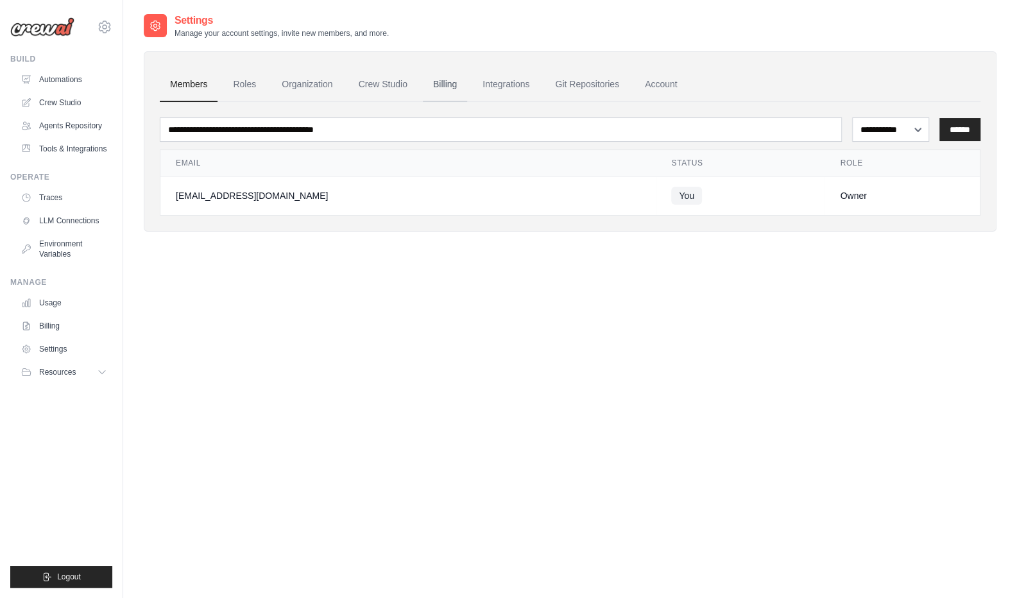
click at [441, 86] on link "Billing" at bounding box center [445, 84] width 44 height 35
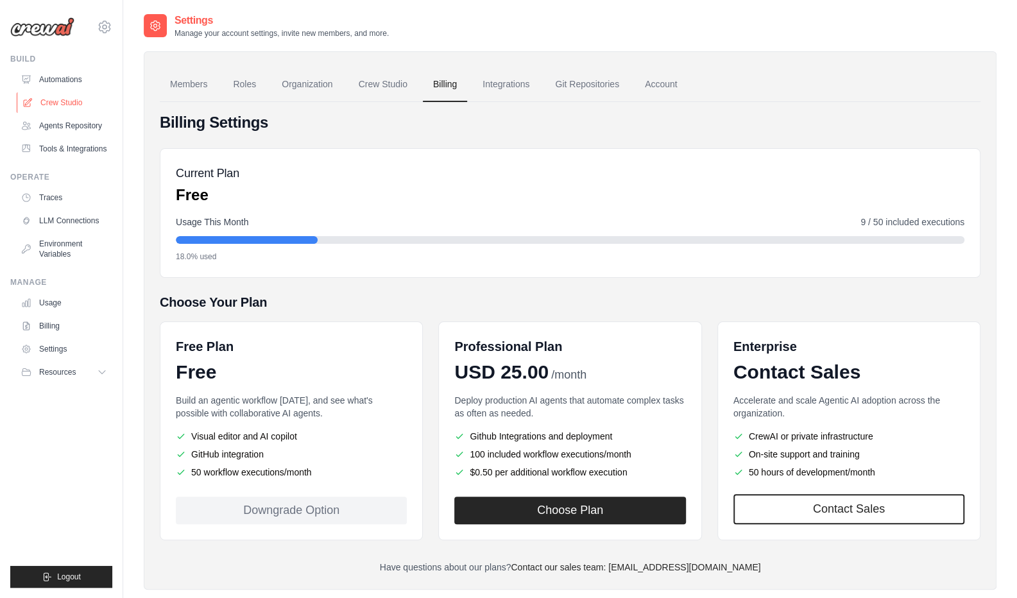
click at [62, 103] on link "Crew Studio" at bounding box center [65, 102] width 97 height 21
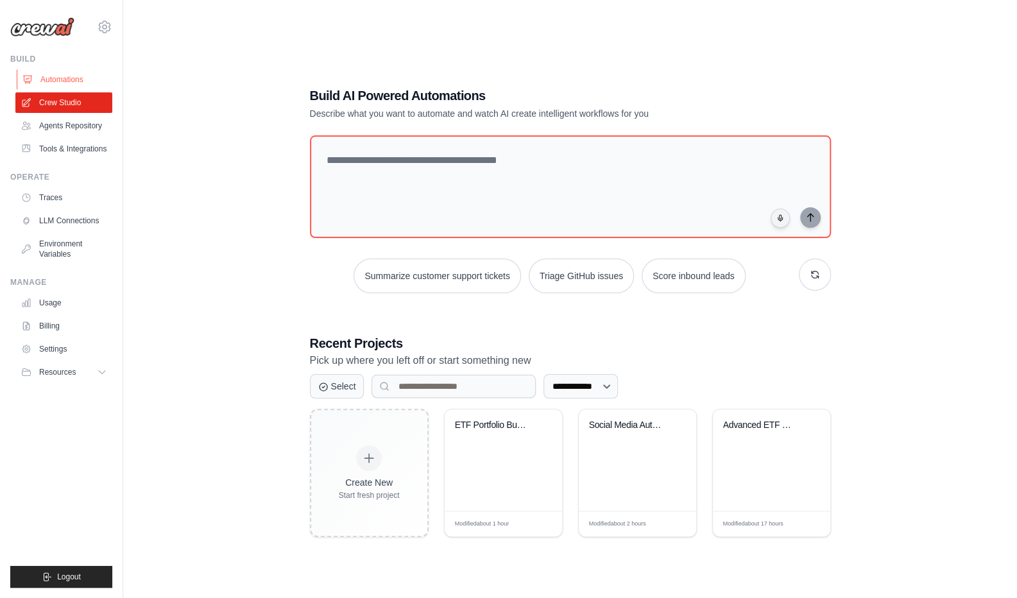
click at [64, 73] on link "Automations" at bounding box center [65, 79] width 97 height 21
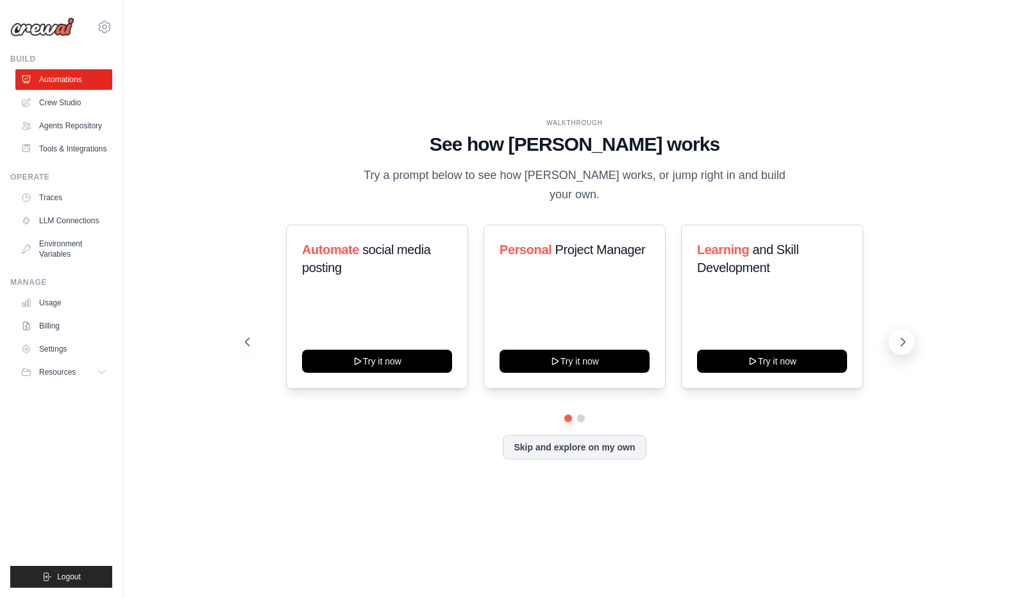
click at [903, 335] on icon at bounding box center [903, 341] width 13 height 13
click at [244, 335] on icon at bounding box center [246, 341] width 13 height 13
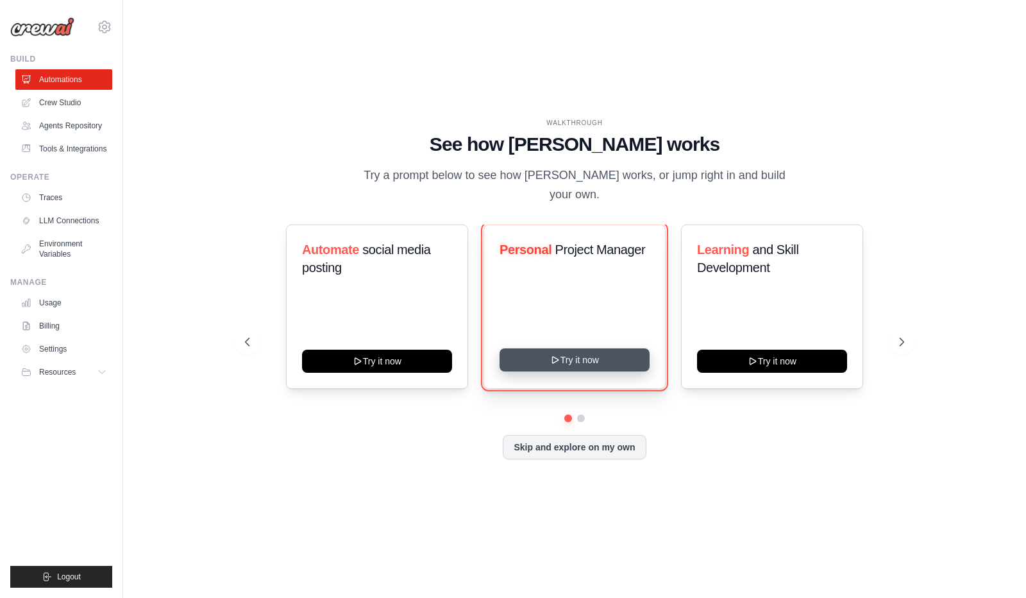
click at [585, 351] on button "Try it now" at bounding box center [575, 359] width 150 height 23
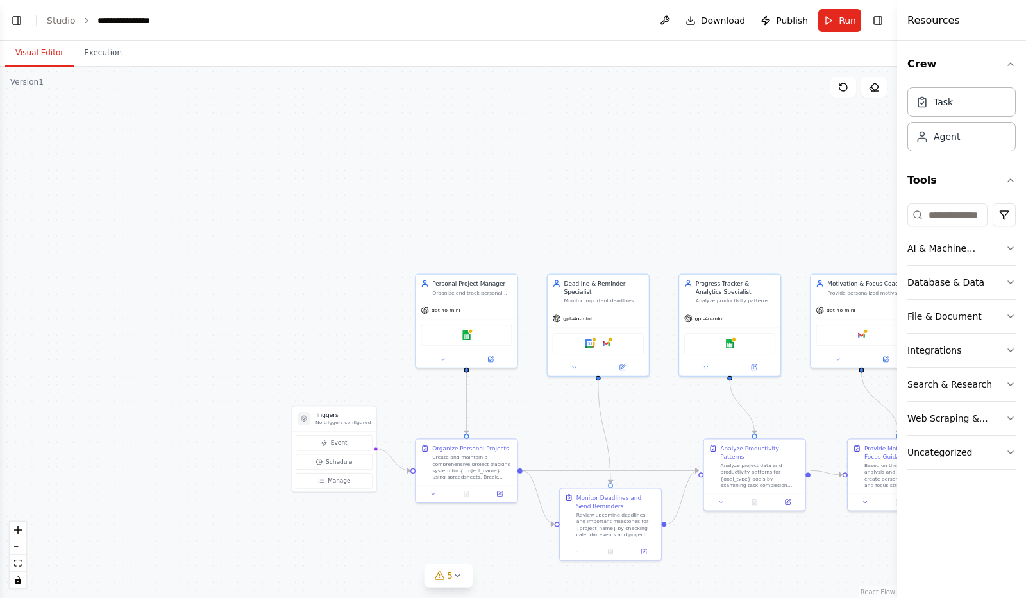
scroll to position [375, 0]
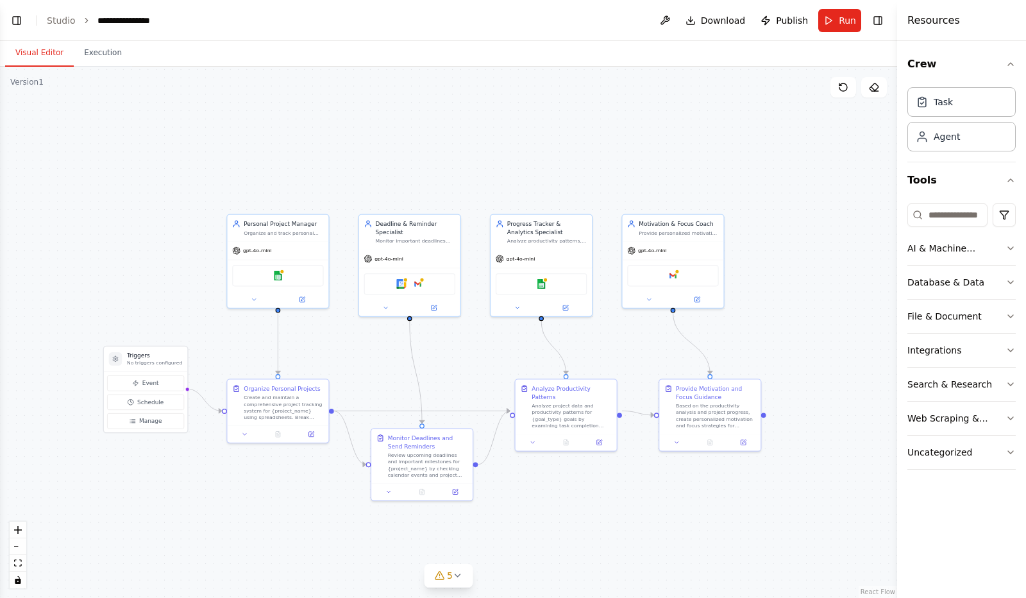
drag, startPoint x: 658, startPoint y: 431, endPoint x: 470, endPoint y: 371, distance: 197.8
click at [470, 371] on div ".deletable-edge-delete-btn { width: 20px; height: 20px; border: 0px solid #ffff…" at bounding box center [448, 332] width 897 height 531
click at [457, 574] on icon at bounding box center [458, 575] width 10 height 10
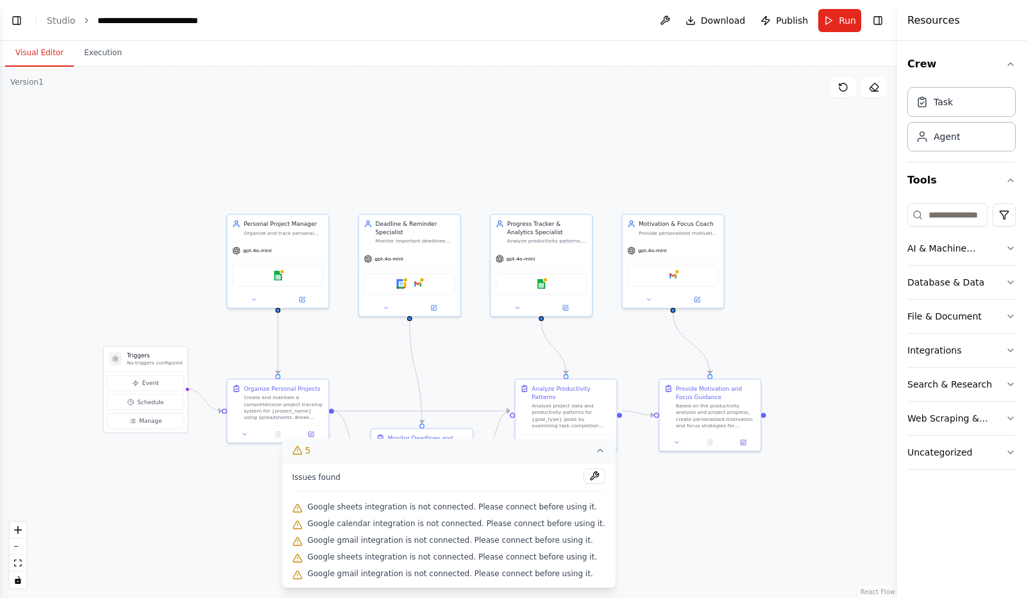
scroll to position [443, 0]
click at [661, 530] on div ".deletable-edge-delete-btn { width: 20px; height: 20px; border: 0px solid #ffff…" at bounding box center [448, 332] width 897 height 531
click at [178, 501] on div ".deletable-edge-delete-btn { width: 20px; height: 20px; border: 0px solid #ffff…" at bounding box center [448, 332] width 897 height 531
click at [302, 455] on icon at bounding box center [297, 450] width 10 height 10
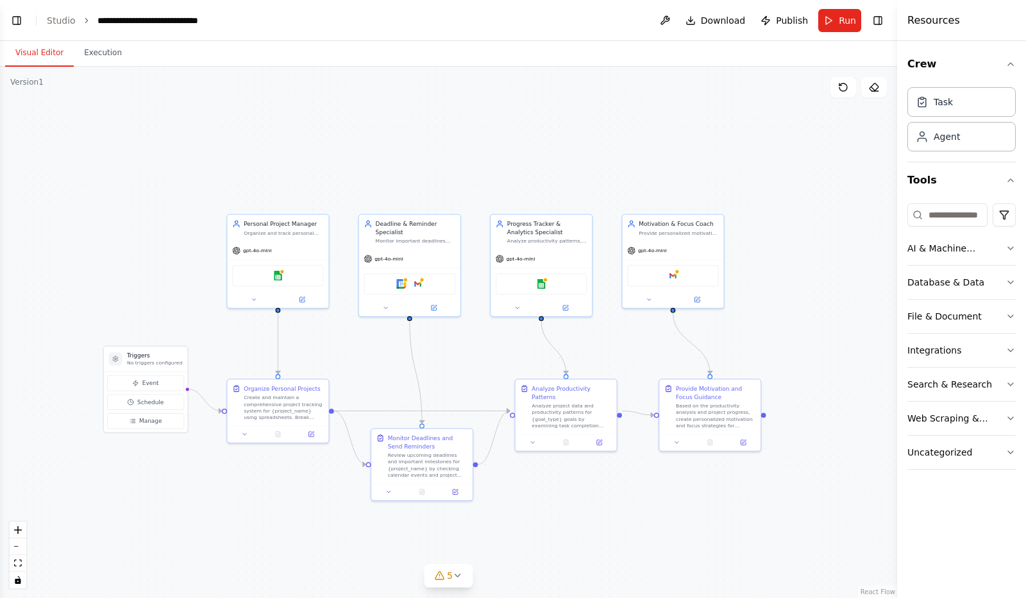
click at [44, 53] on button "Visual Editor" at bounding box center [39, 53] width 69 height 27
click at [17, 16] on button "Toggle Left Sidebar" at bounding box center [17, 21] width 18 height 18
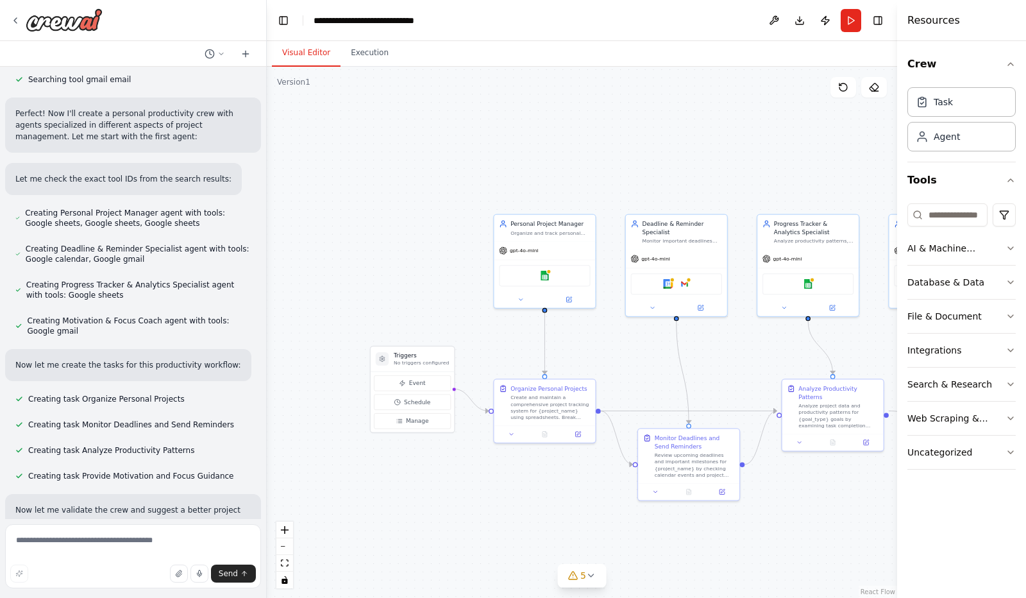
scroll to position [327, 0]
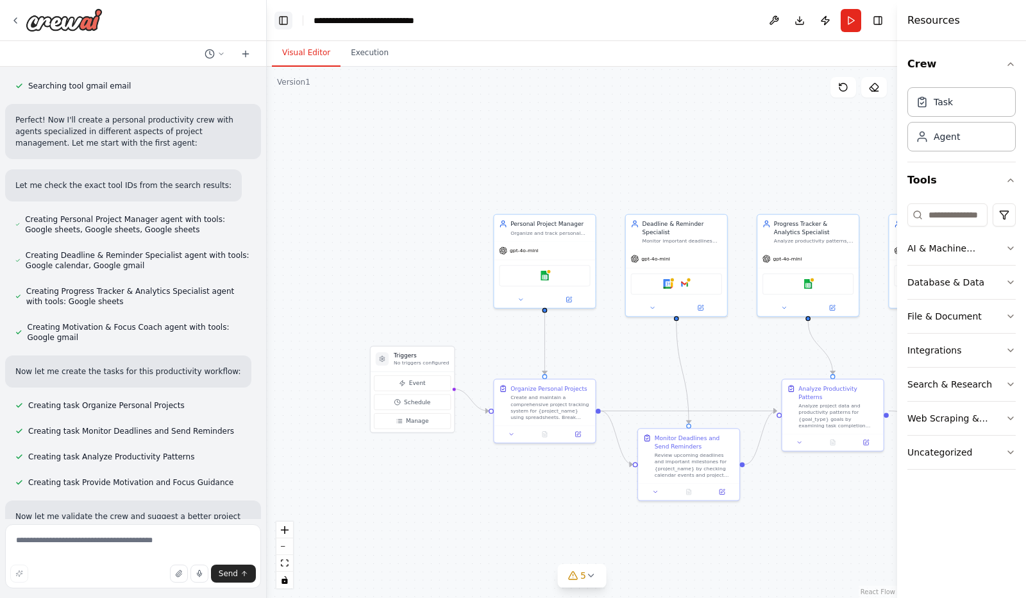
click at [284, 17] on button "Toggle Left Sidebar" at bounding box center [284, 21] width 18 height 18
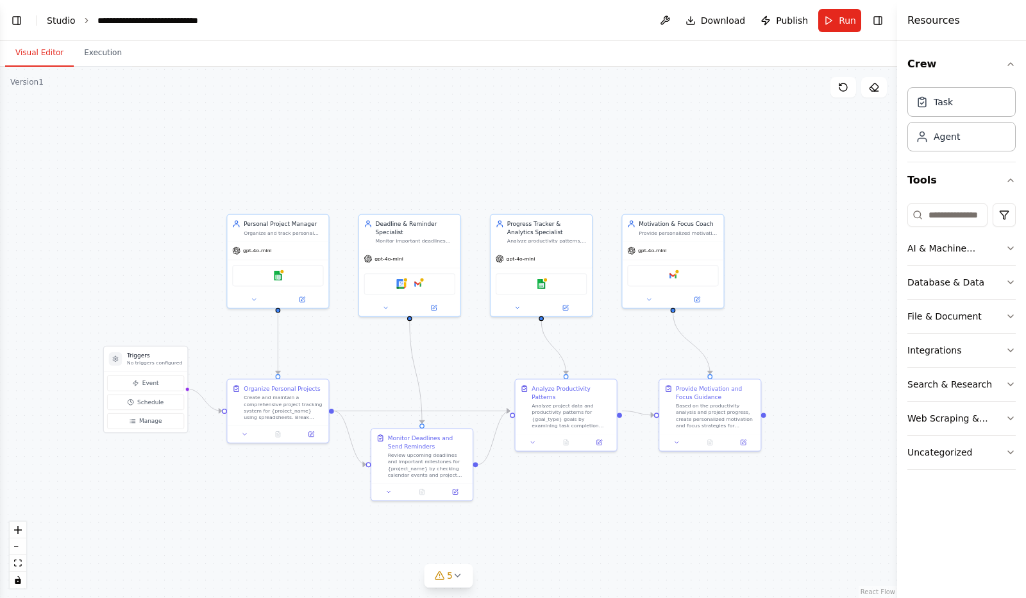
click at [62, 17] on link "Studio" at bounding box center [61, 20] width 29 height 10
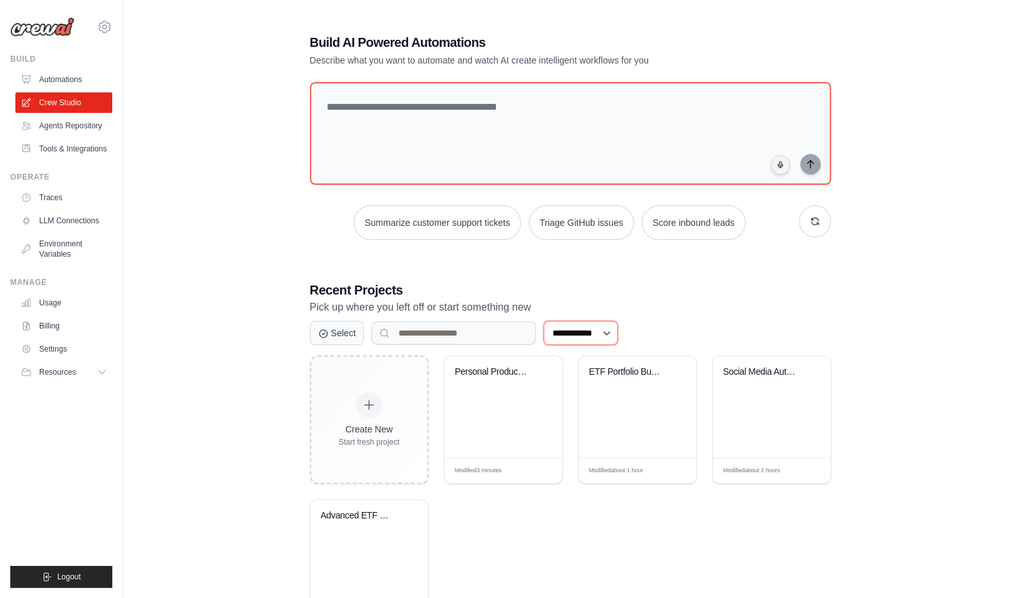
click at [618, 333] on select "**********" at bounding box center [580, 333] width 74 height 24
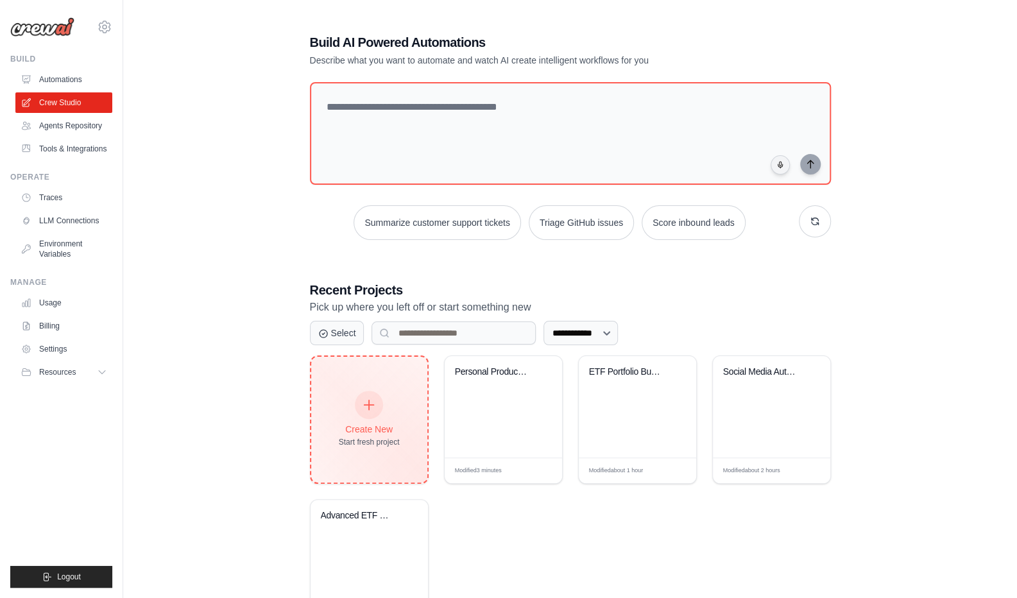
click at [372, 404] on icon at bounding box center [369, 405] width 14 height 14
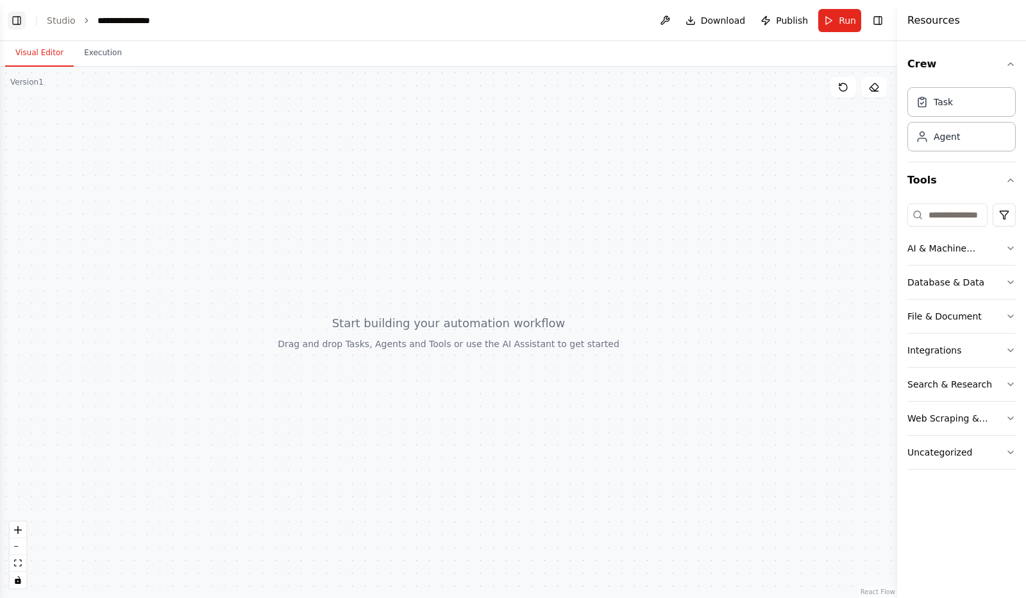
click at [17, 20] on button "Toggle Left Sidebar" at bounding box center [17, 21] width 18 height 18
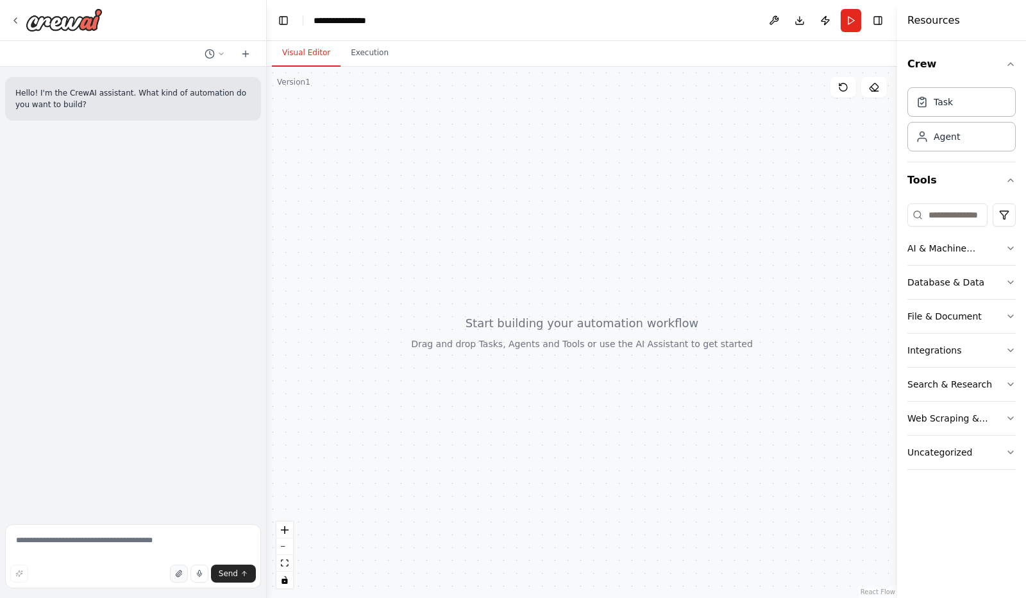
click at [183, 574] on icon "button" at bounding box center [179, 574] width 8 height 8
click at [49, 543] on textarea at bounding box center [133, 556] width 256 height 64
click at [112, 484] on icon "button" at bounding box center [115, 481] width 8 height 8
click at [117, 508] on icon "button" at bounding box center [115, 508] width 8 height 8
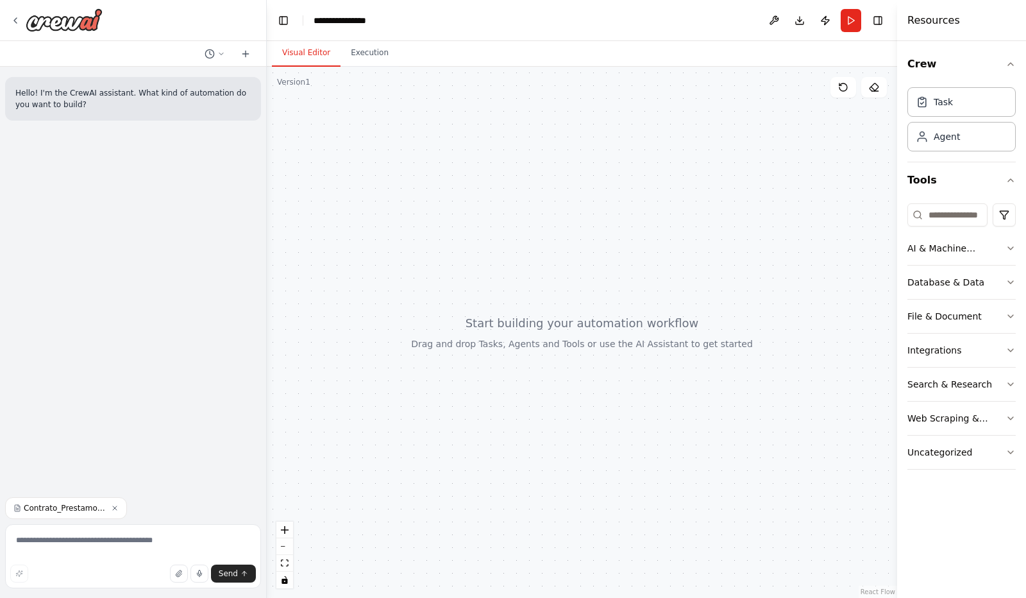
click at [117, 509] on icon "button" at bounding box center [115, 508] width 8 height 8
click at [183, 571] on icon "button" at bounding box center [179, 574] width 8 height 8
click at [183, 574] on icon "button" at bounding box center [179, 574] width 8 height 8
click at [181, 571] on icon "button" at bounding box center [178, 573] width 5 height 6
click at [181, 574] on icon "button" at bounding box center [178, 573] width 5 height 6
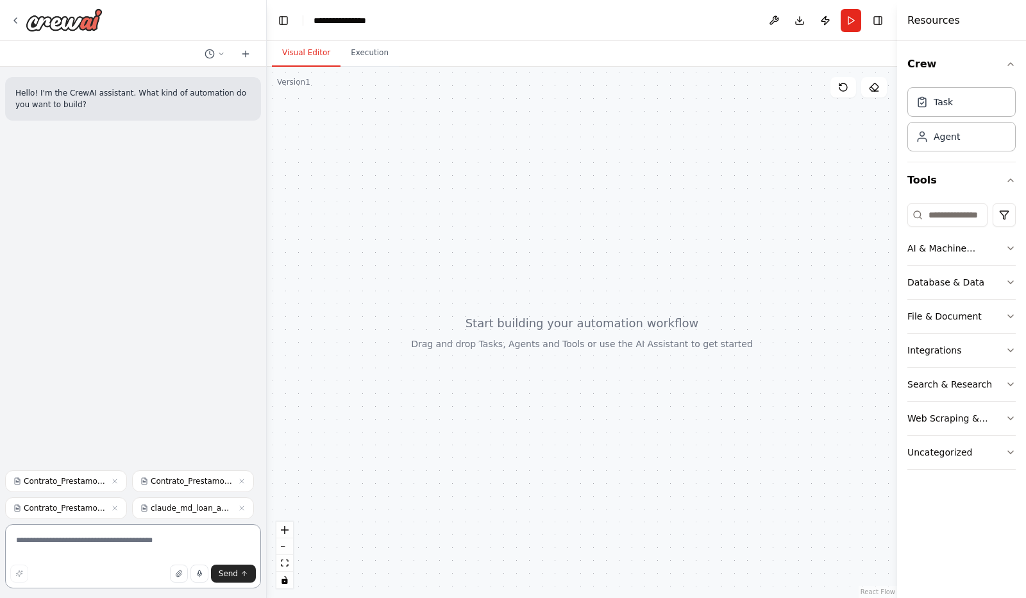
click at [80, 542] on textarea at bounding box center [133, 556] width 256 height 64
click at [52, 553] on textarea "**********" at bounding box center [133, 556] width 256 height 64
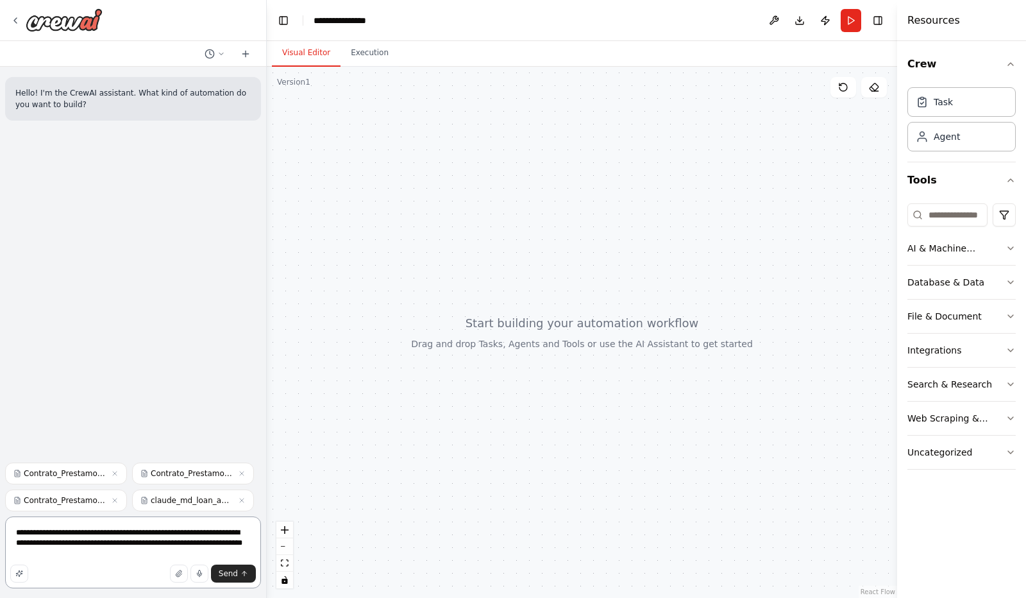
click at [67, 552] on textarea "**********" at bounding box center [133, 552] width 256 height 72
click at [150, 570] on div "Send" at bounding box center [133, 573] width 246 height 18
click at [216, 555] on textarea "**********" at bounding box center [133, 552] width 256 height 72
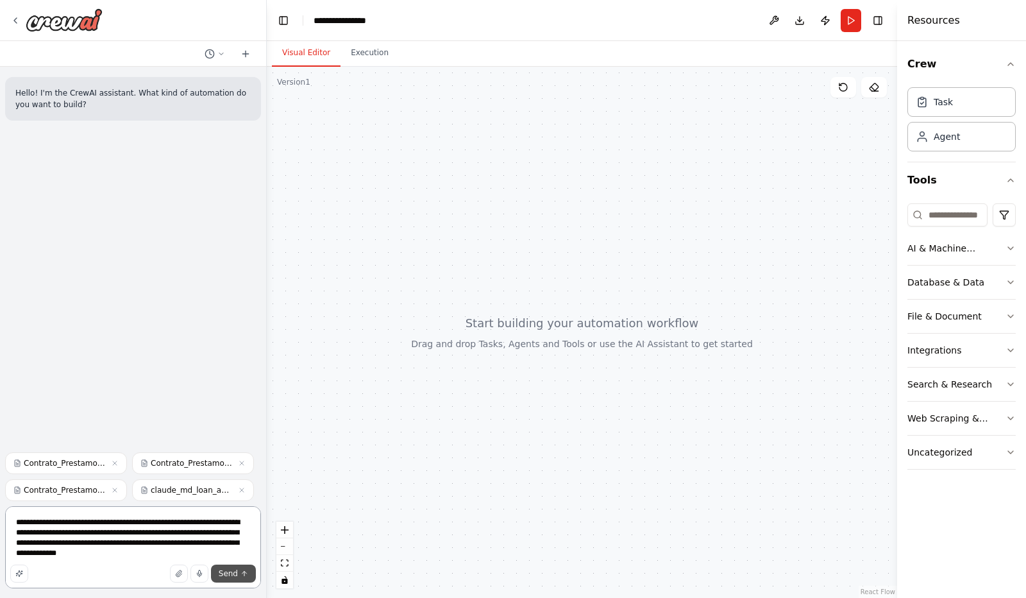
type textarea "**********"
click at [232, 575] on span "Send" at bounding box center [228, 573] width 19 height 10
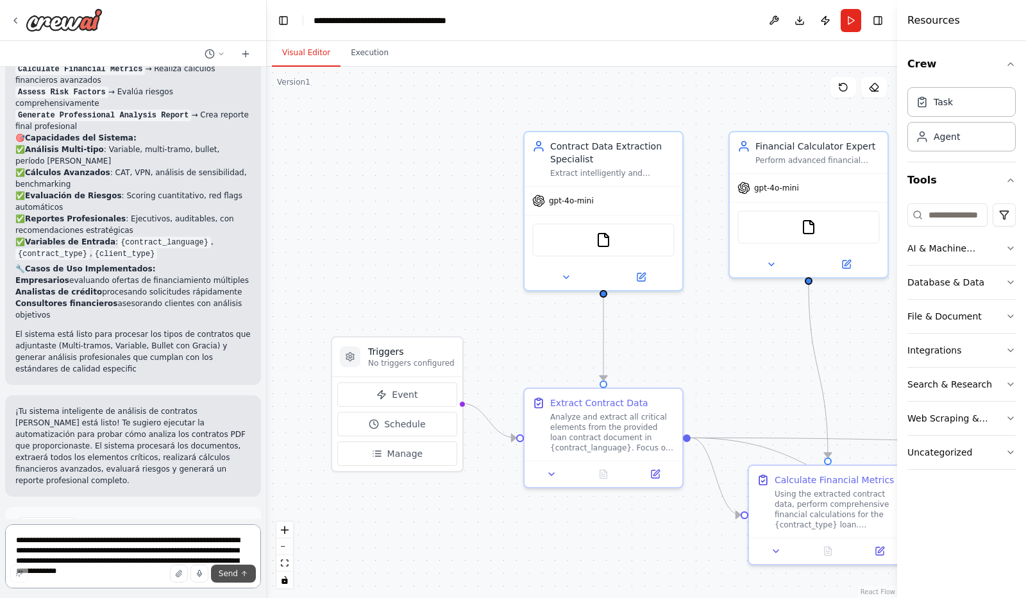
scroll to position [1999, 0]
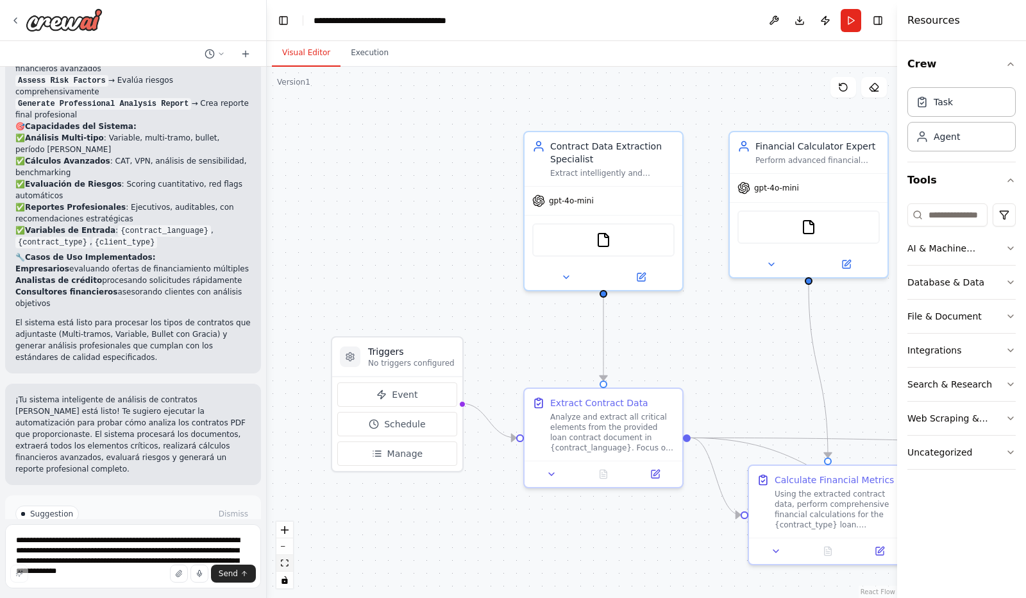
click at [285, 564] on icon "fit view" at bounding box center [285, 562] width 8 height 7
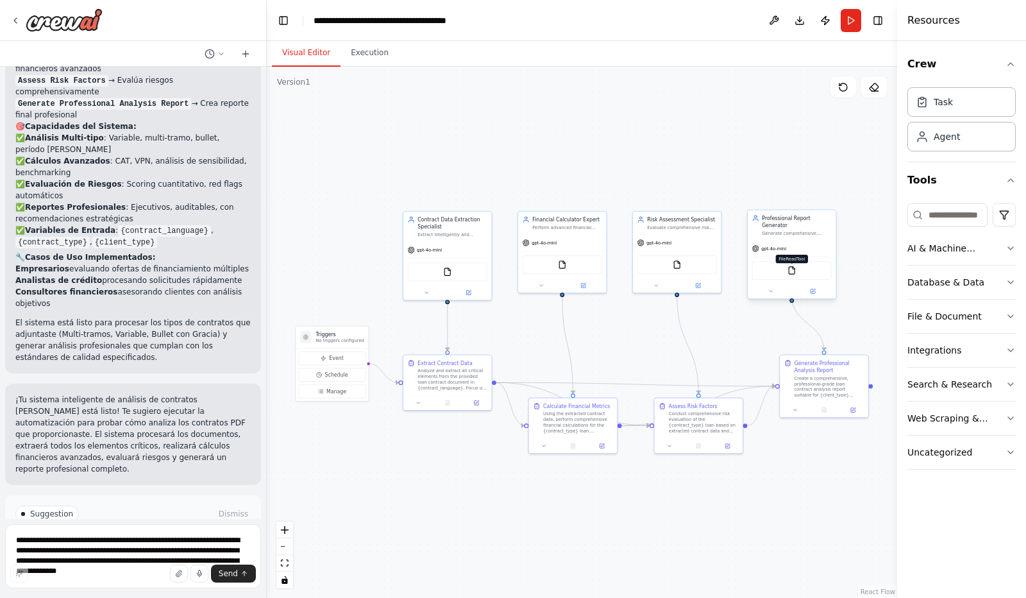
click at [793, 266] on img at bounding box center [792, 270] width 8 height 8
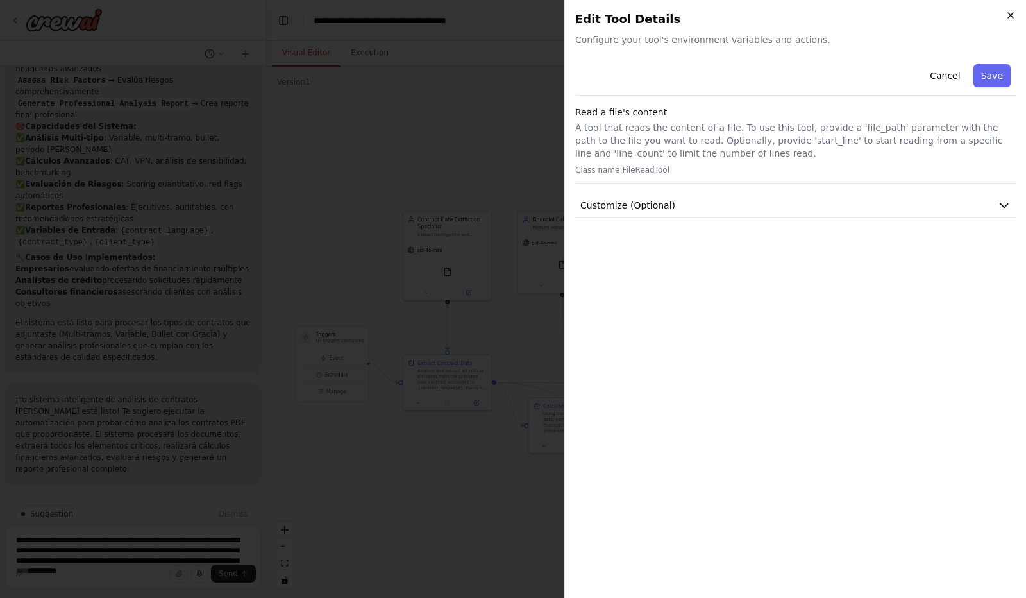
click at [1011, 15] on icon "button" at bounding box center [1010, 15] width 5 height 5
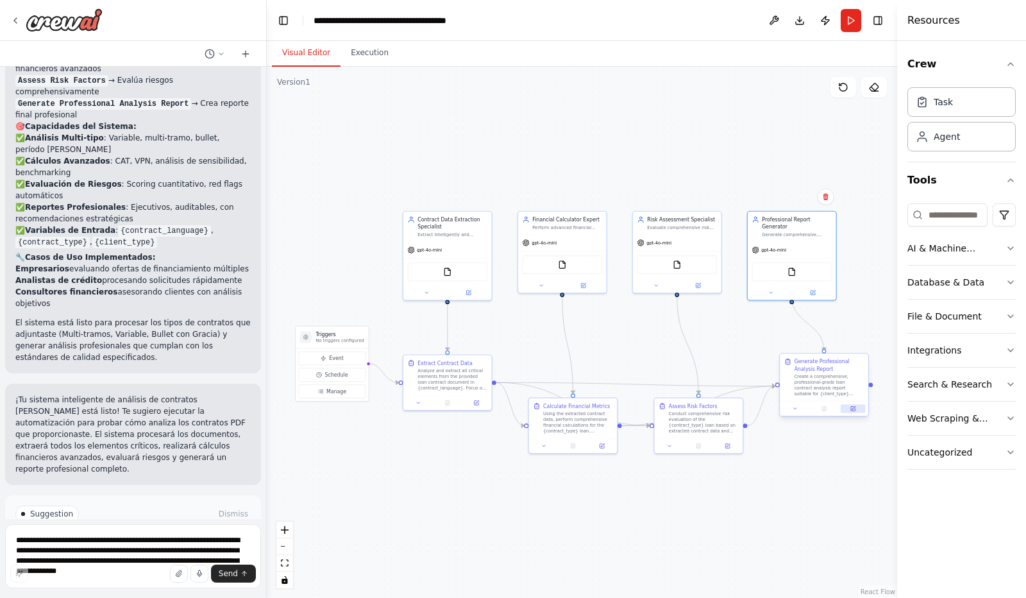
click at [854, 410] on icon at bounding box center [853, 409] width 4 height 4
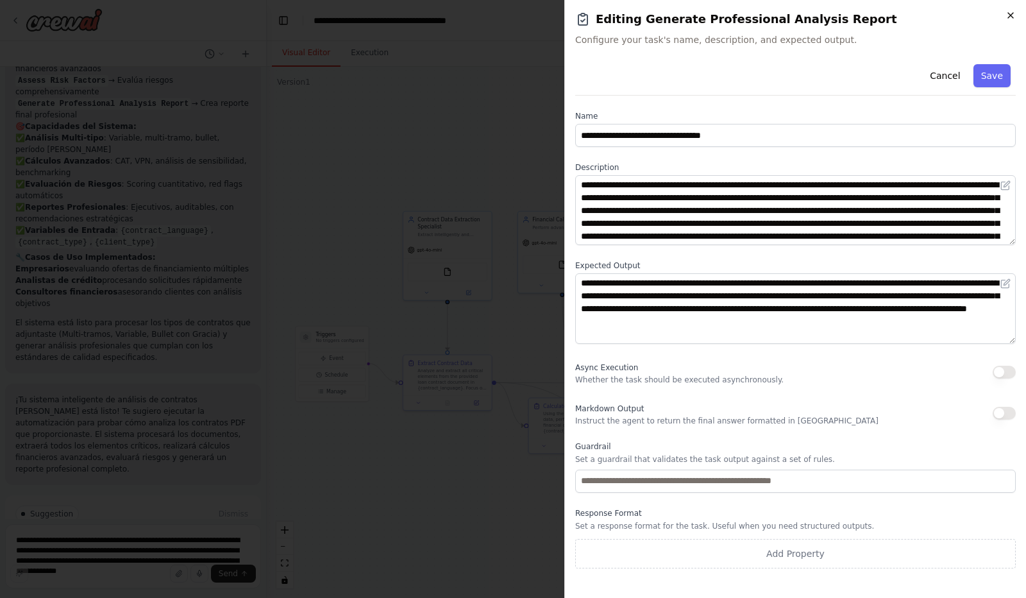
click at [1012, 13] on icon "button" at bounding box center [1011, 15] width 10 height 10
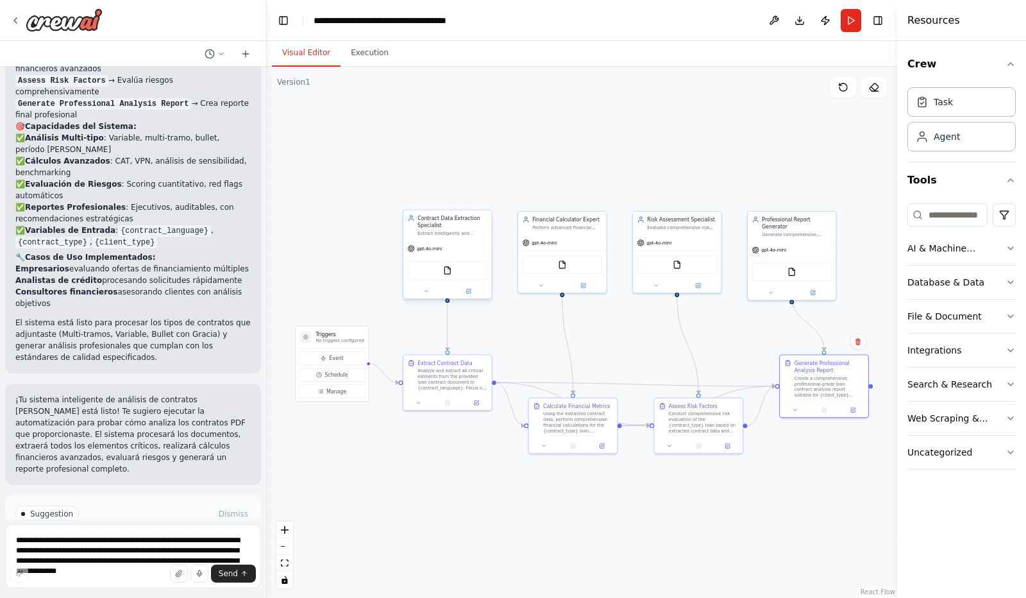
click at [448, 276] on div "FileReadTool" at bounding box center [448, 270] width 80 height 19
click at [446, 270] on img at bounding box center [447, 270] width 8 height 8
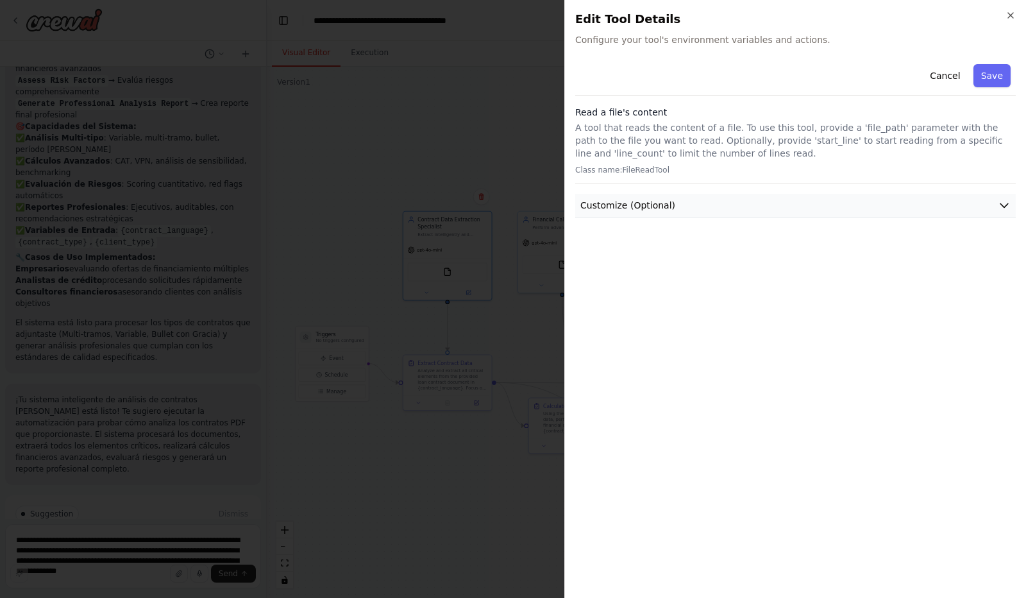
click at [1004, 201] on icon "button" at bounding box center [1004, 205] width 13 height 13
click at [1010, 15] on icon "button" at bounding box center [1010, 15] width 5 height 5
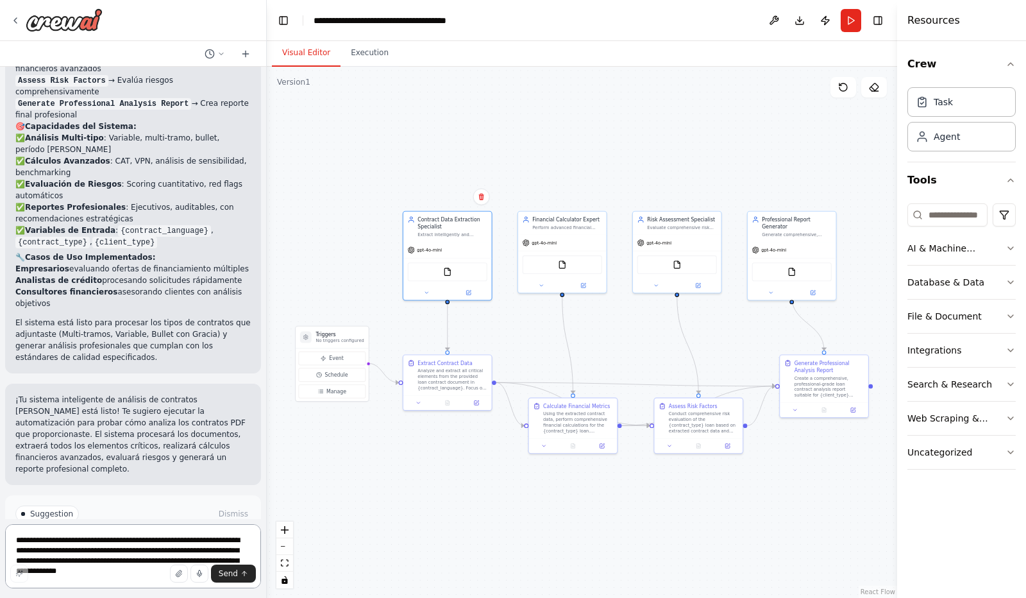
click at [73, 545] on textarea "**********" at bounding box center [133, 556] width 256 height 64
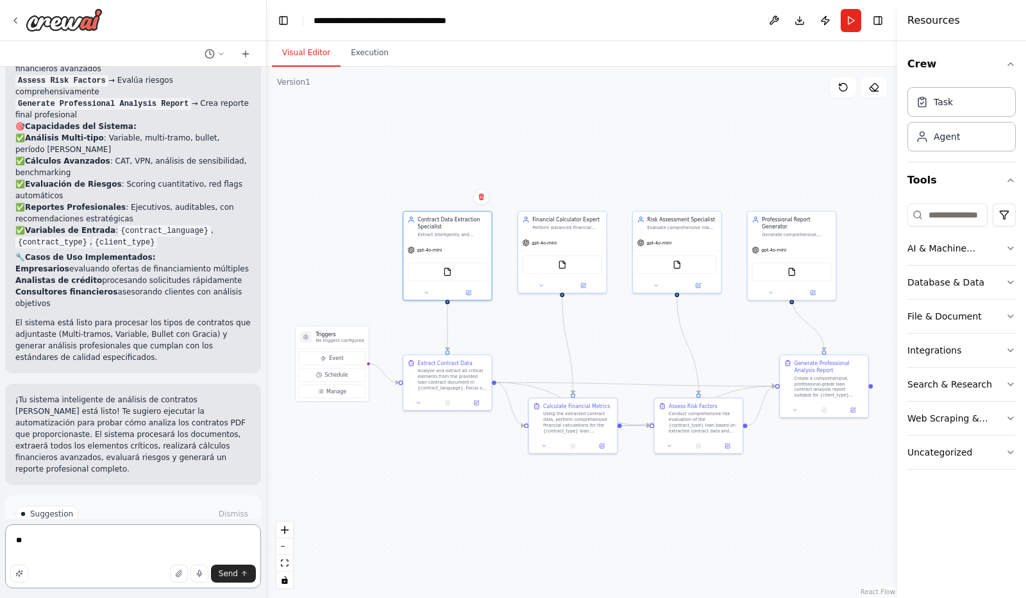
type textarea "*"
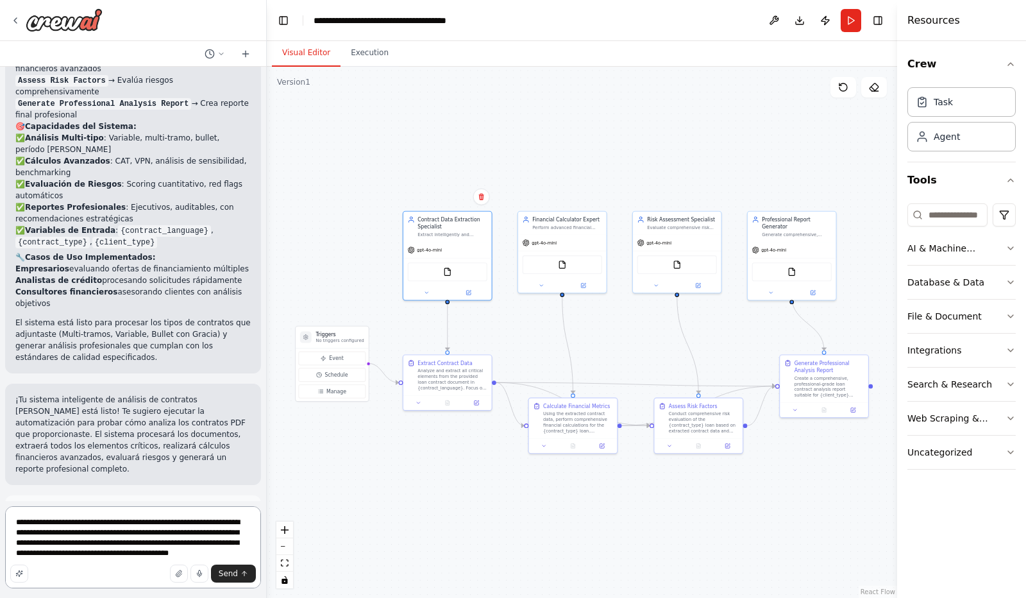
type textarea "**********"
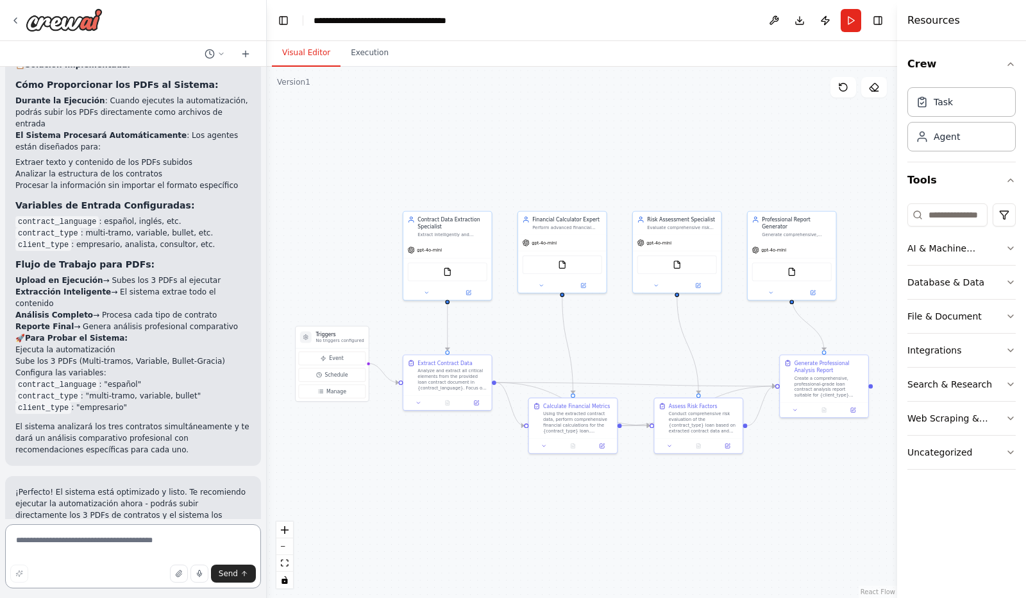
scroll to position [3626, 0]
